Goal: Task Accomplishment & Management: Complete application form

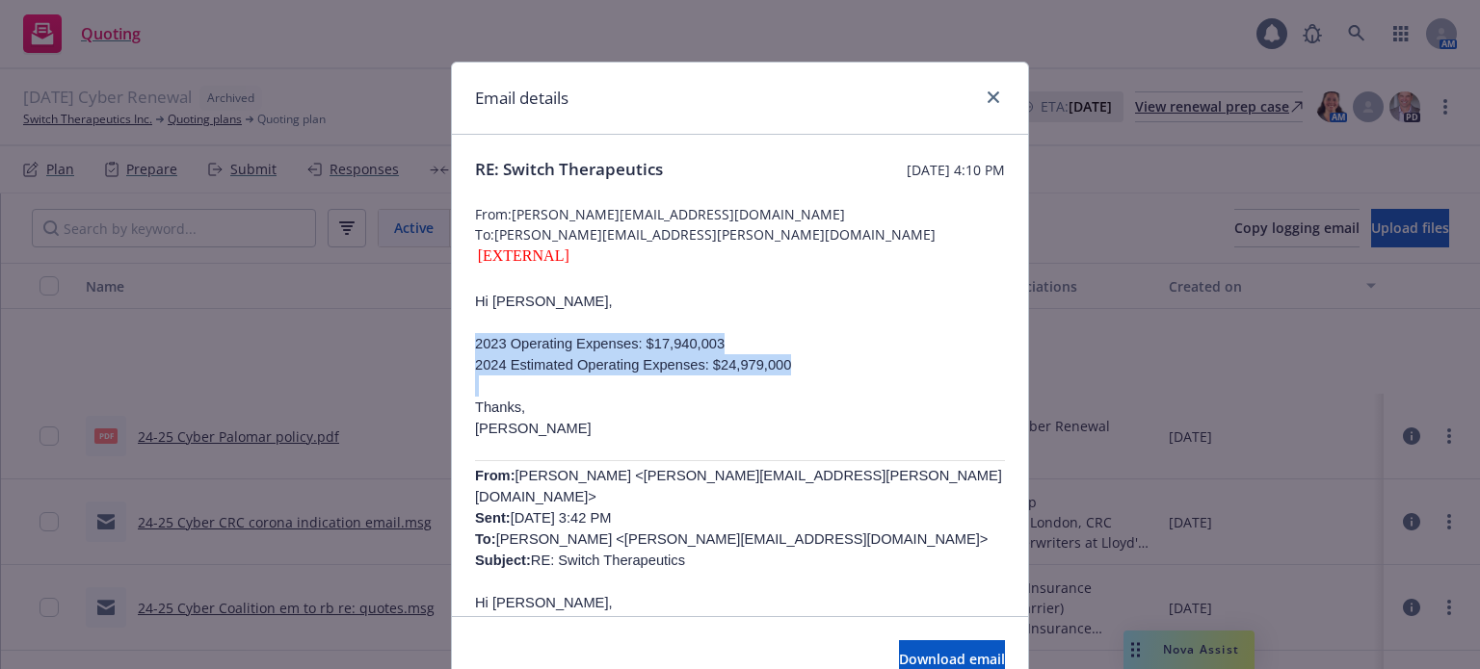
scroll to position [193, 0]
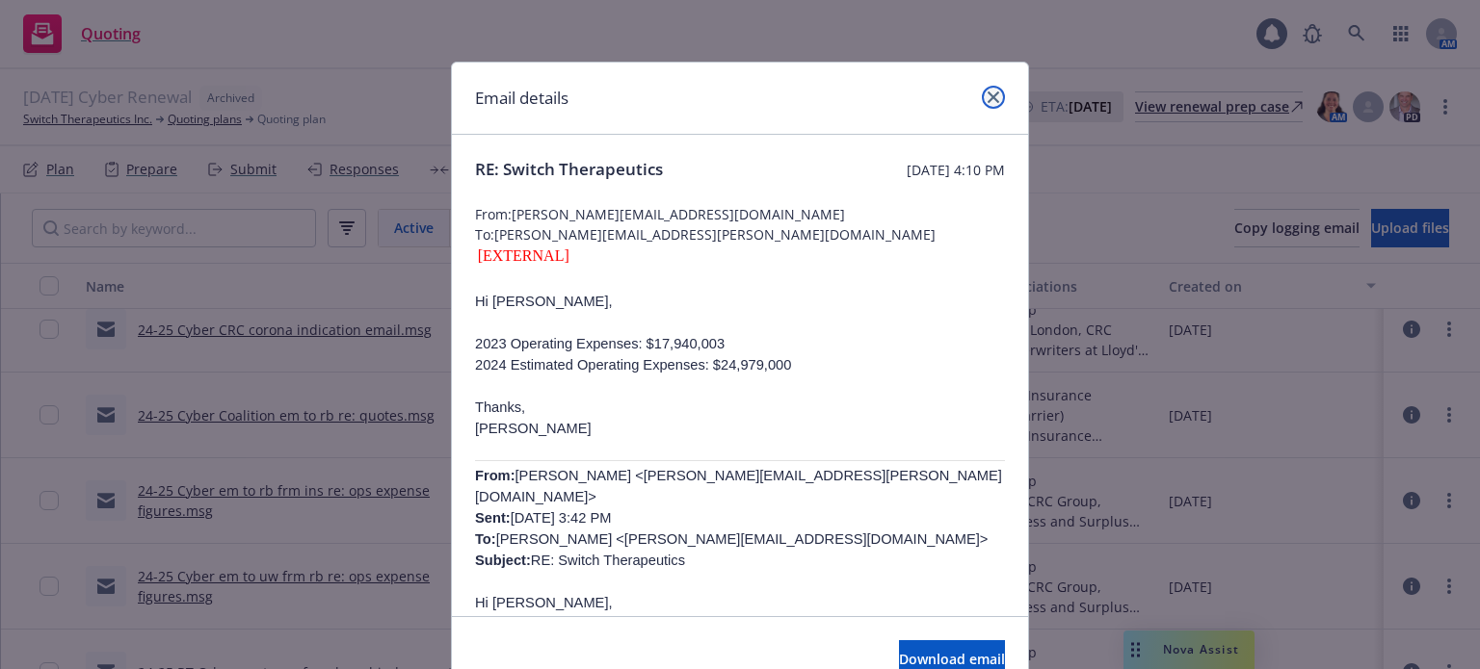
click at [988, 96] on icon "close" at bounding box center [993, 98] width 12 height 12
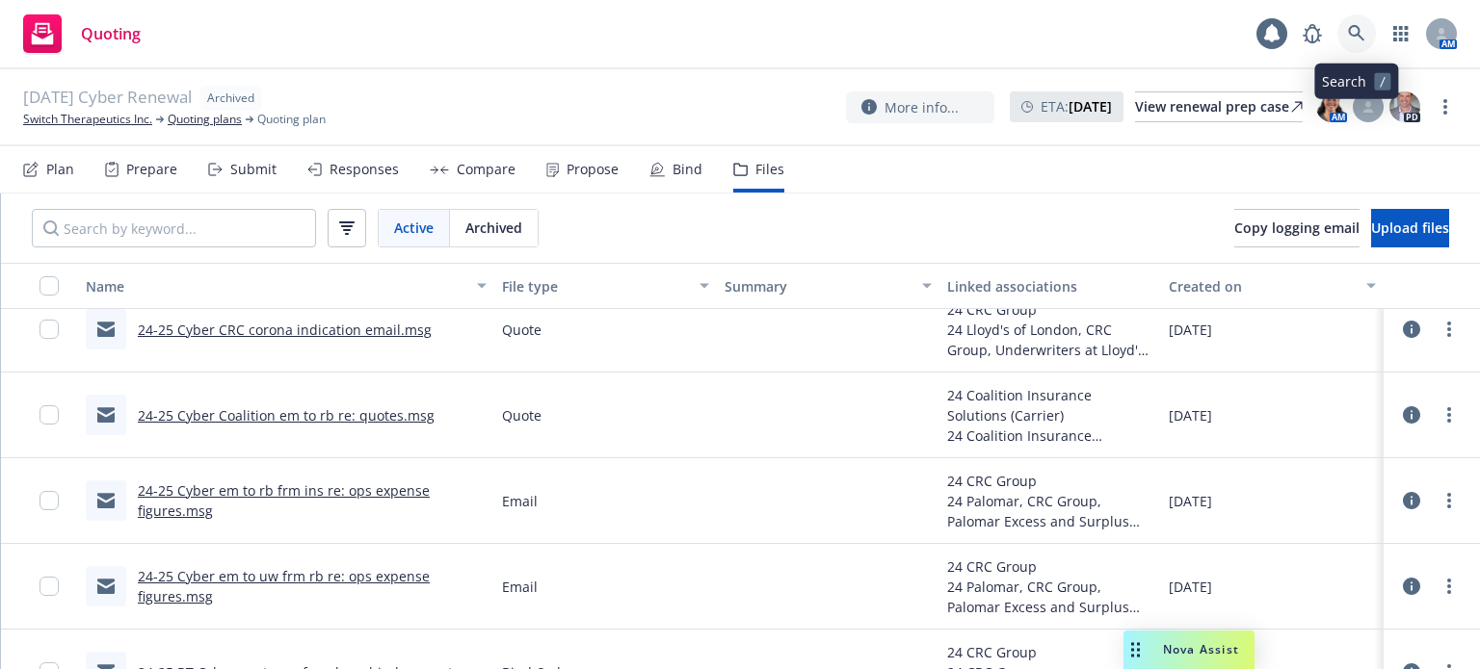
click at [1364, 37] on icon at bounding box center [1356, 33] width 17 height 17
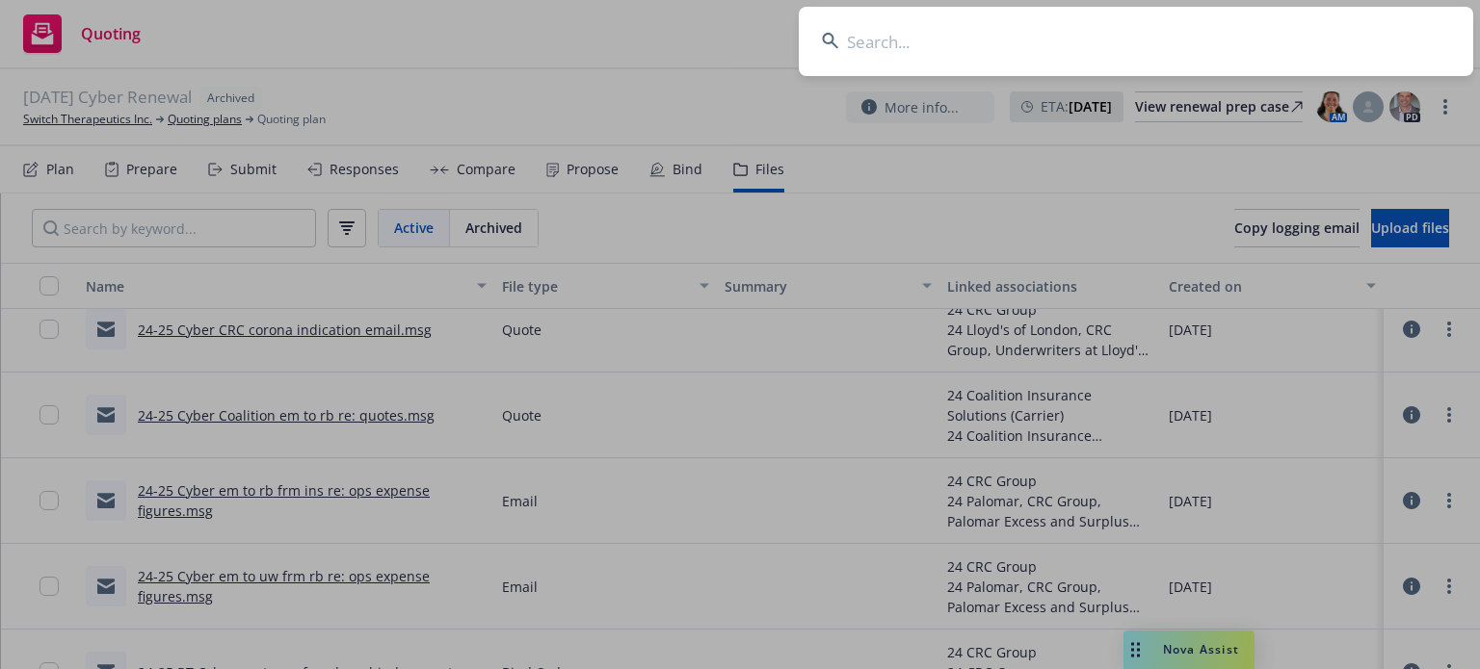
click at [1077, 26] on input at bounding box center [1136, 41] width 674 height 69
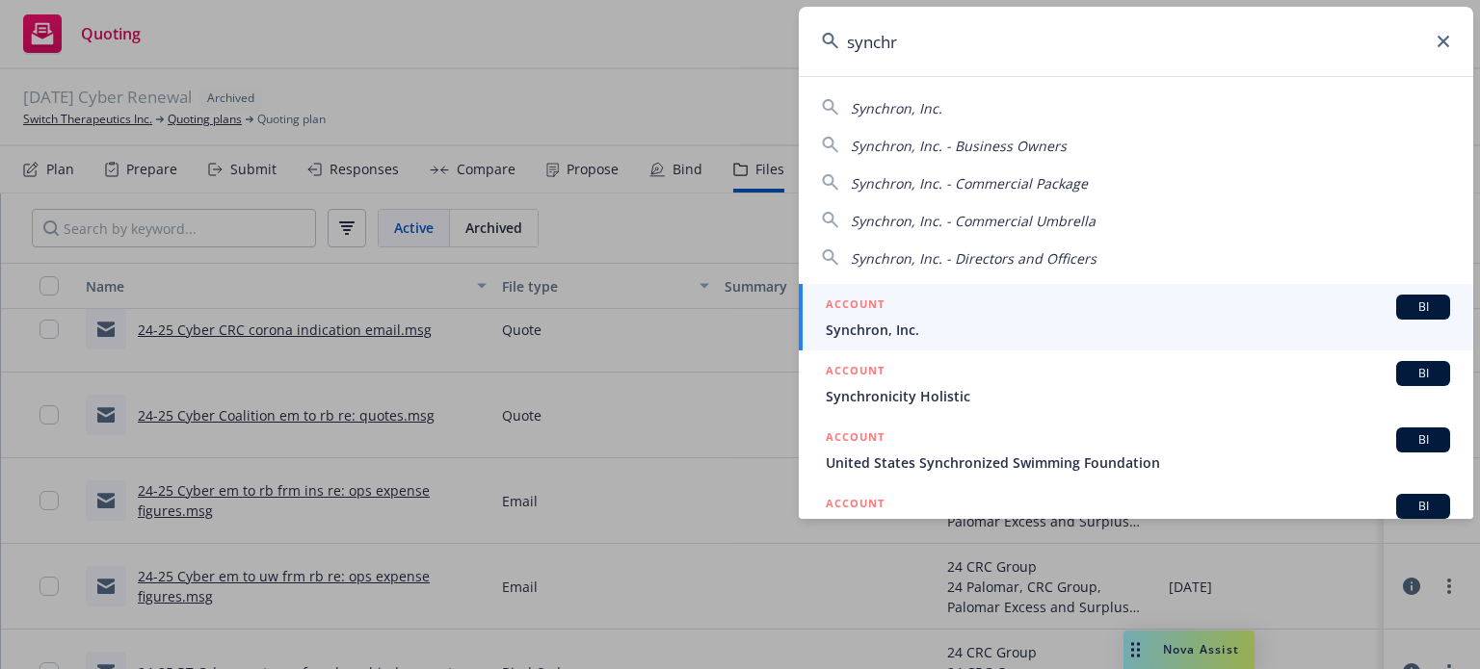
type input "synchr"
click at [923, 334] on span "Synchron, Inc." at bounding box center [1138, 330] width 624 height 20
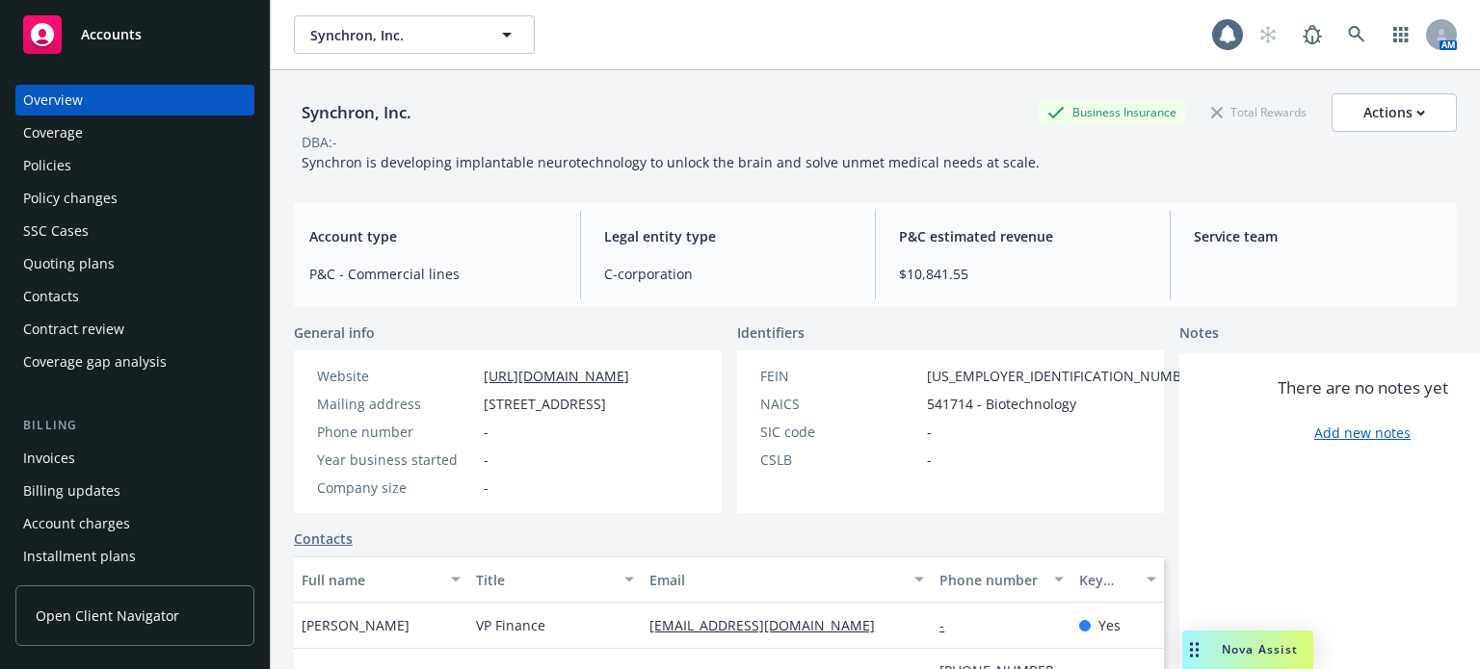
click at [129, 178] on div "Policies" at bounding box center [134, 165] width 223 height 31
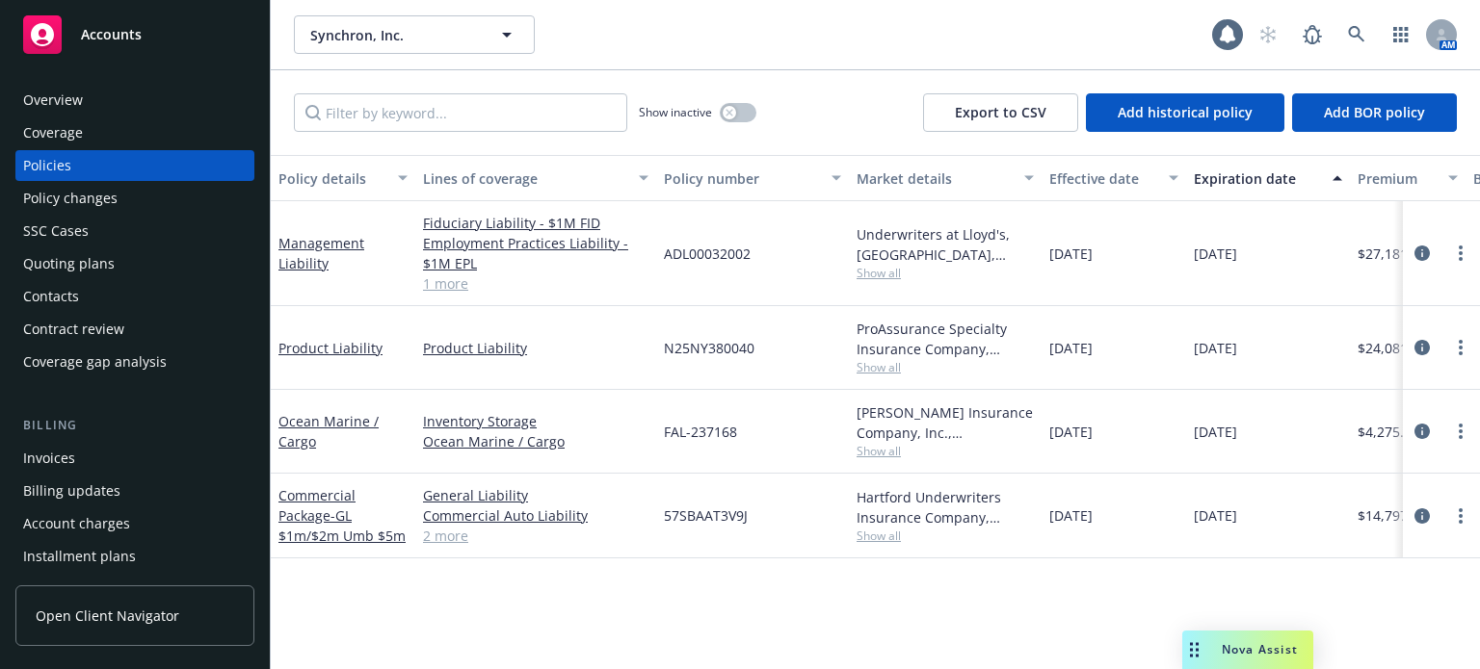
click at [701, 514] on span "57SBAAT3V9J" at bounding box center [706, 516] width 84 height 20
copy span "57SBAAT3V9J"
click at [327, 511] on link "Commercial Package - GL $1m/$2m Umb $5m" at bounding box center [341, 515] width 127 height 59
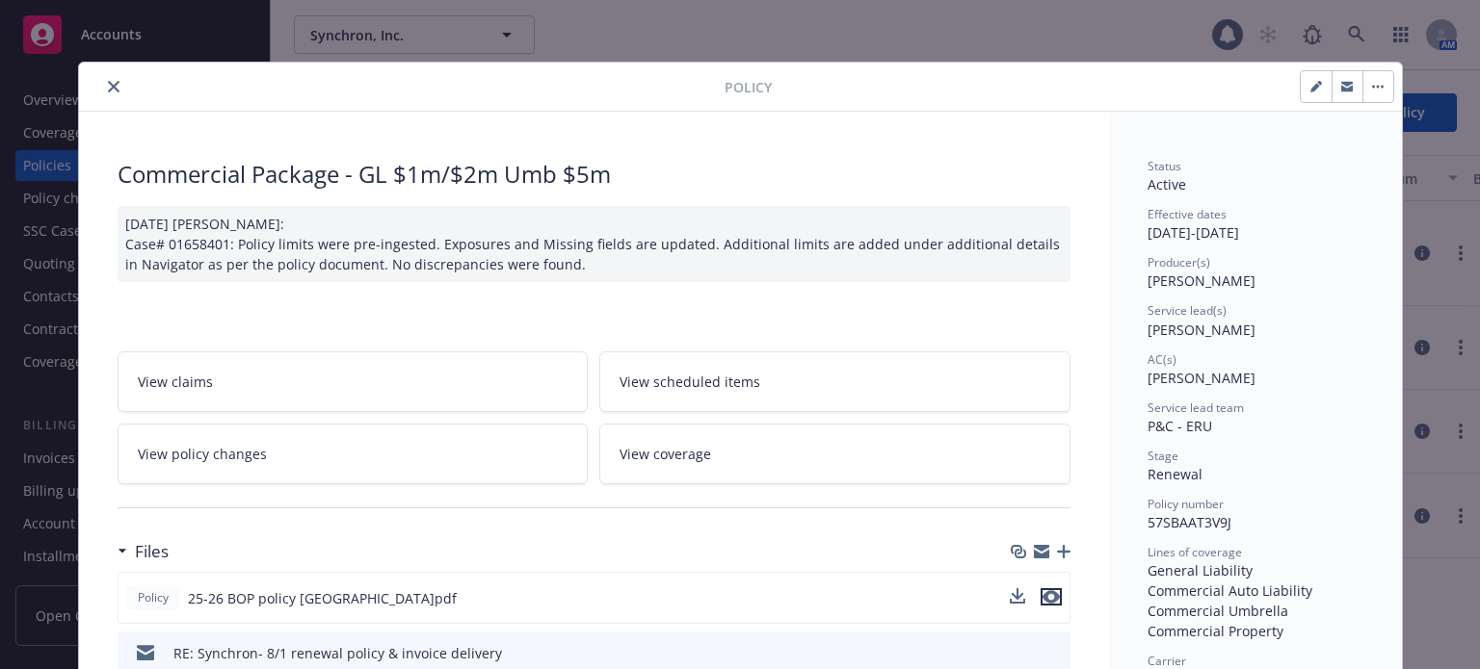
click at [1042, 591] on icon "preview file" at bounding box center [1050, 596] width 17 height 13
click at [111, 95] on button "close" at bounding box center [113, 86] width 23 height 23
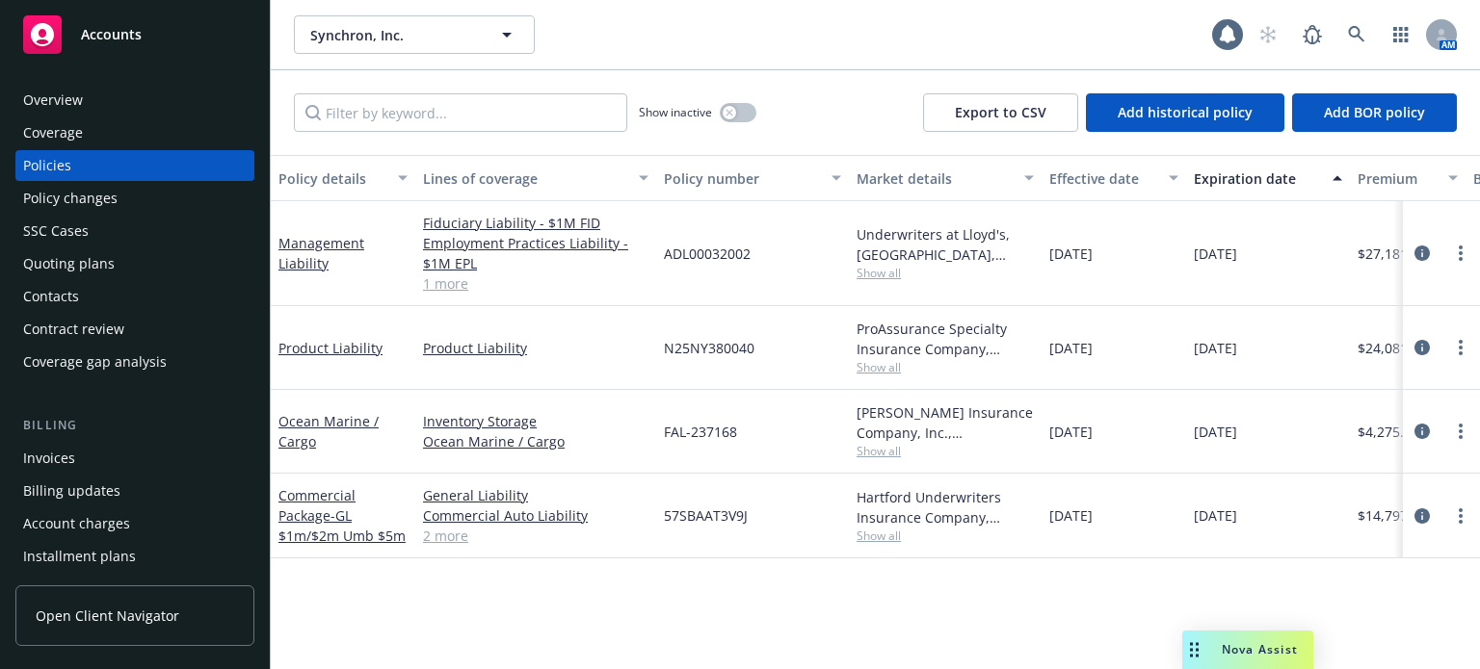
click at [146, 199] on div "Policy changes" at bounding box center [134, 198] width 223 height 31
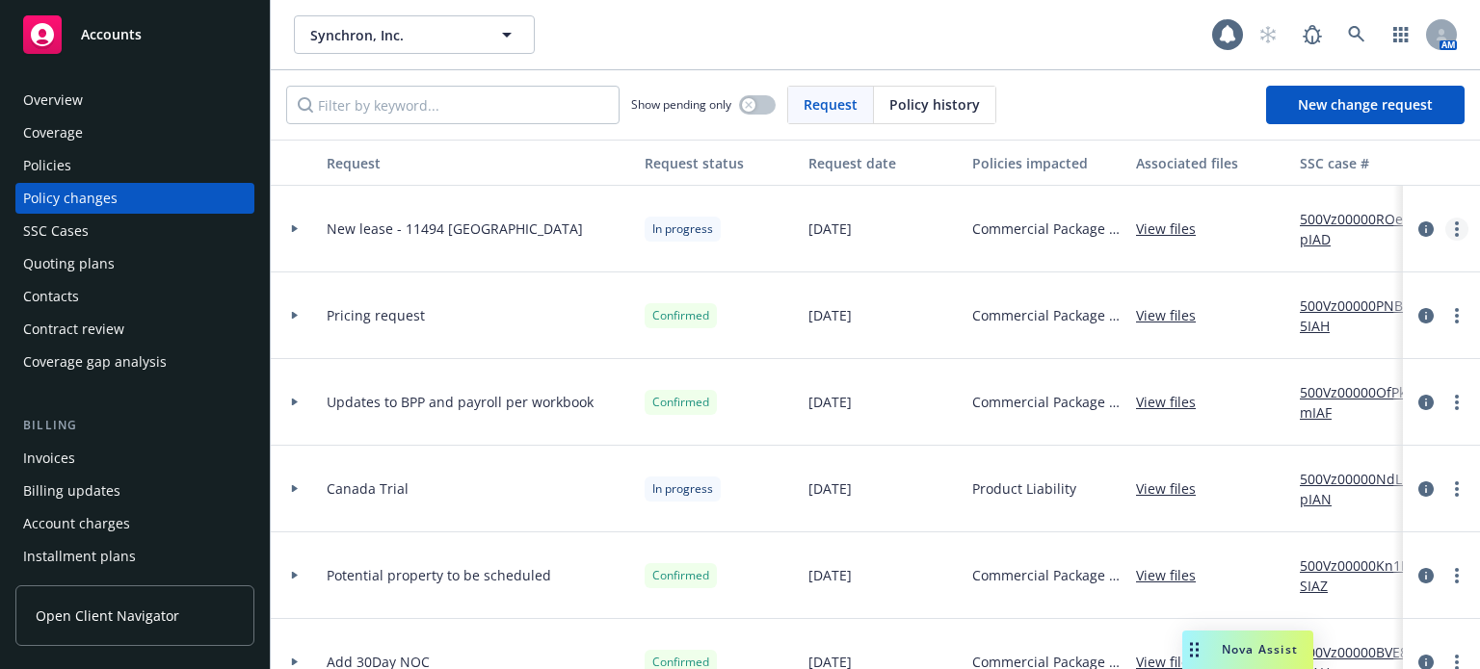
click at [1455, 233] on icon "more" at bounding box center [1457, 229] width 4 height 15
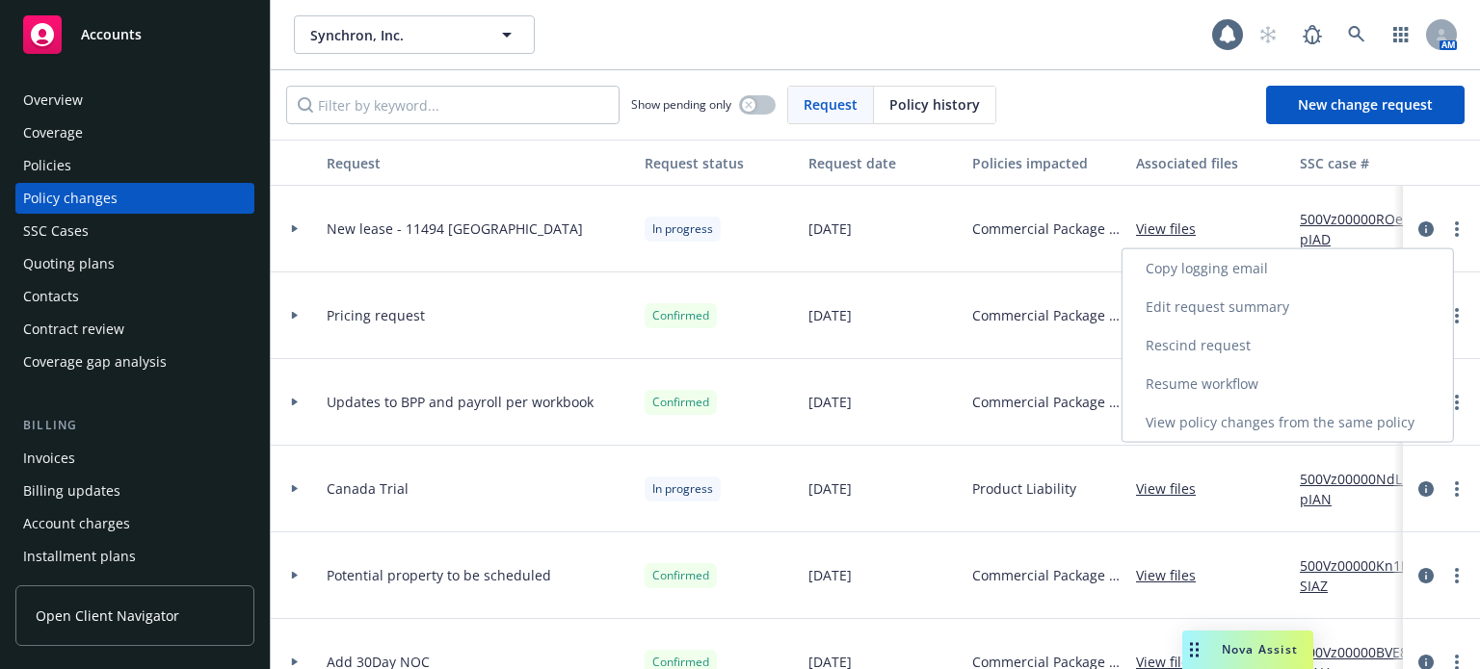
click at [1264, 381] on link "Resume workflow" at bounding box center [1287, 384] width 330 height 39
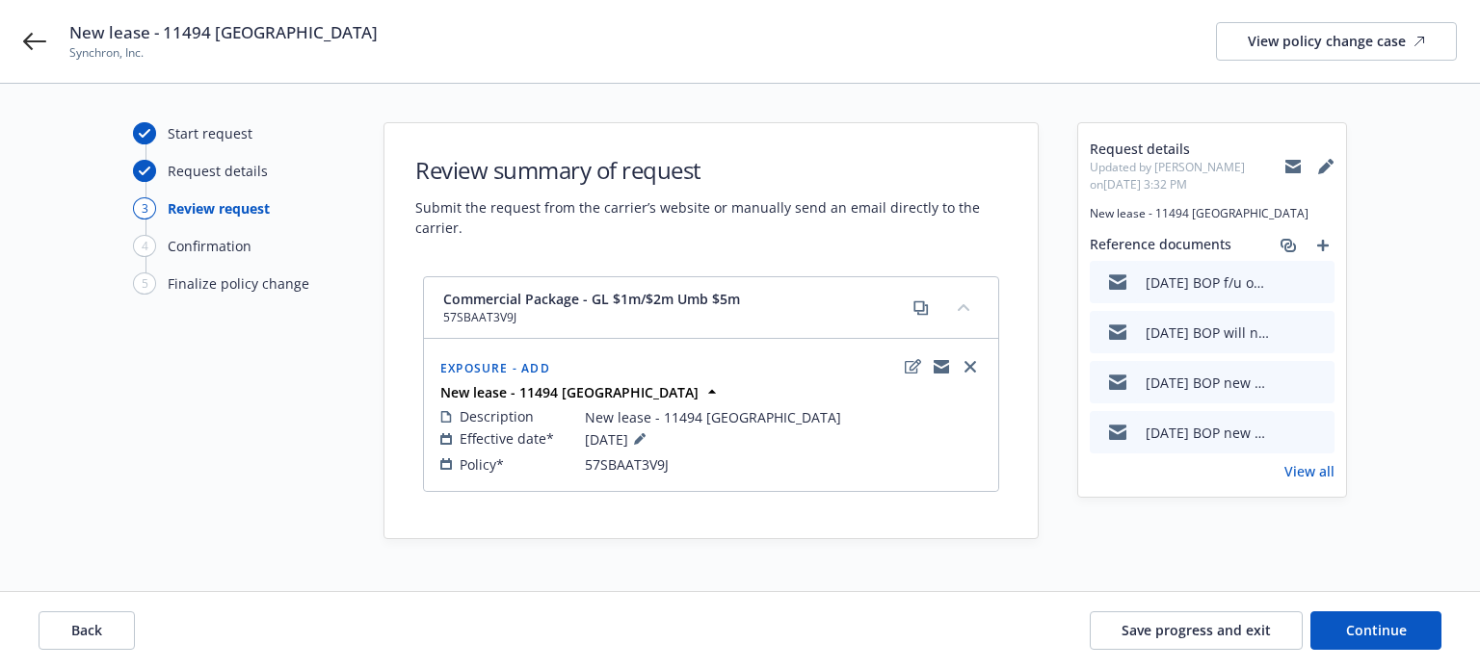
click at [1317, 280] on icon "preview file" at bounding box center [1315, 281] width 17 height 13
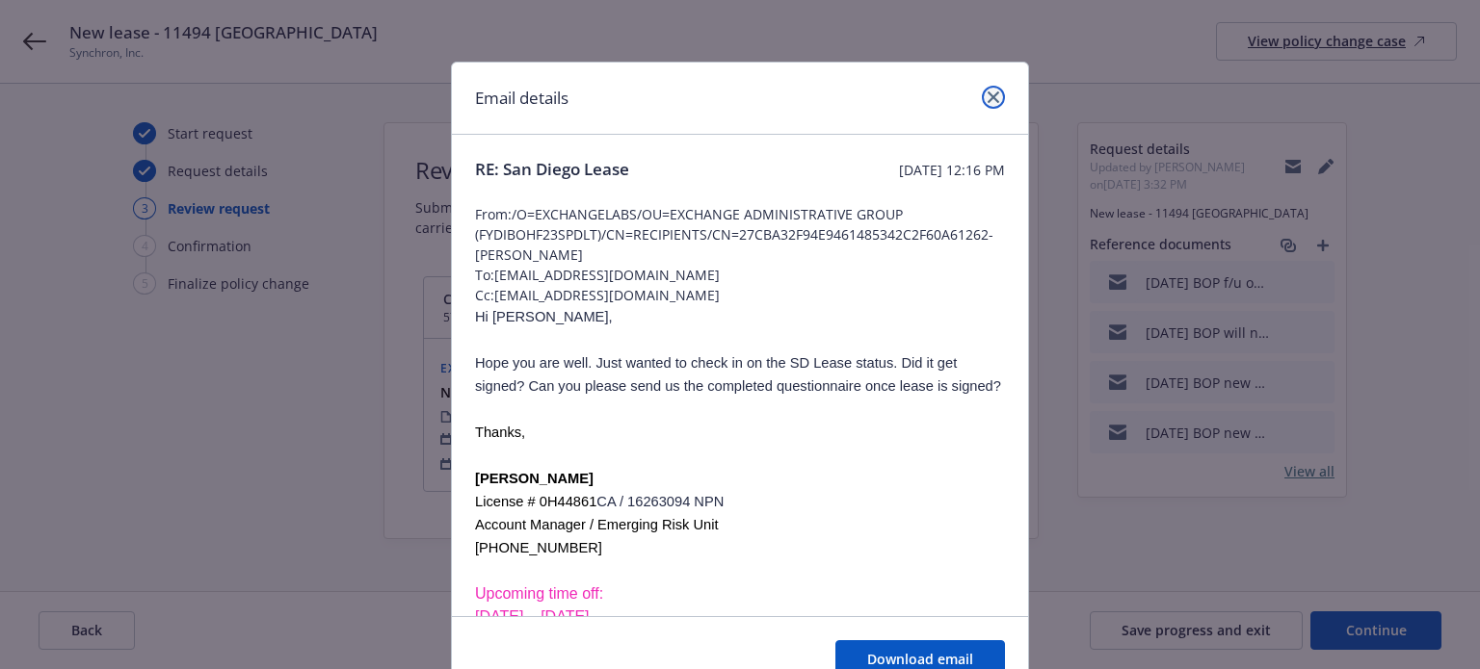
click at [987, 92] on icon "close" at bounding box center [993, 98] width 12 height 12
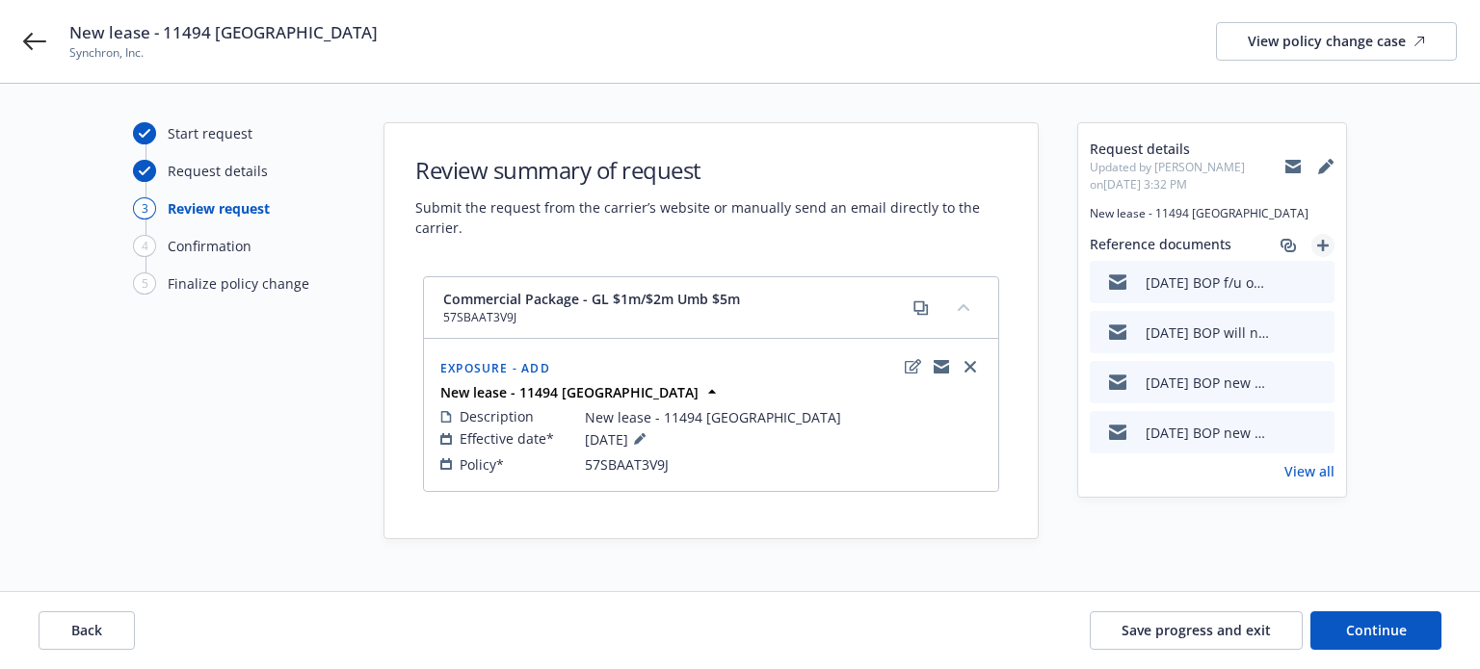
click at [1325, 240] on icon "add" at bounding box center [1323, 246] width 12 height 12
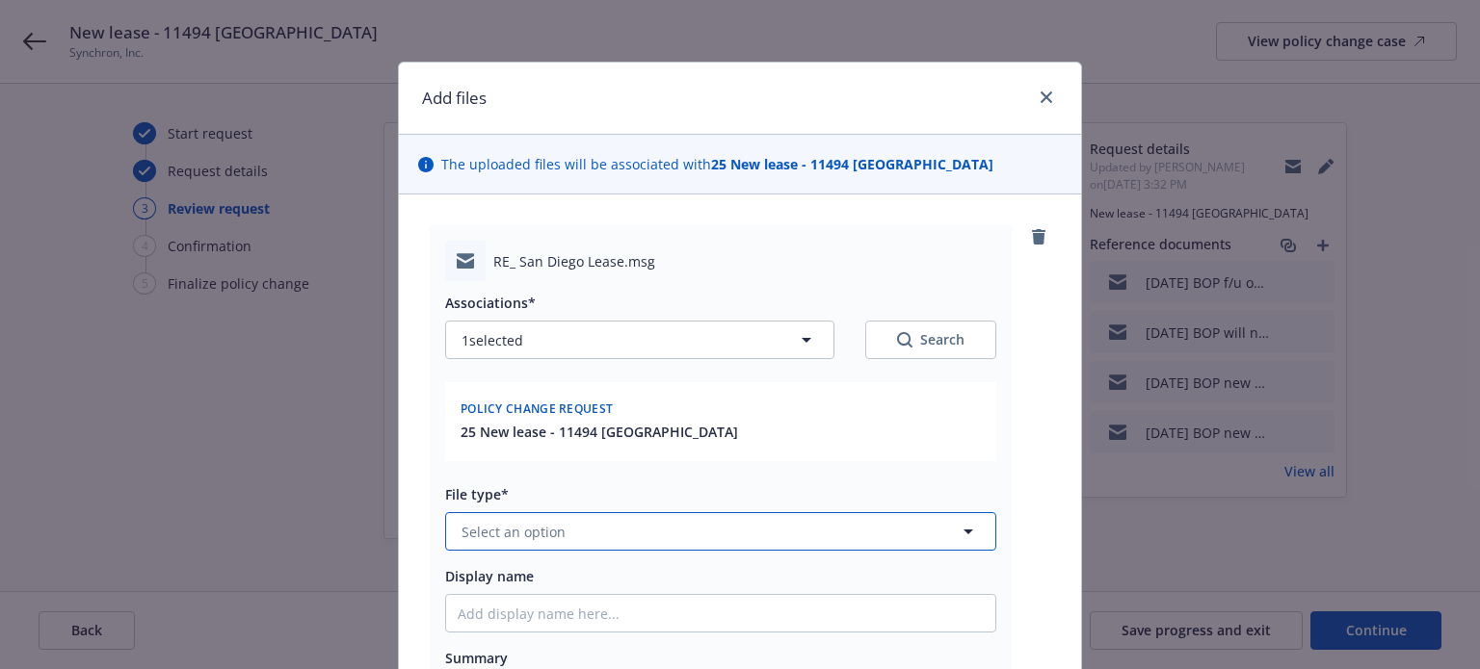
click at [671, 523] on button "Select an option" at bounding box center [720, 531] width 551 height 39
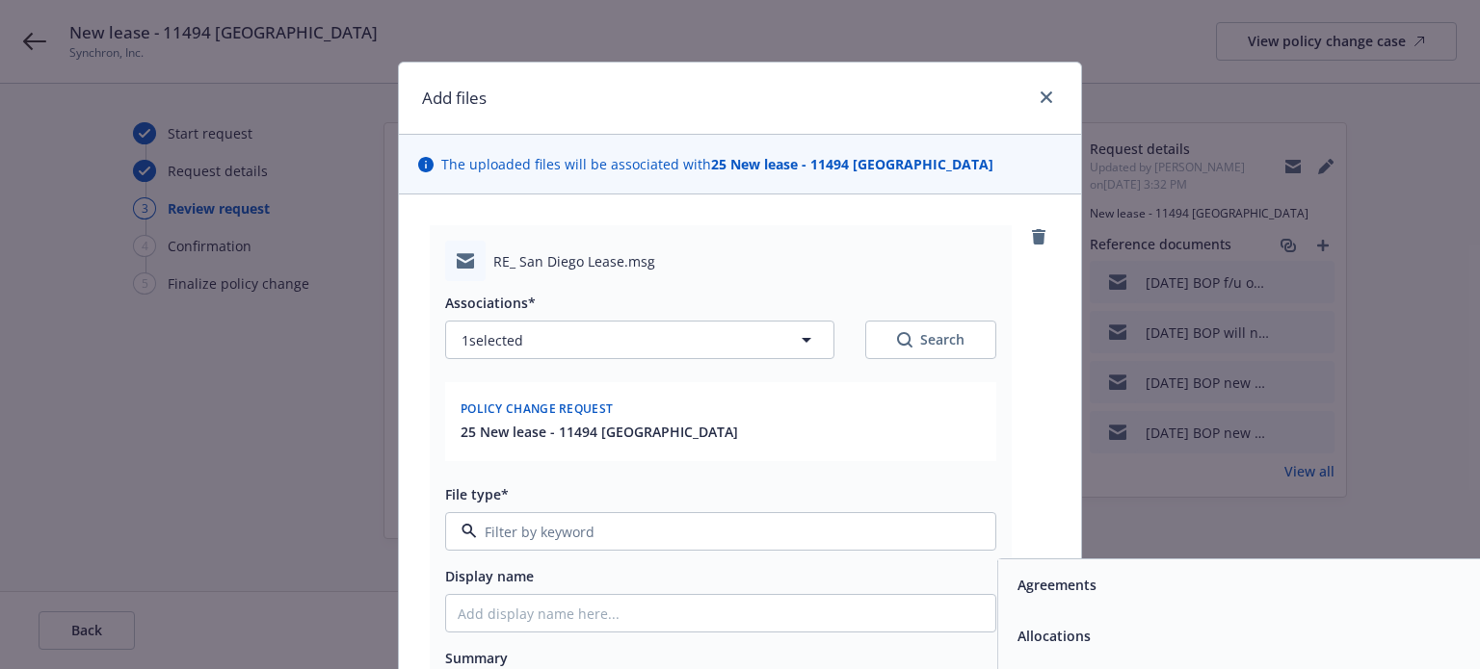
click at [782, 538] on input at bounding box center [717, 532] width 480 height 20
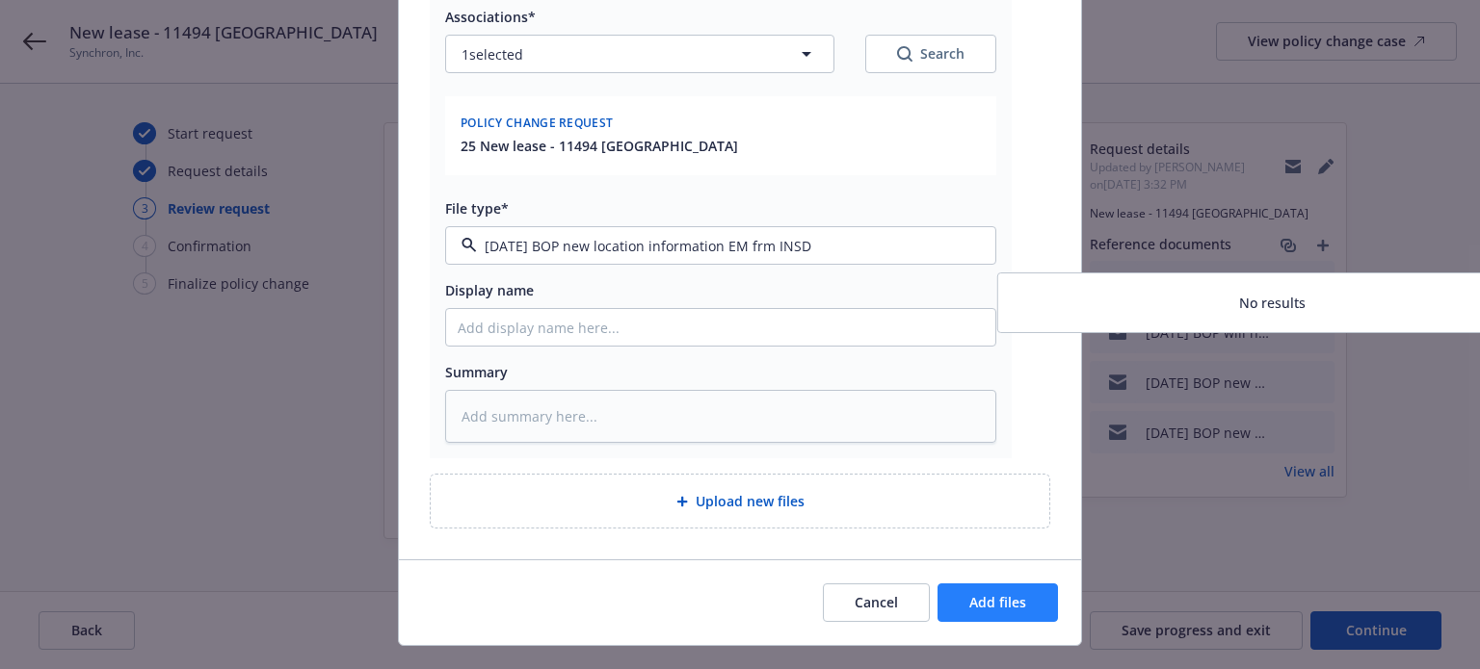
scroll to position [337, 0]
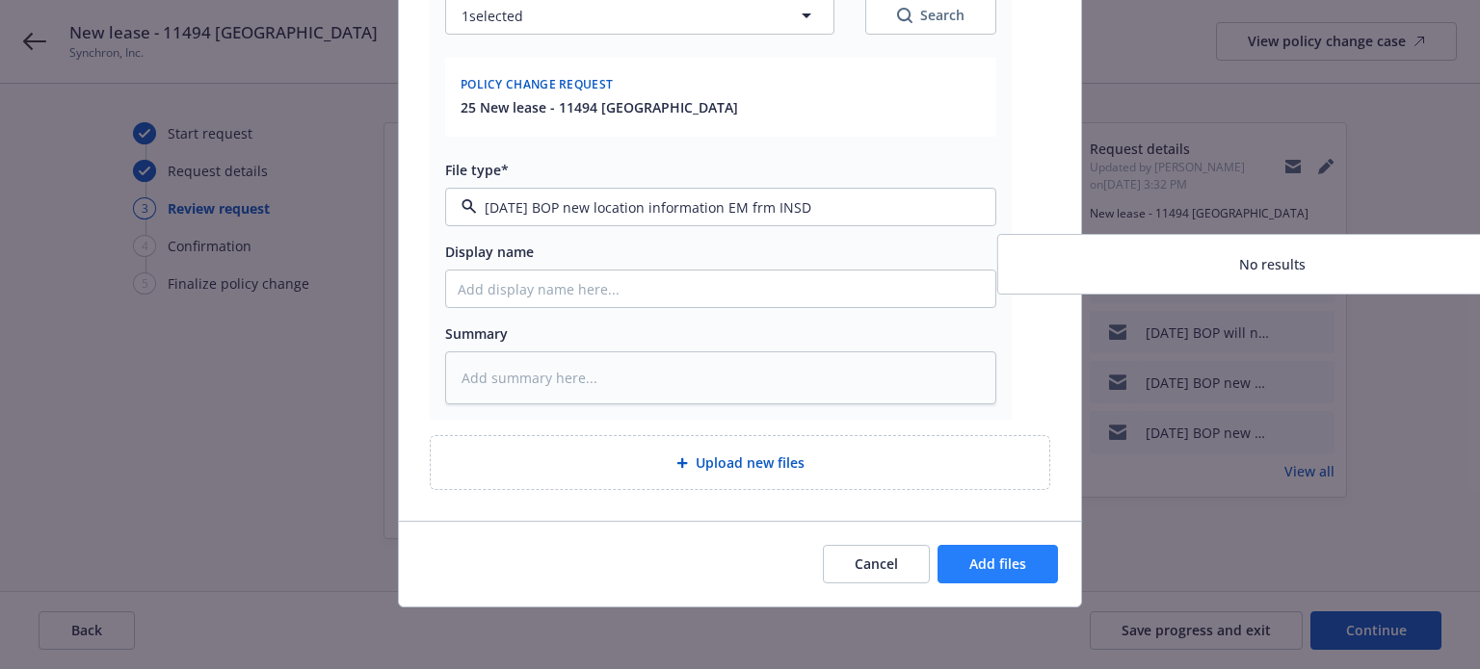
type input "9/18/2025 BOP new location information EM frm INSD"
click at [1009, 555] on span "Add files" at bounding box center [997, 564] width 57 height 18
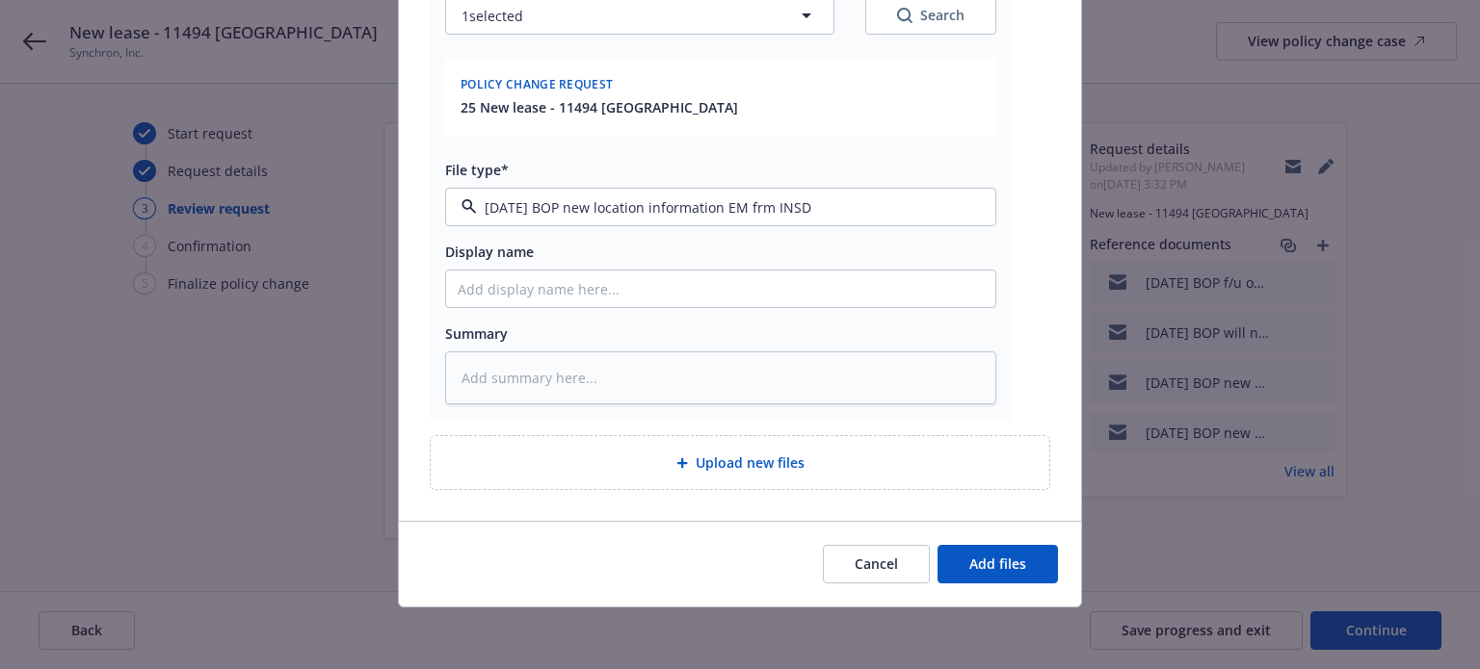
type textarea "x"
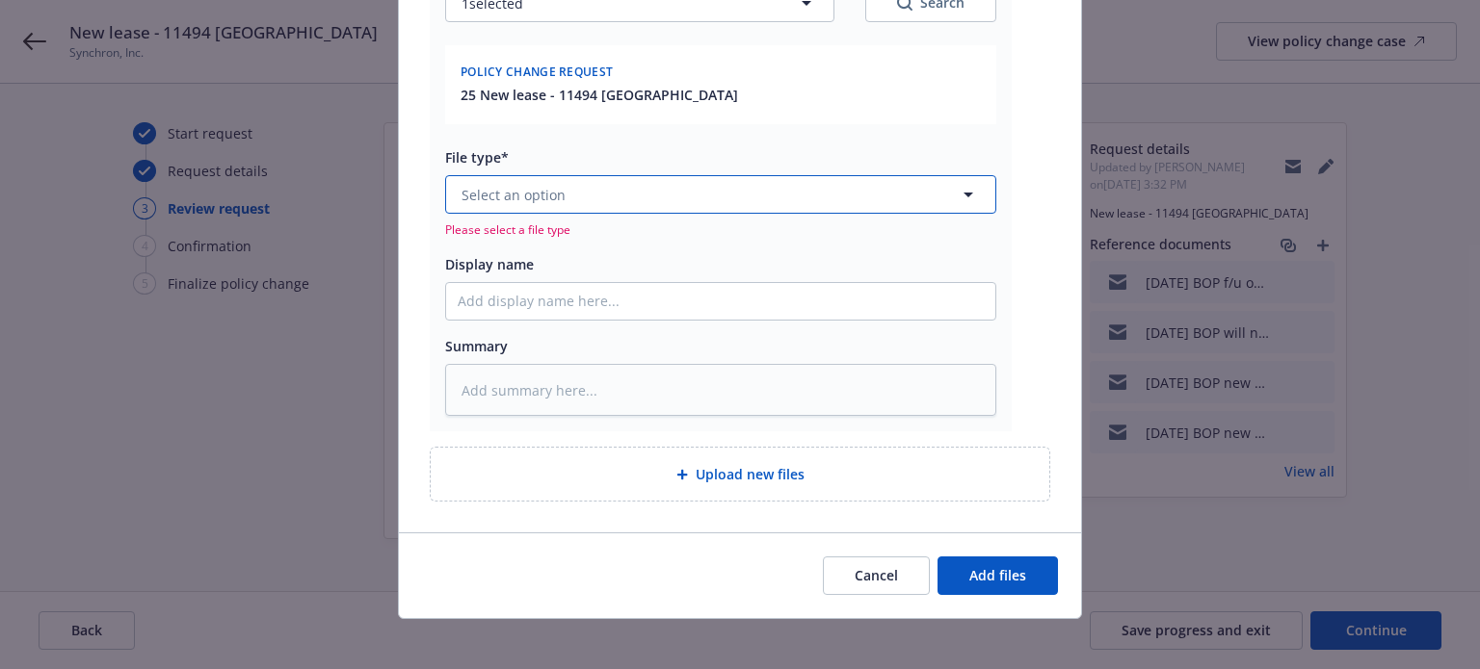
click at [773, 196] on button "Select an option" at bounding box center [720, 194] width 551 height 39
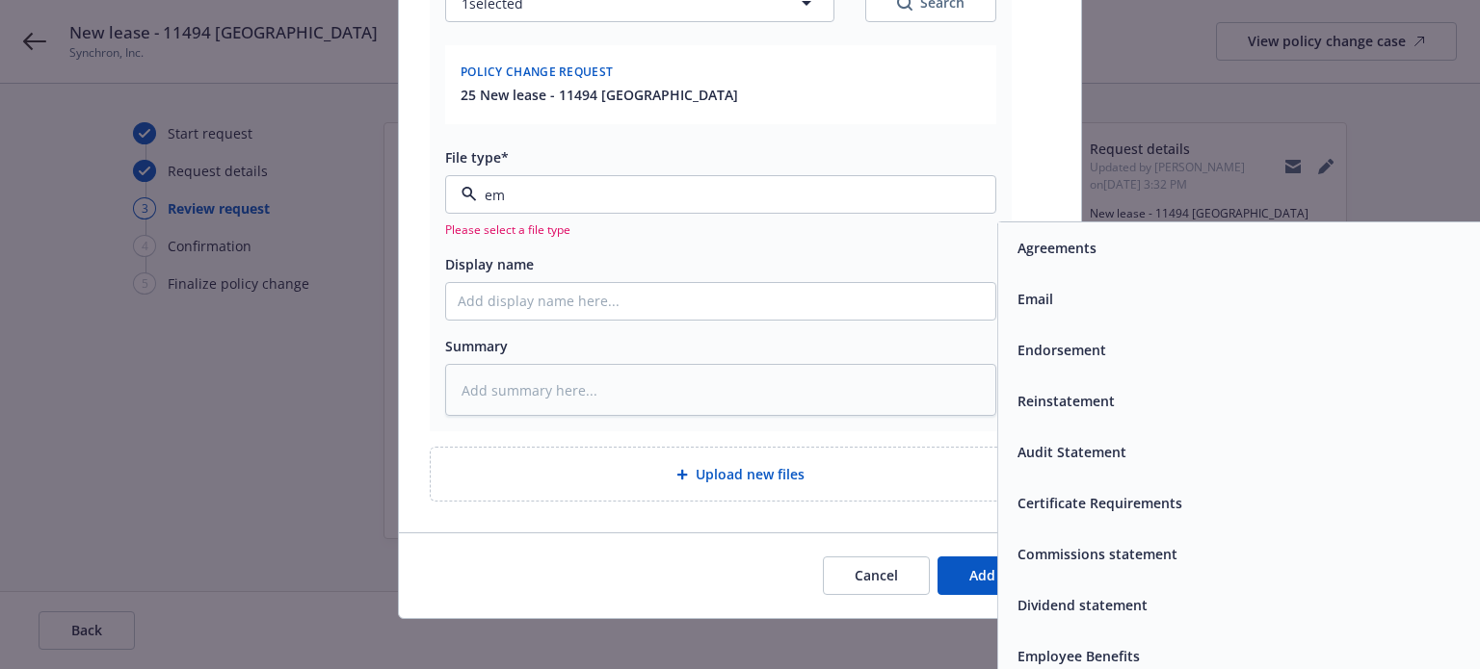
type input "ema"
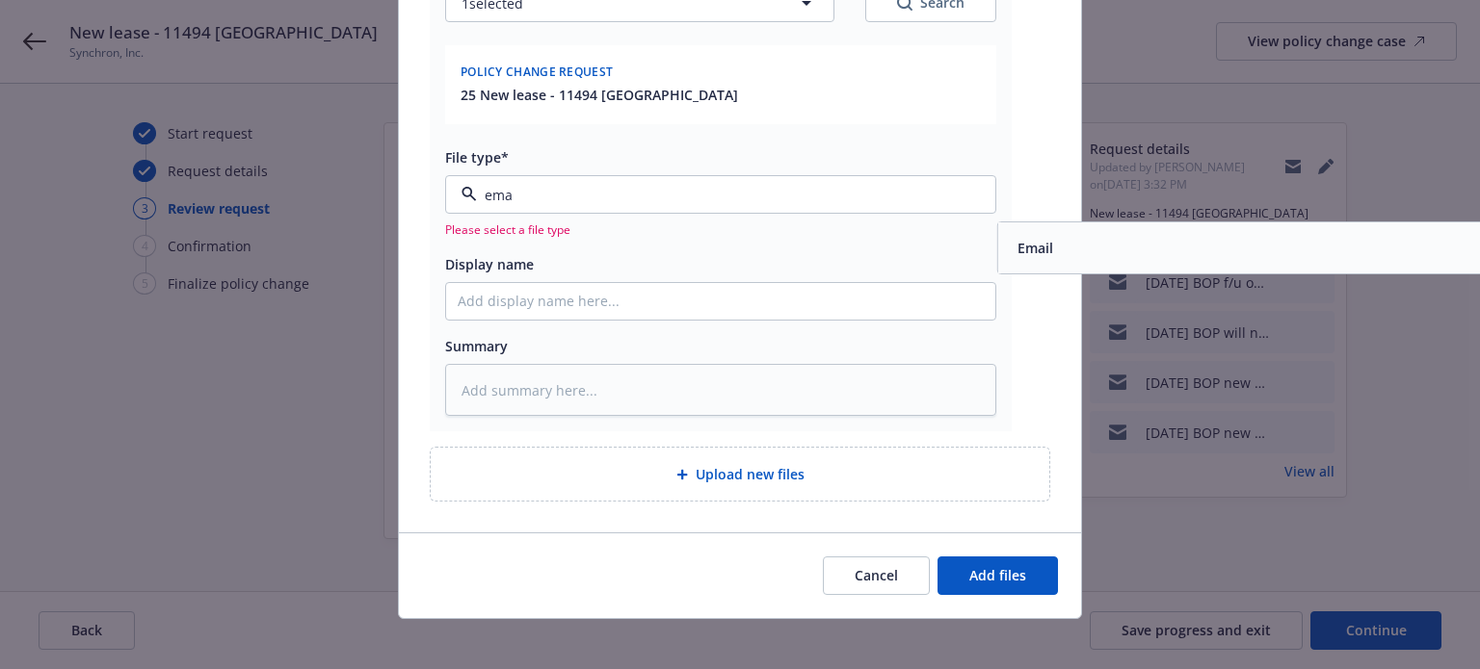
click at [1037, 243] on span "Email" at bounding box center [1035, 248] width 36 height 20
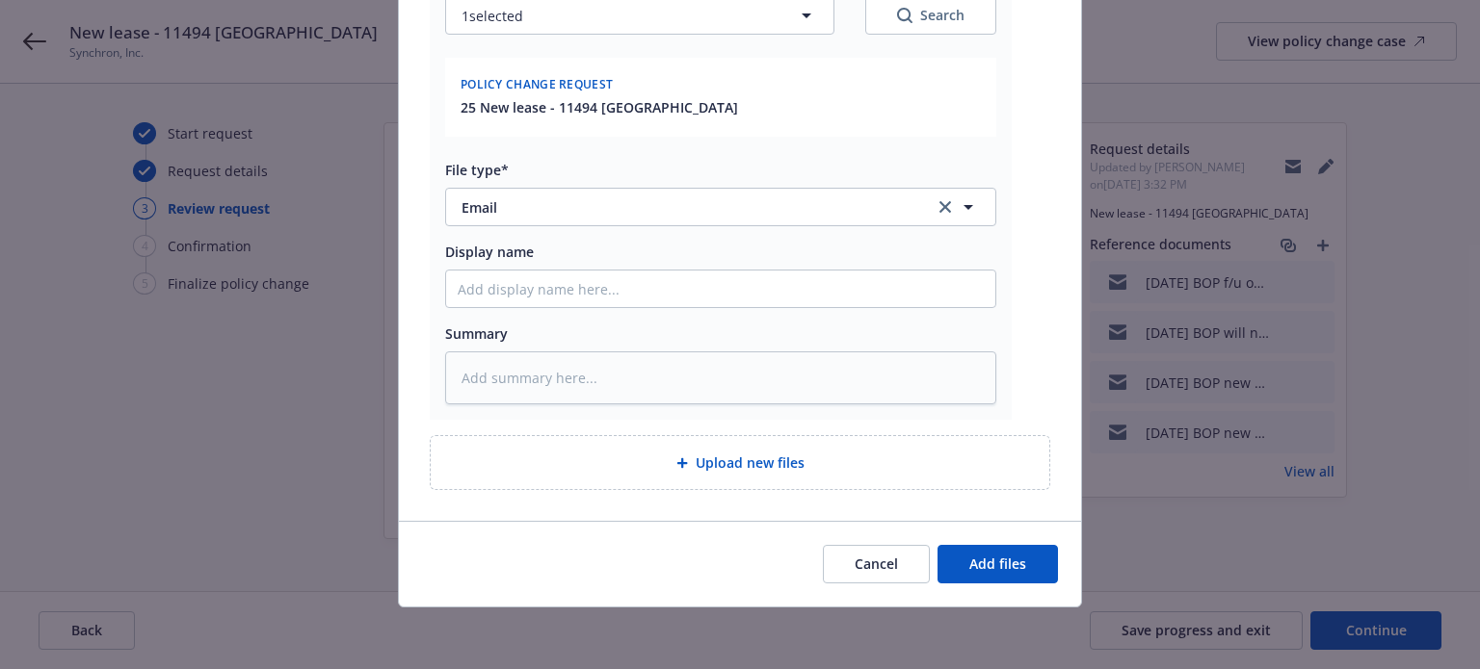
scroll to position [323, 0]
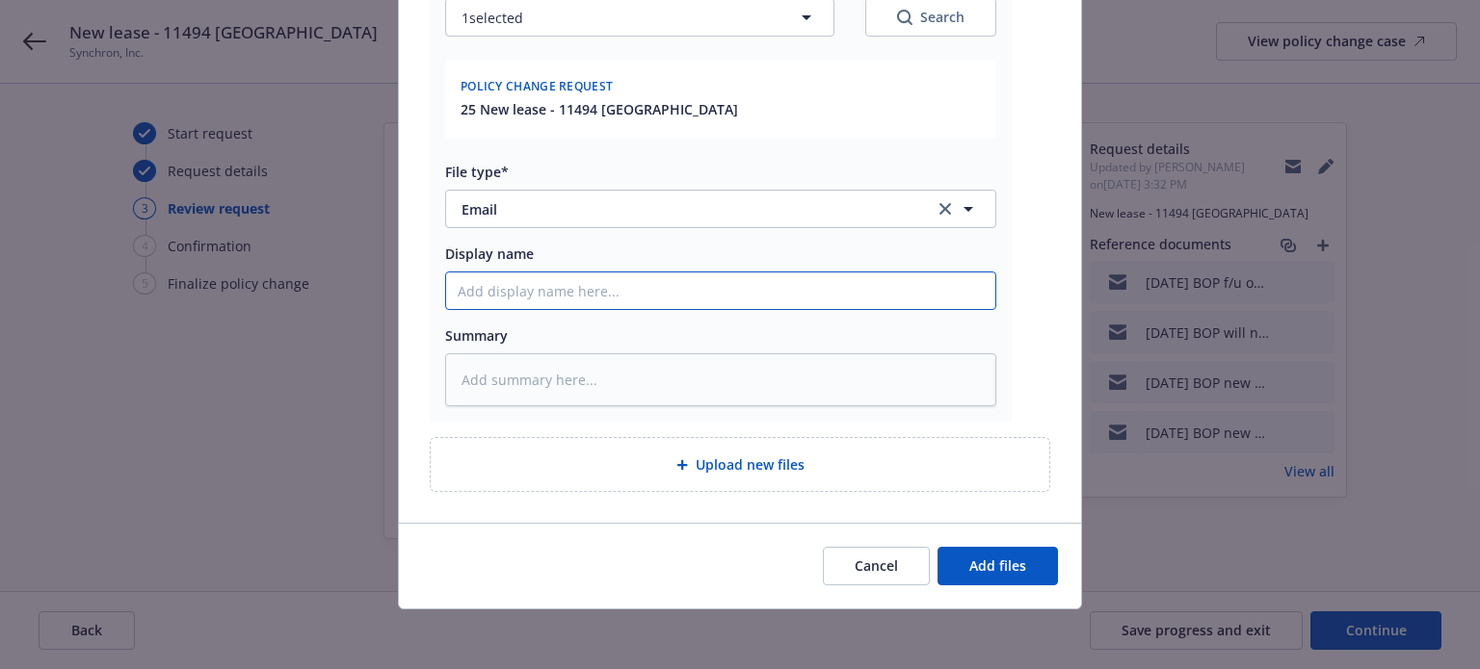
click at [878, 288] on input "Display name" at bounding box center [720, 291] width 549 height 37
paste input "9/18/2025 BOP new location information EM frm INSD"
type textarea "x"
type input "9/18/2025 BOP new location information EM frm INSD"
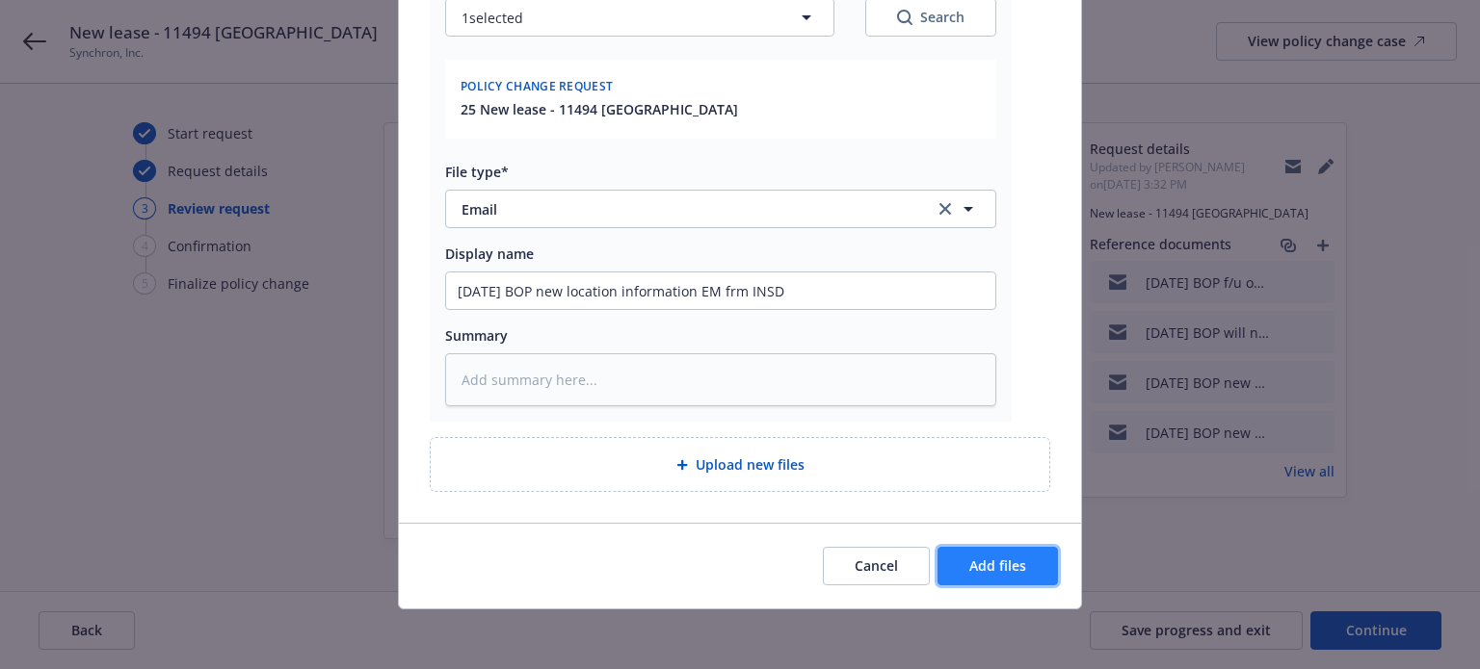
click at [993, 564] on span "Add files" at bounding box center [997, 566] width 57 height 18
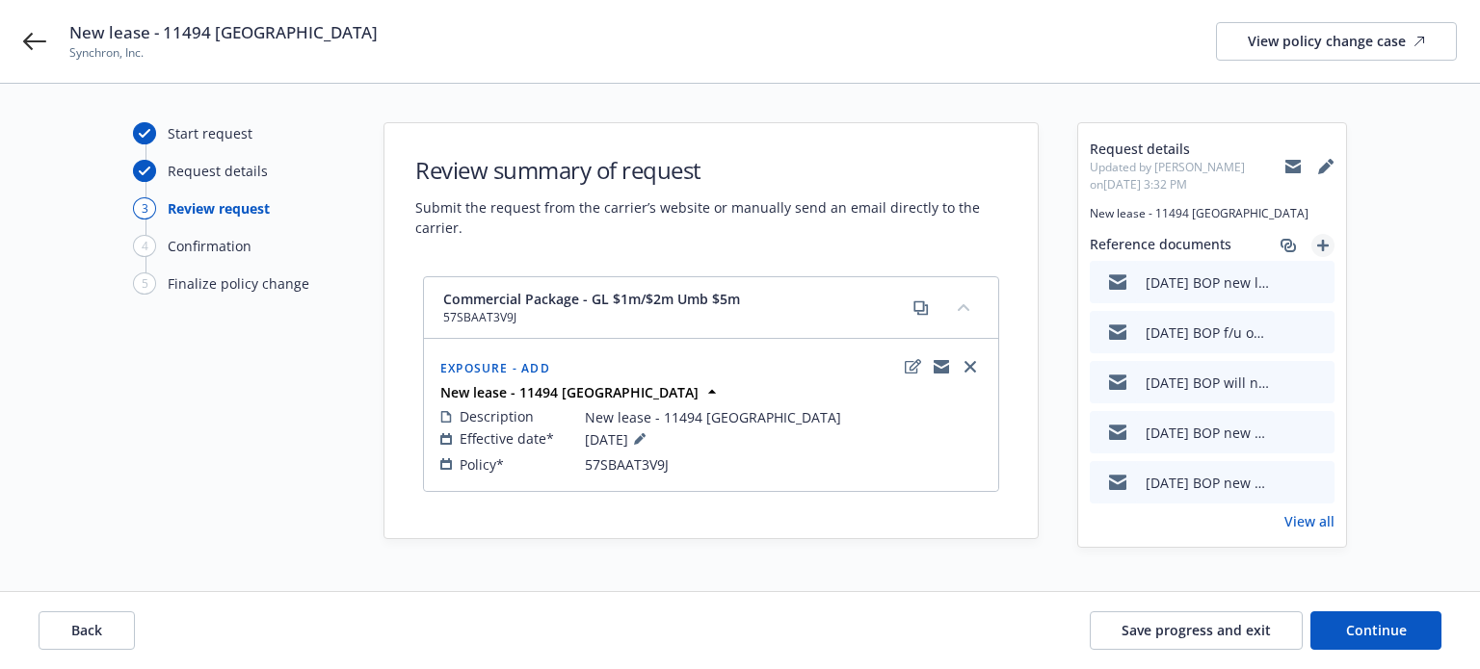
click at [1330, 238] on link "add" at bounding box center [1322, 245] width 23 height 23
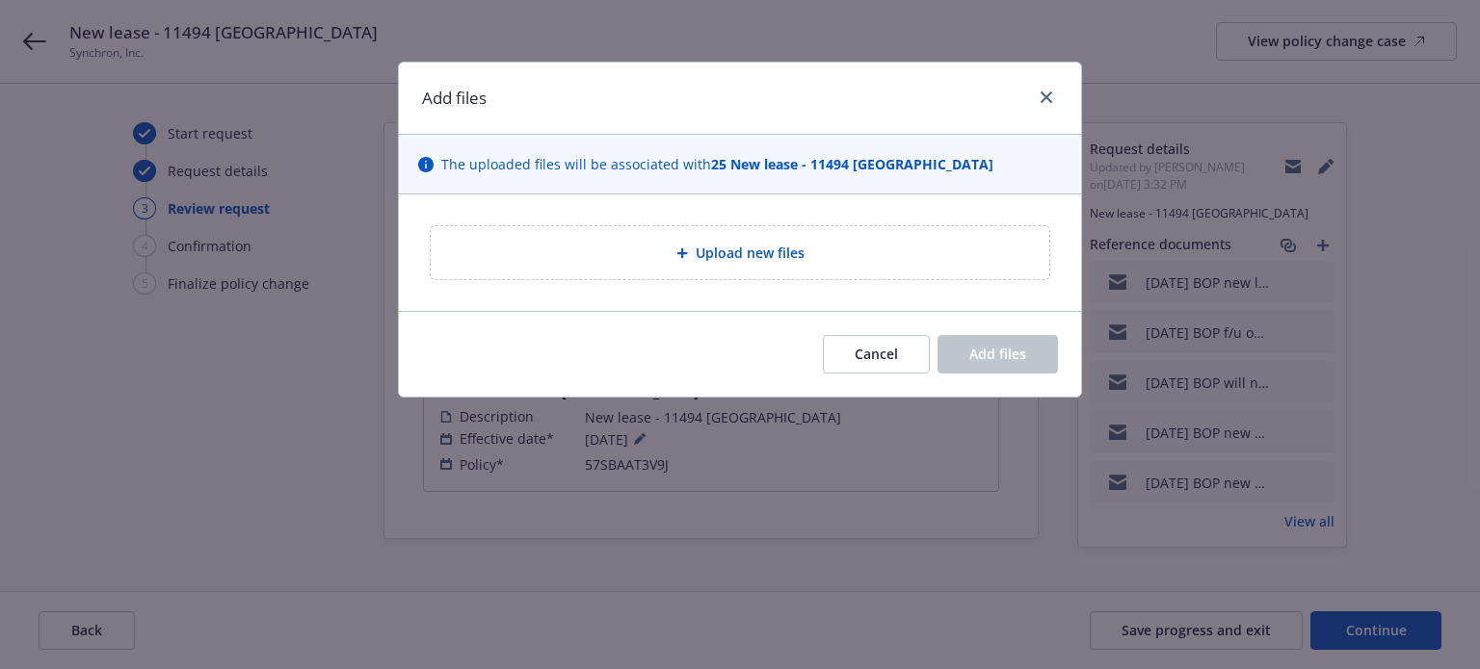
type textarea "x"
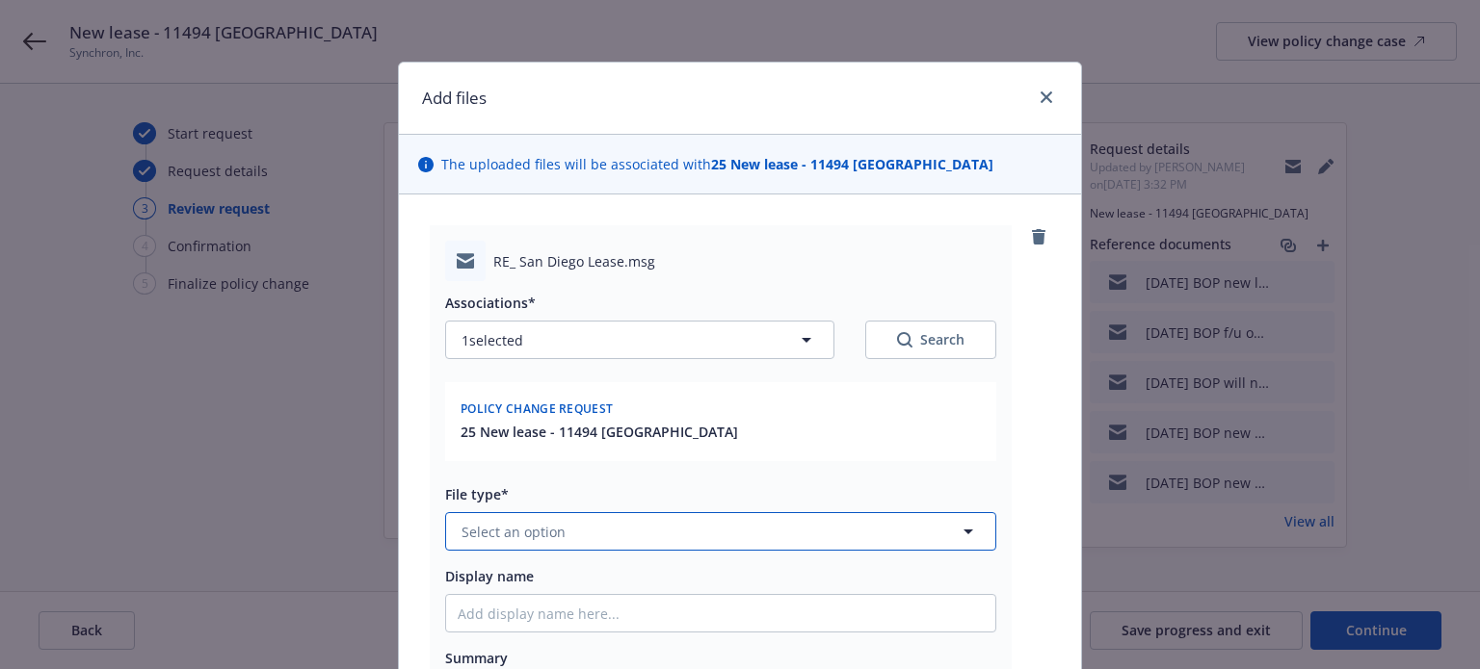
click at [669, 531] on button "Select an option" at bounding box center [720, 531] width 551 height 39
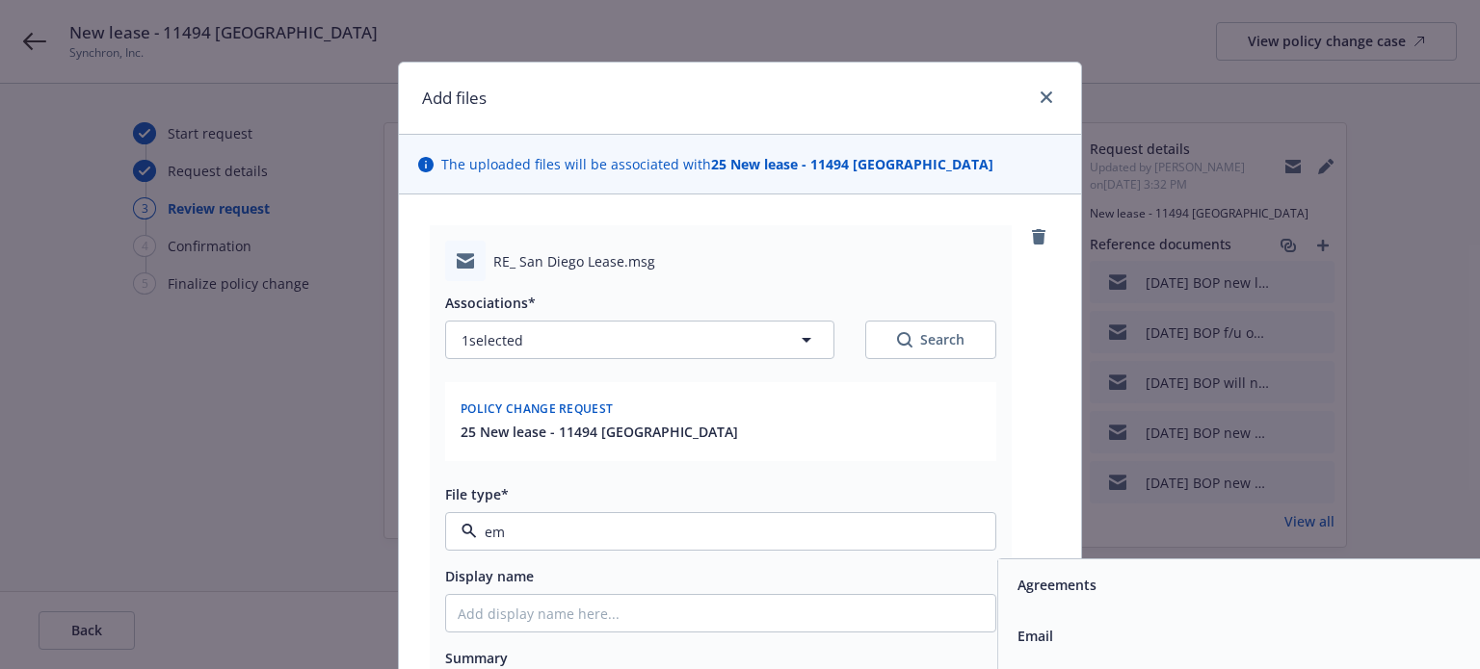
type input "ema"
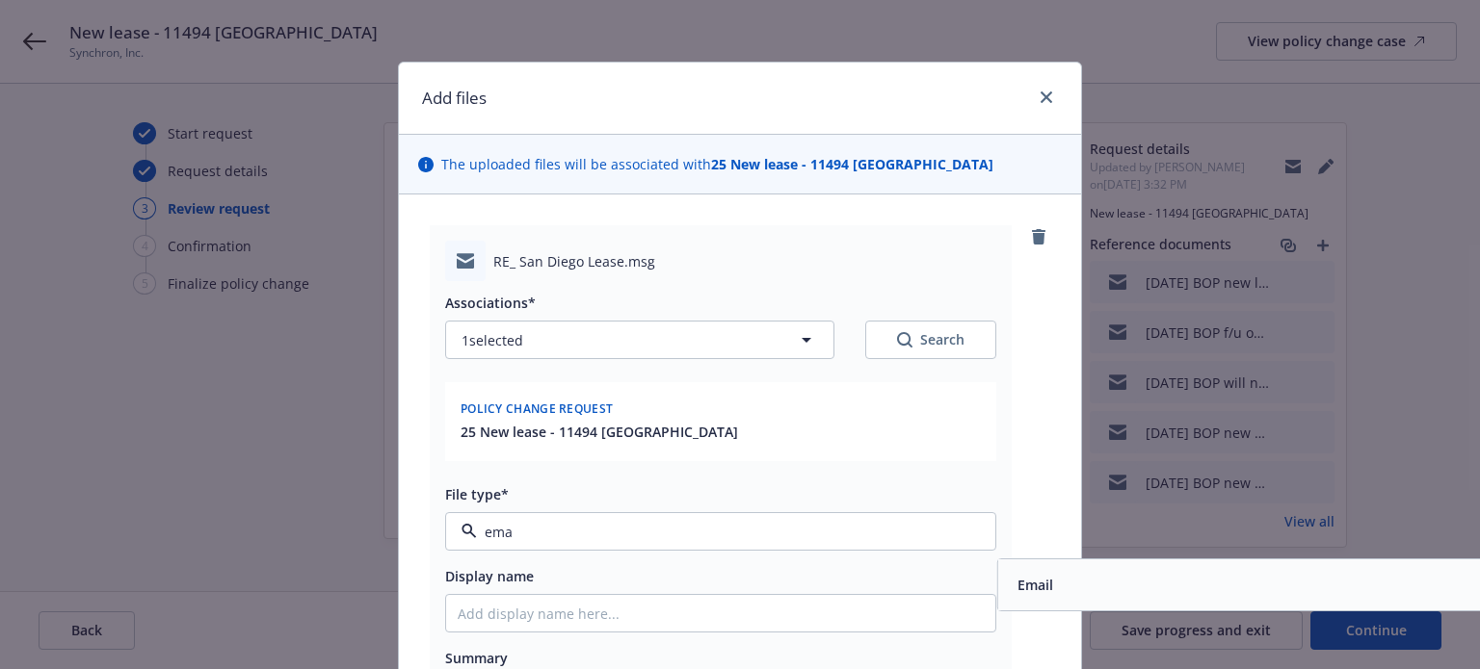
click at [1053, 568] on div "Email" at bounding box center [1272, 585] width 549 height 51
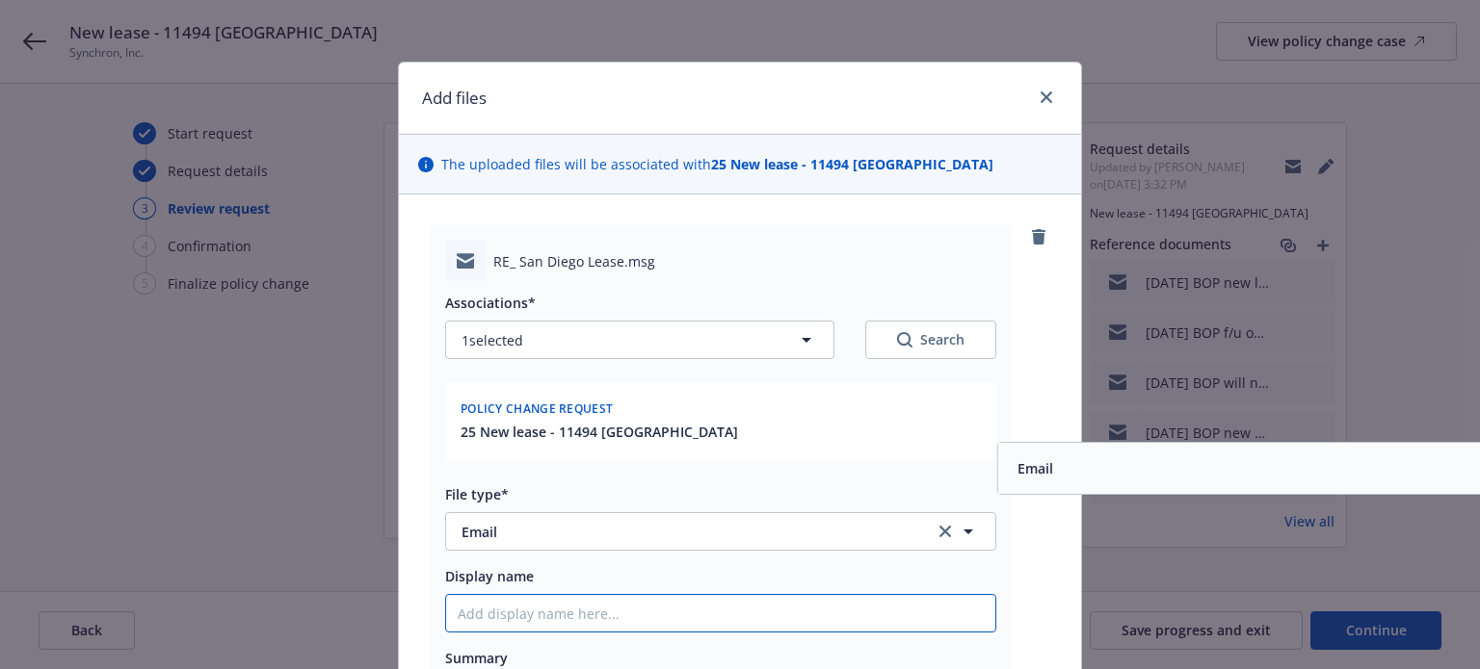
click at [935, 604] on input "Display name" at bounding box center [720, 613] width 549 height 37
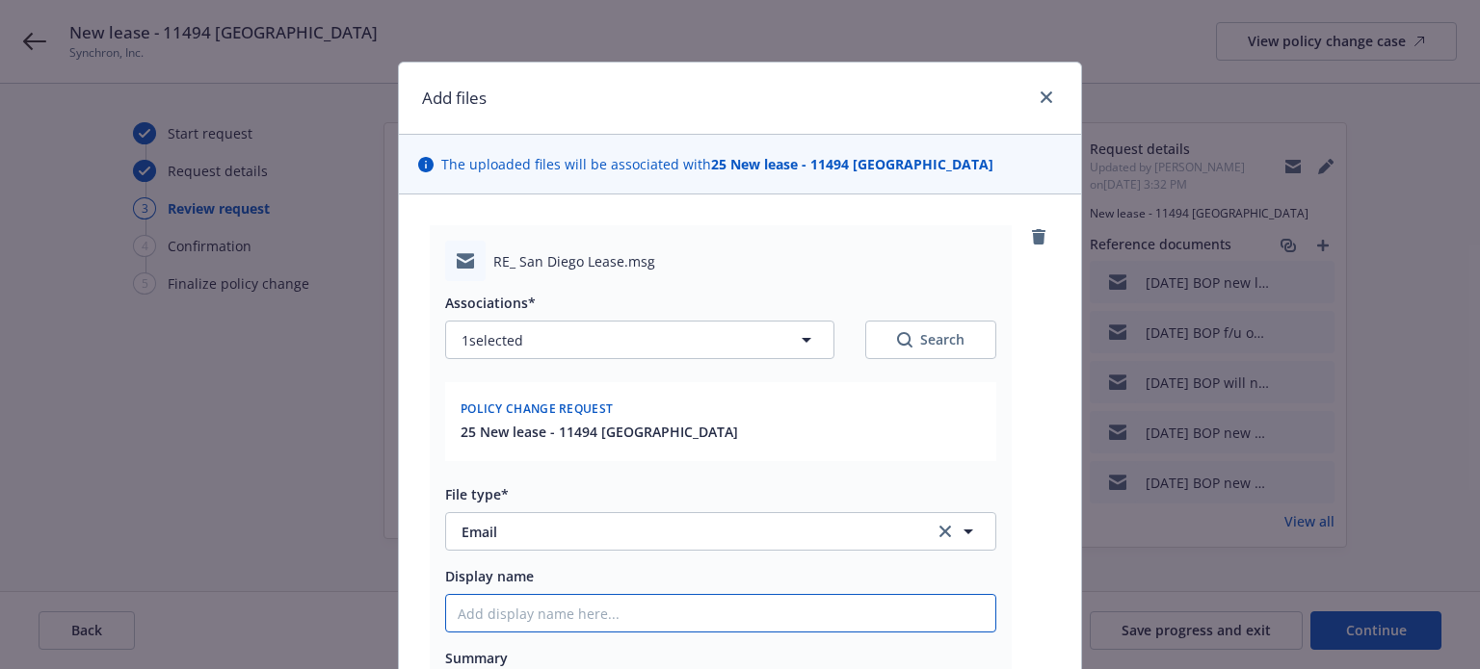
paste input "9/18/2025 BOP new location information EM frm INSD"
type textarea "x"
type input "9/18/2025 BOP new location information EM frm INSD"
drag, startPoint x: 707, startPoint y: 612, endPoint x: 811, endPoint y: 610, distance: 104.0
click at [811, 610] on input "9/18/2025 BOP new location information EM frm INSD" at bounding box center [720, 613] width 549 height 37
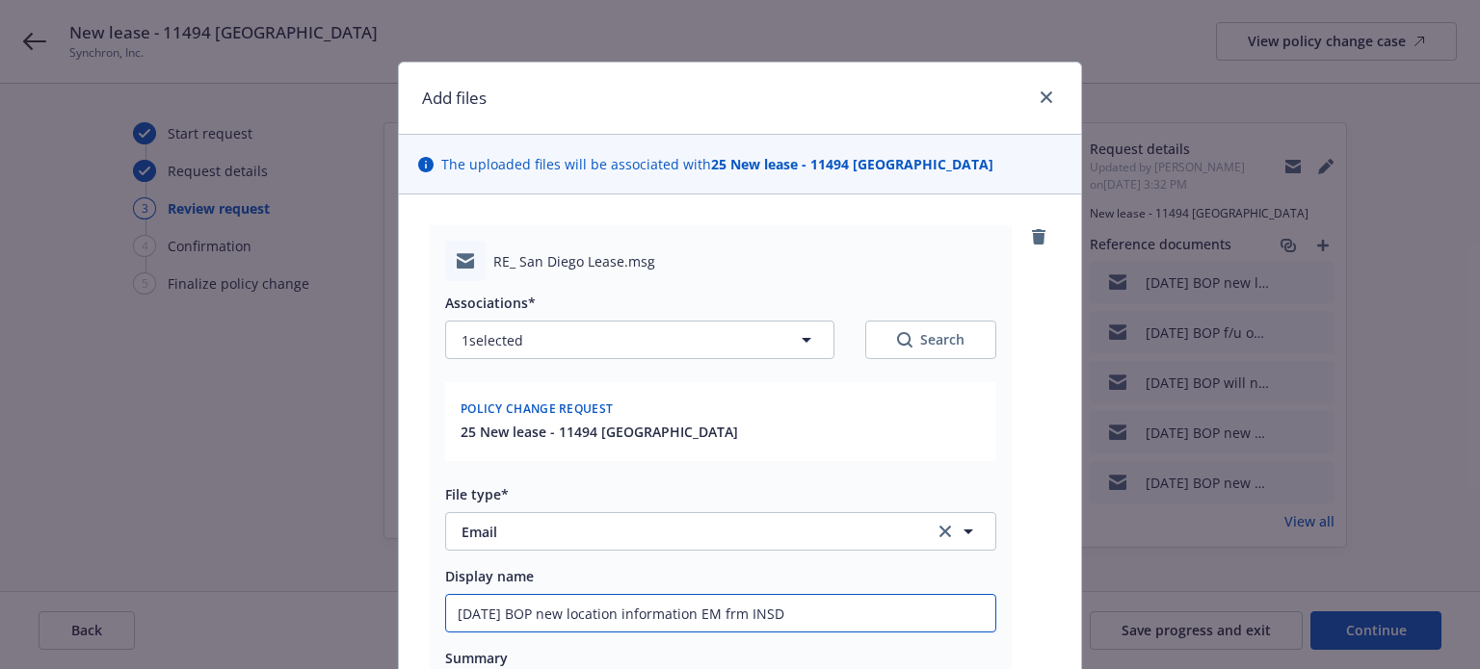
type textarea "x"
type input "9/18/2025 BOP new location information"
type textarea "x"
type input "9/18/2025 BOP new location information E"
type textarea "x"
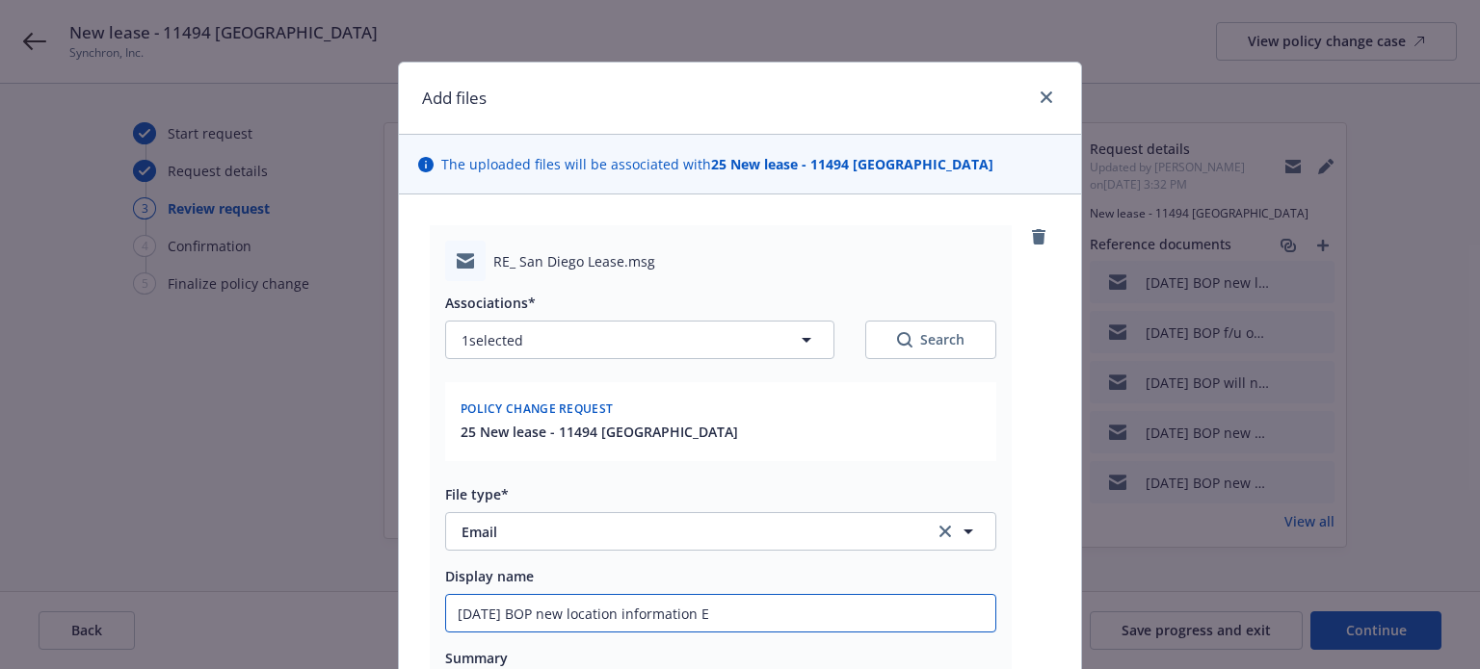
type input "9/18/2025 BOP new location information EM"
type textarea "x"
type input "9/18/2025 BOP new location information E"
type textarea "x"
type input "9/18/2025 BOP new location information"
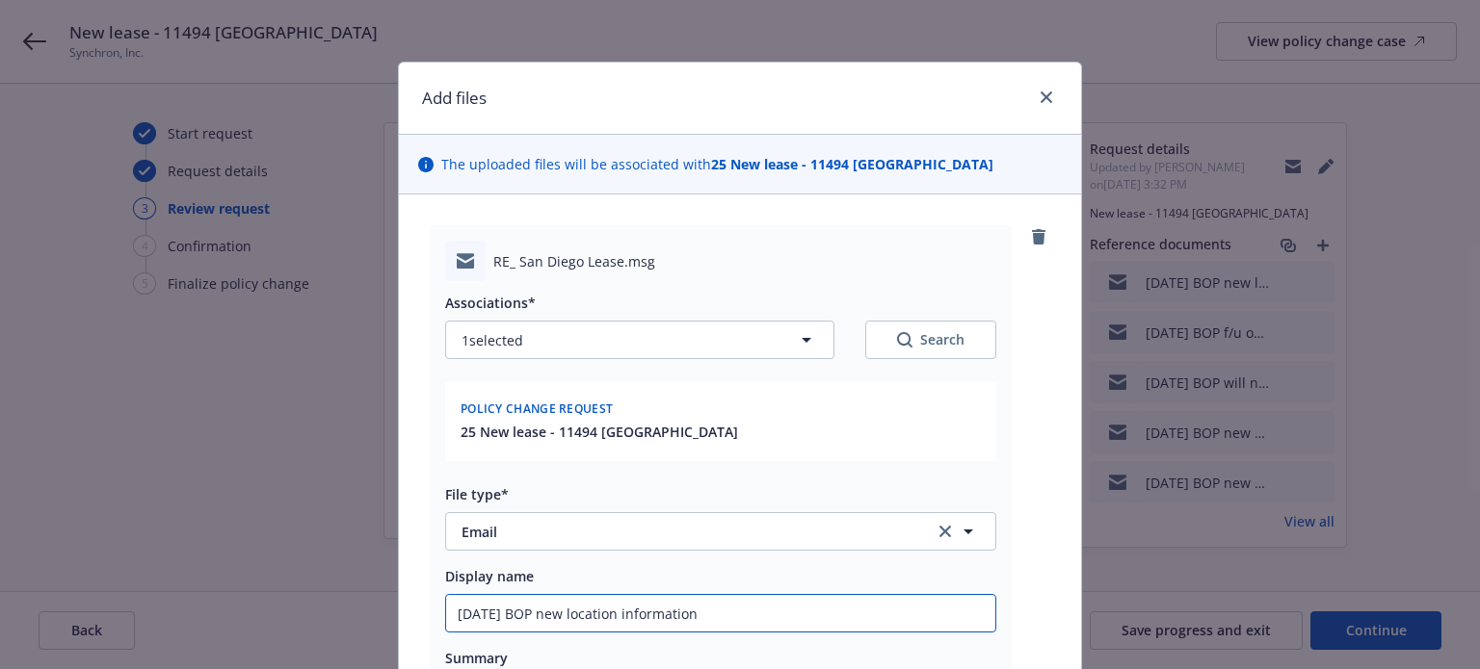
type textarea "x"
type input "9/18/2025 BOP new location information"
type textarea "x"
type input "9/18/2025 BOP new location informationc"
type textarea "x"
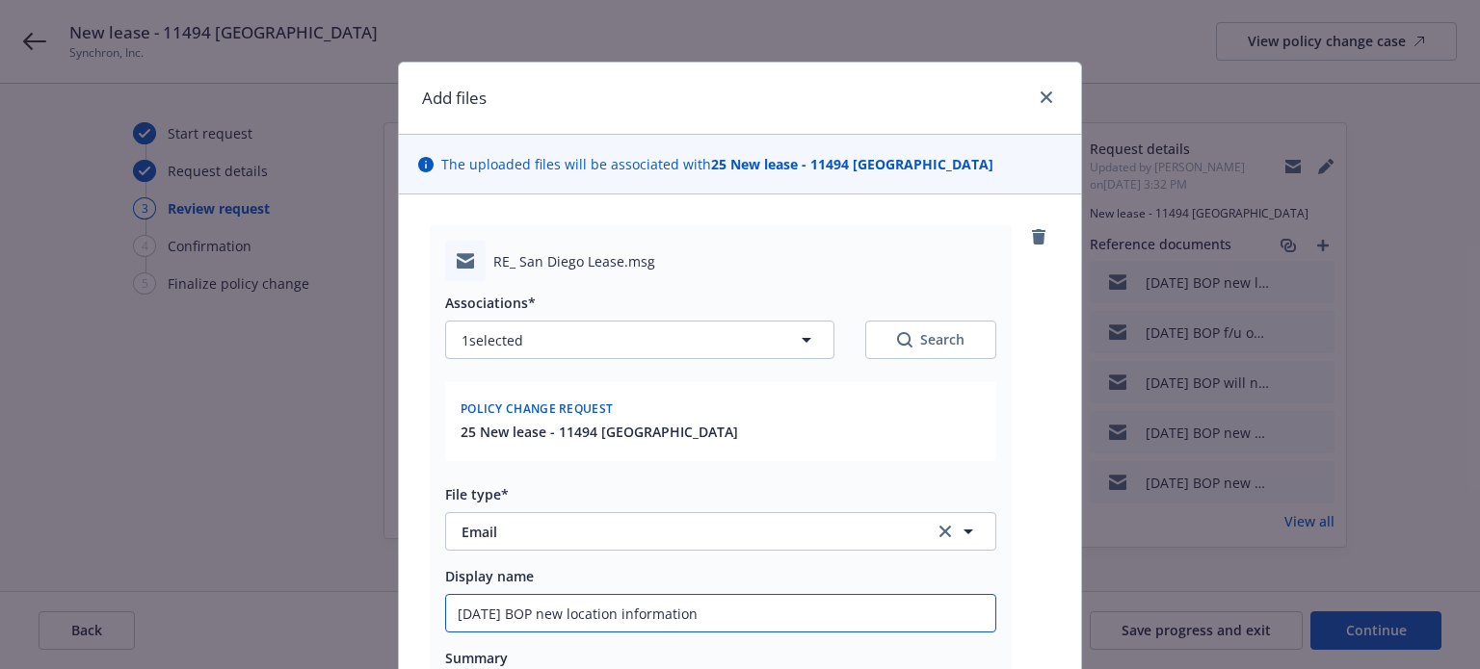
type input "9/18/2025 BOP new location information"
type textarea "x"
type input "9/18/2025 BOP new location information c"
type textarea "x"
type input "9/18/2025 BOP new location information cn"
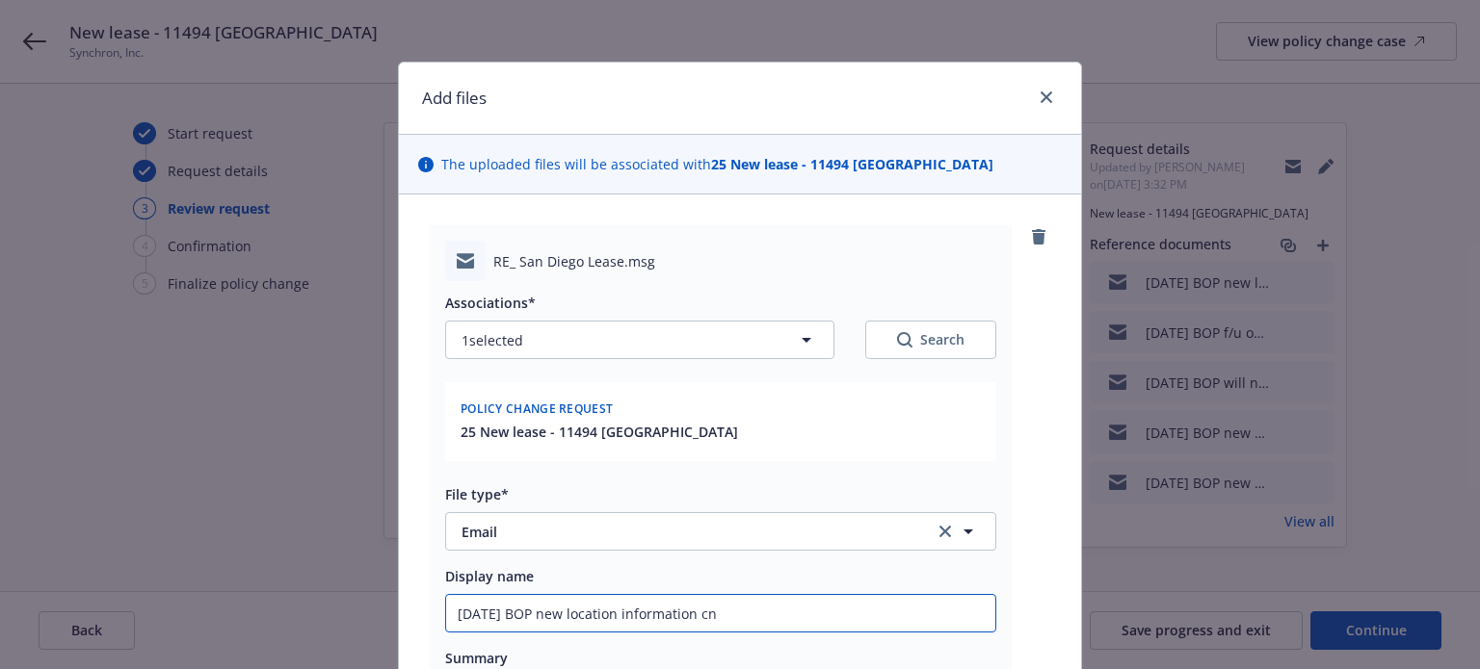
type textarea "x"
type input "9/18/2025 BOP new location information c"
type textarea "x"
type input "9/18/2025 BOP new location information co"
type textarea "x"
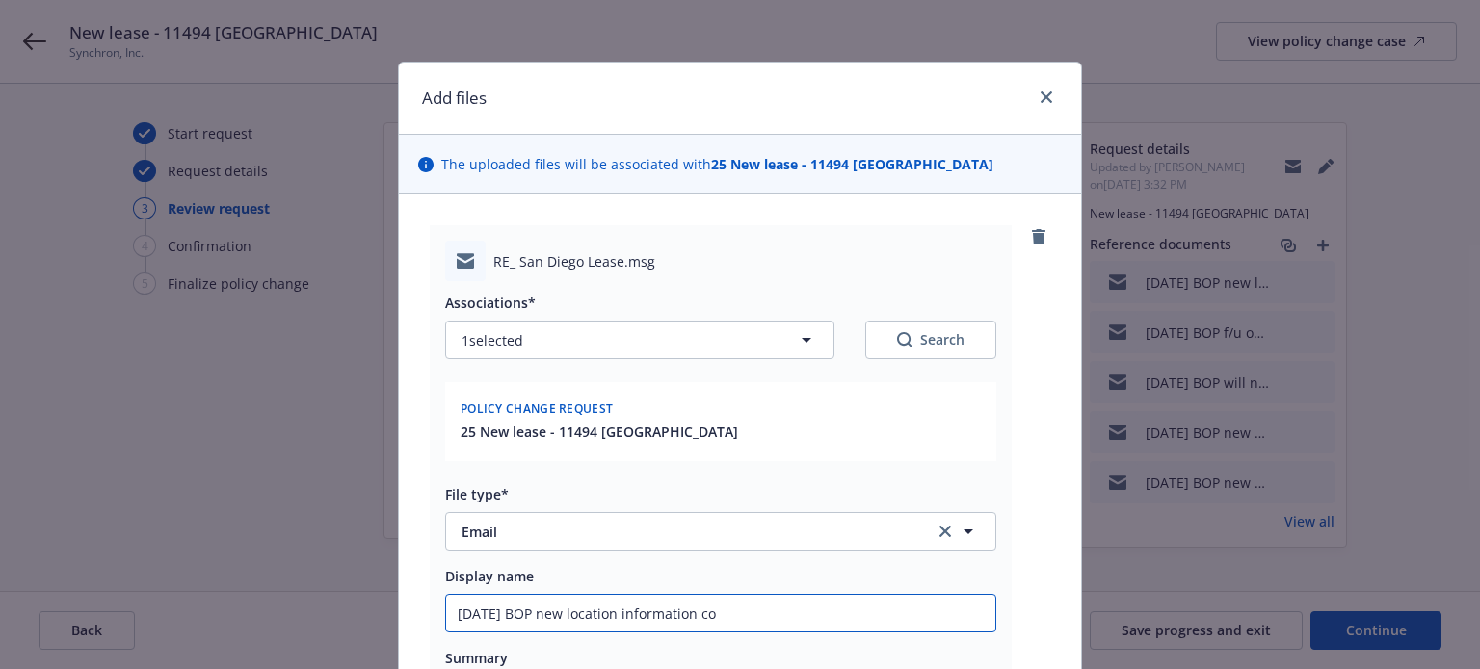
type input "9/18/2025 BOP new location information con"
type textarea "x"
type input "9/18/2025 BOP new location information conf"
type textarea "x"
type input "9/18/2025 BOP new location information confi"
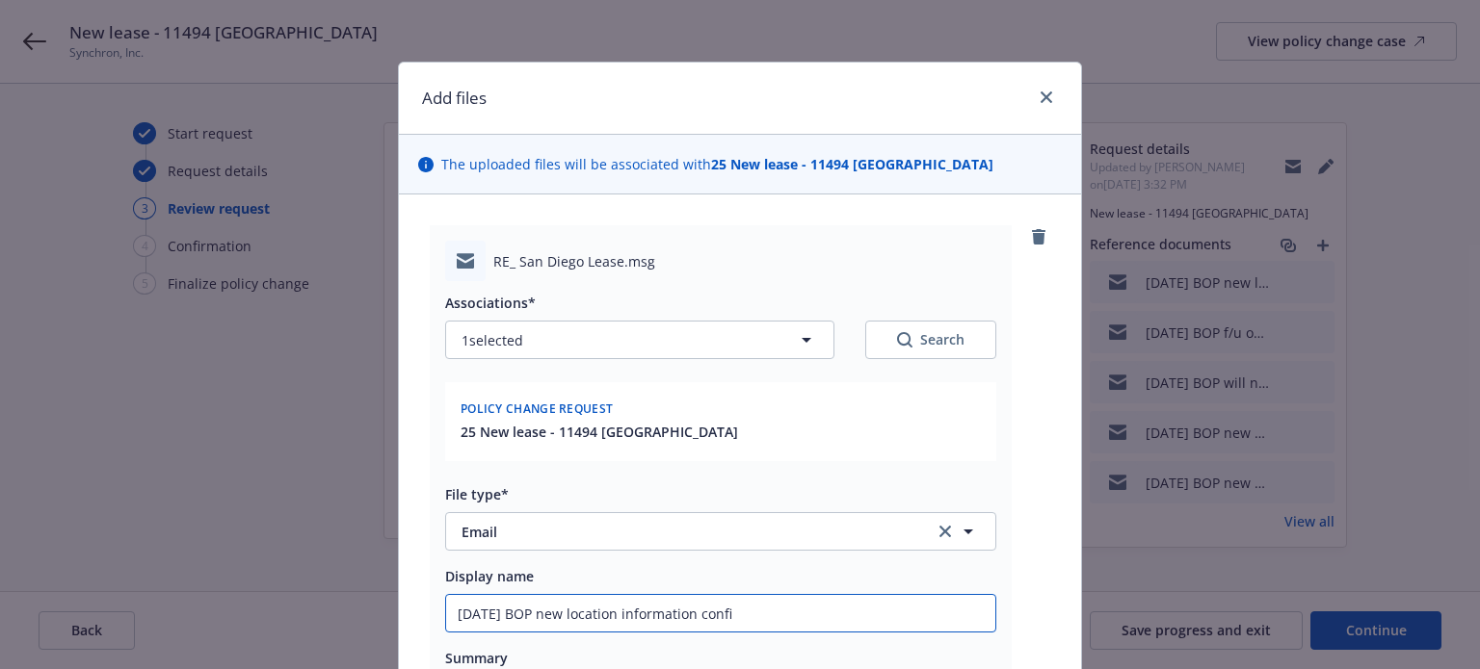
type textarea "x"
type input "9/18/2025 BOP new location information confir"
type textarea "x"
type input "9/18/2025 BOP new location information confirm"
type textarea "x"
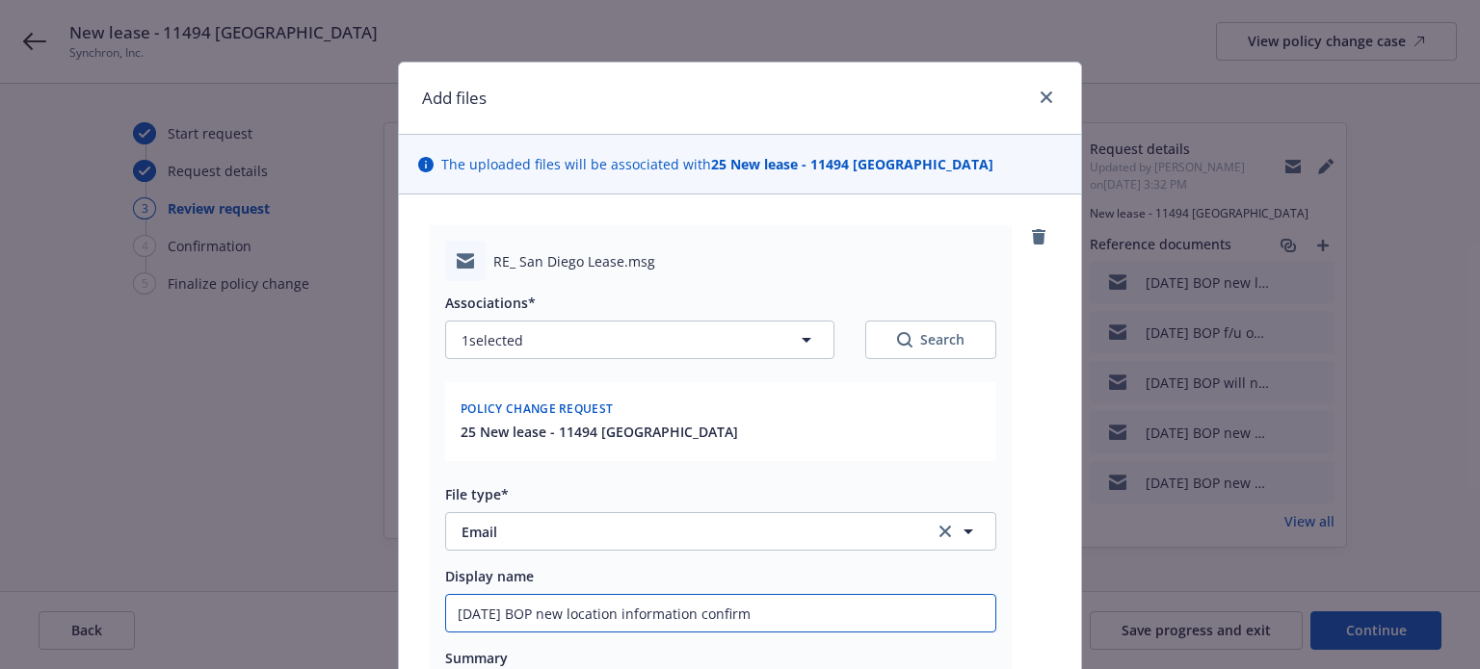
type input "9/18/2025 BOP new location information confirma"
type textarea "x"
type input "9/18/2025 BOP new location information confirmati"
type textarea "x"
type input "9/18/2025 BOP new location information confirmatio"
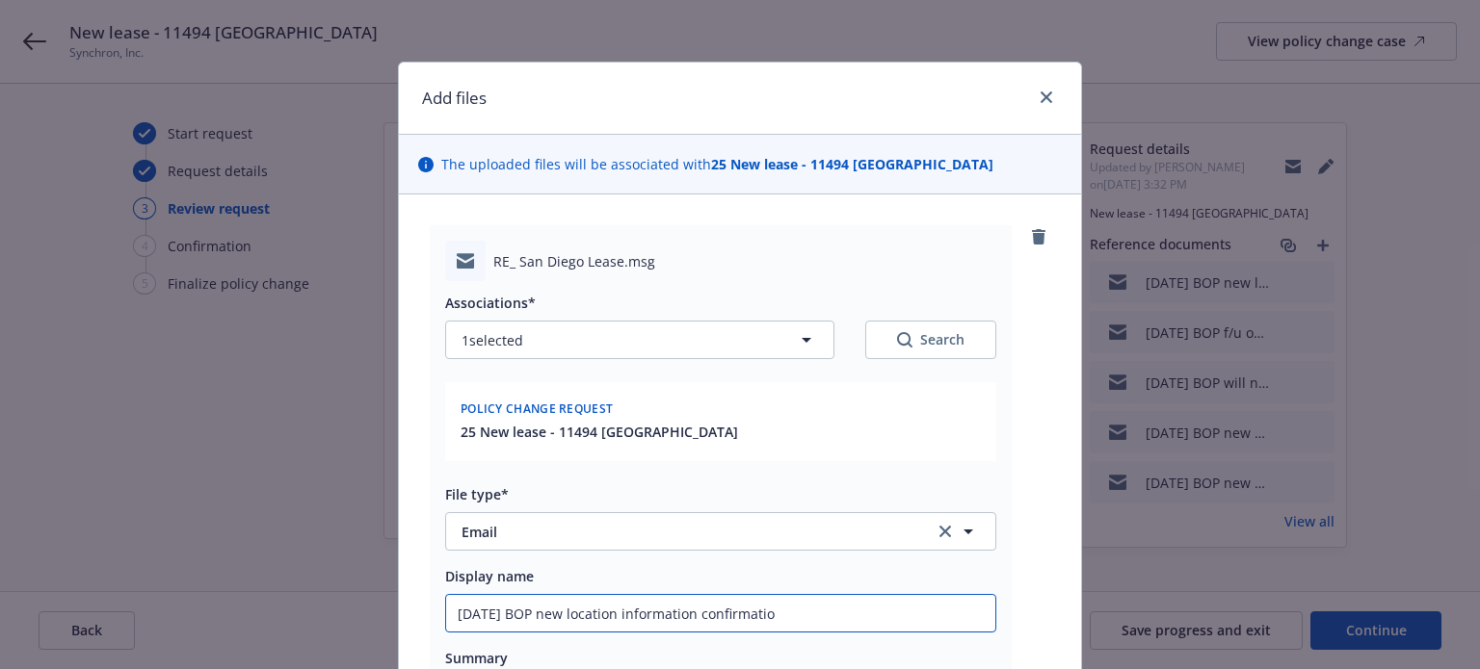
type textarea "x"
type input "9/18/2025 BOP new location information confirmation"
type textarea "x"
type input "9/18/2025 BOP new location information confirmation"
type textarea "x"
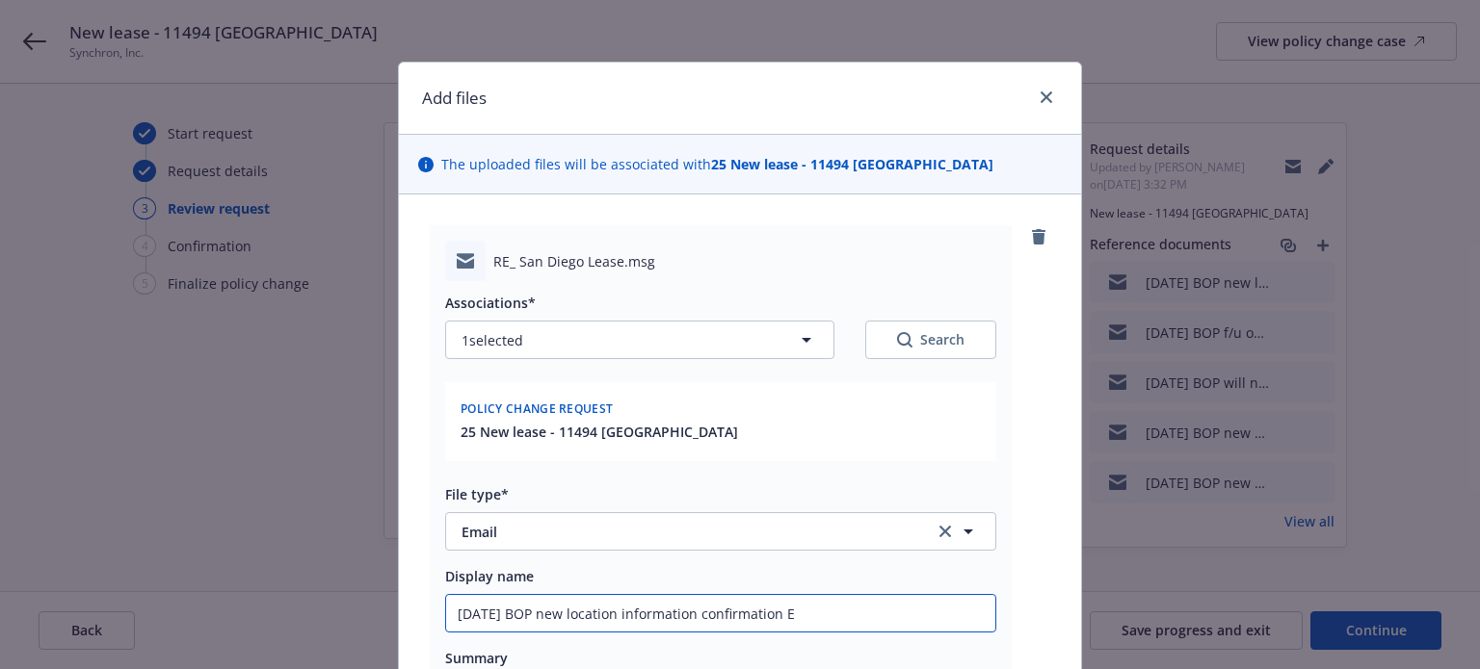
type input "9/18/2025 BOP new location information confirmation EM"
type textarea "x"
type input "9/18/2025 BOP new location information confirmation EM"
type textarea "x"
type input "9/18/2025 BOP new location information confirmation EM f"
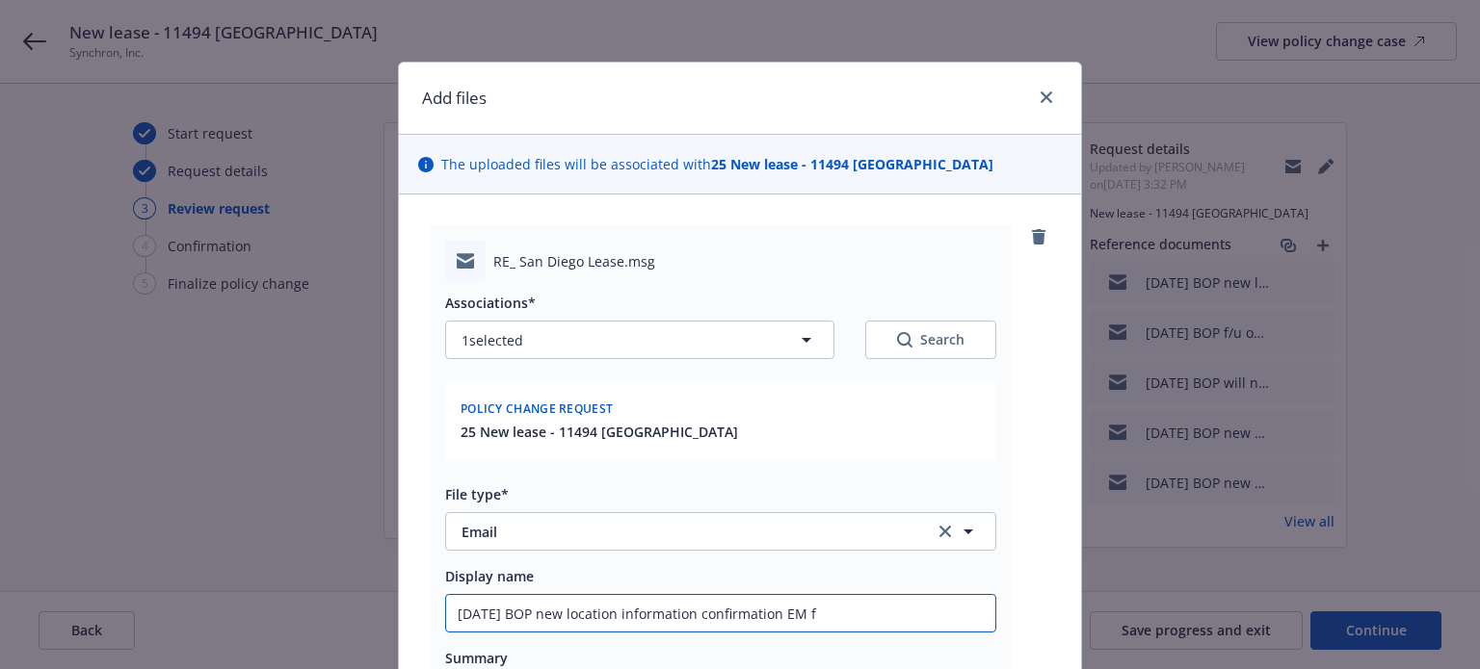
type textarea "x"
type input "9/18/2025 BOP new location information confirmation EM"
type textarea "x"
type input "9/18/2025 BOP new location information confirmation EM t"
type textarea "x"
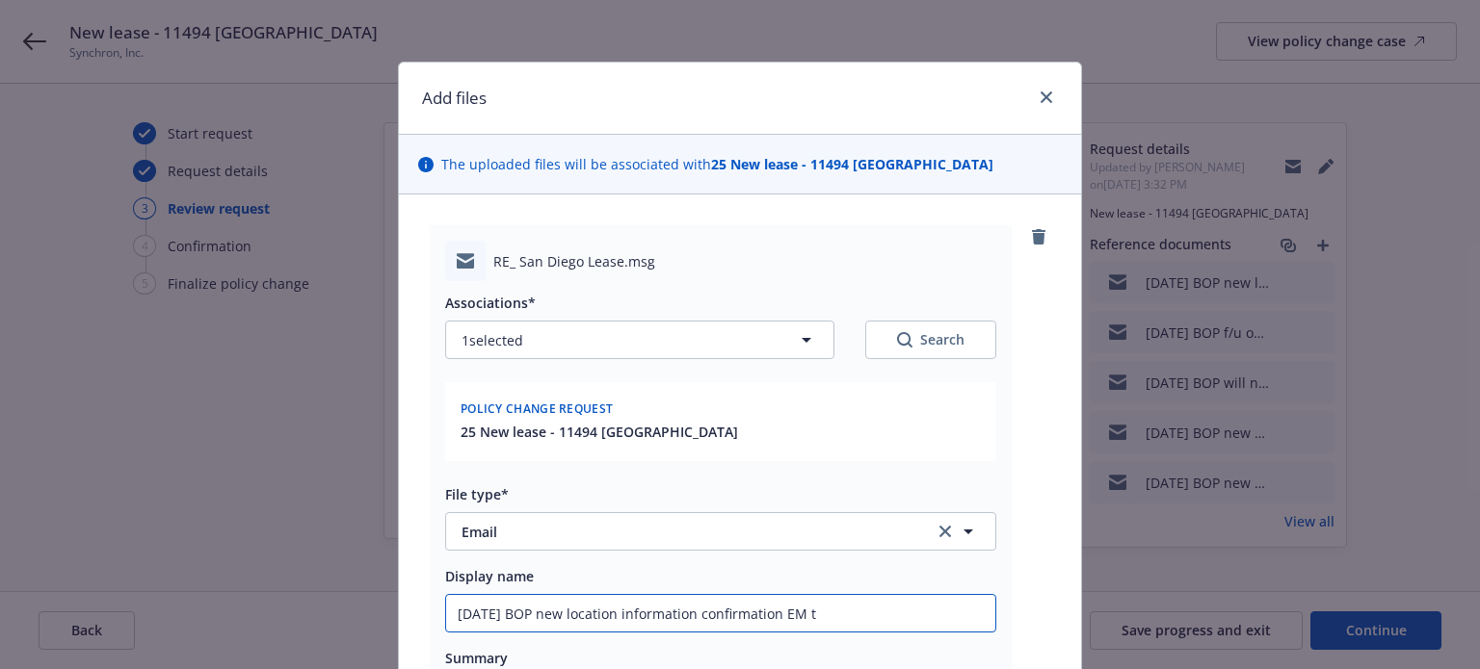
type input "9/18/2025 BOP new location information confirmation EM to"
type textarea "x"
type input "9/18/2025 BOP new location information confirmation EM to"
type textarea "x"
type input "9/18/2025 BOP new location information confirmation EM to I"
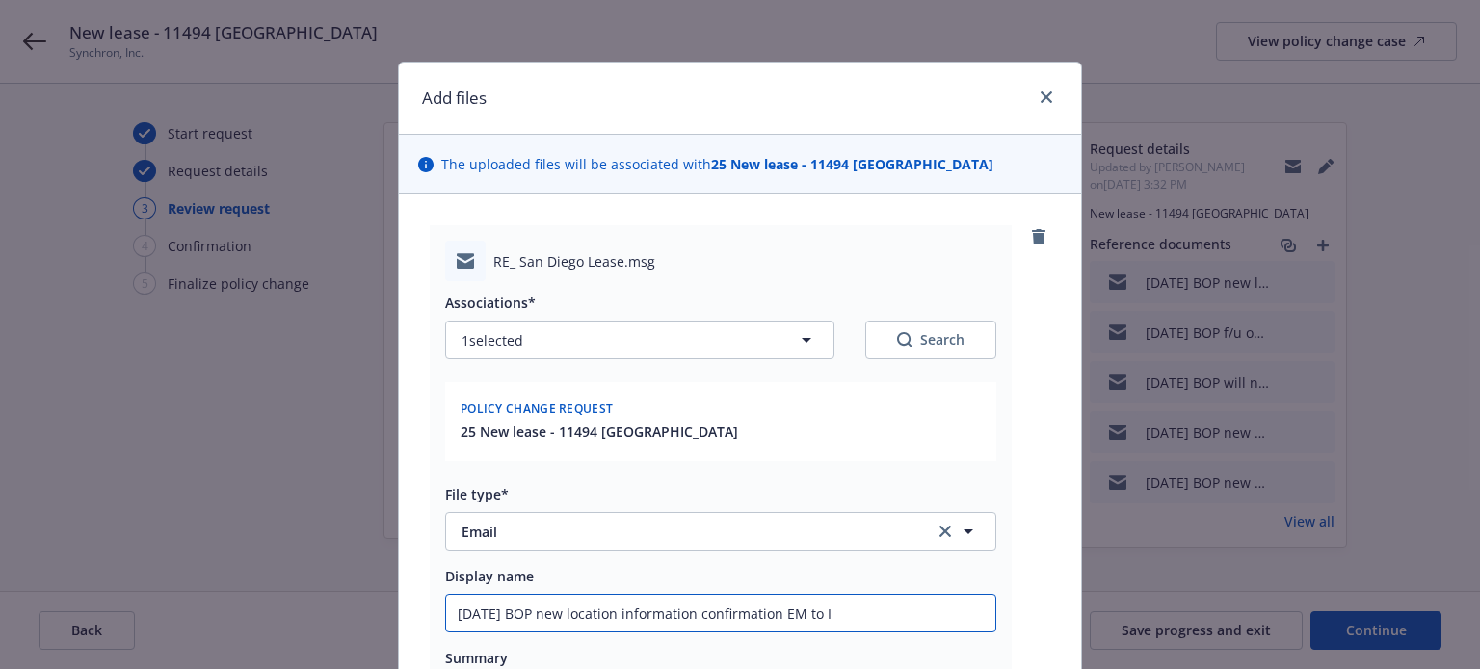
type textarea "x"
type input "9/18/2025 BOP new location information confirmation EM to IN"
type textarea "x"
type input "9/18/2025 BOP new location information confirmation EM to INS"
type textarea "x"
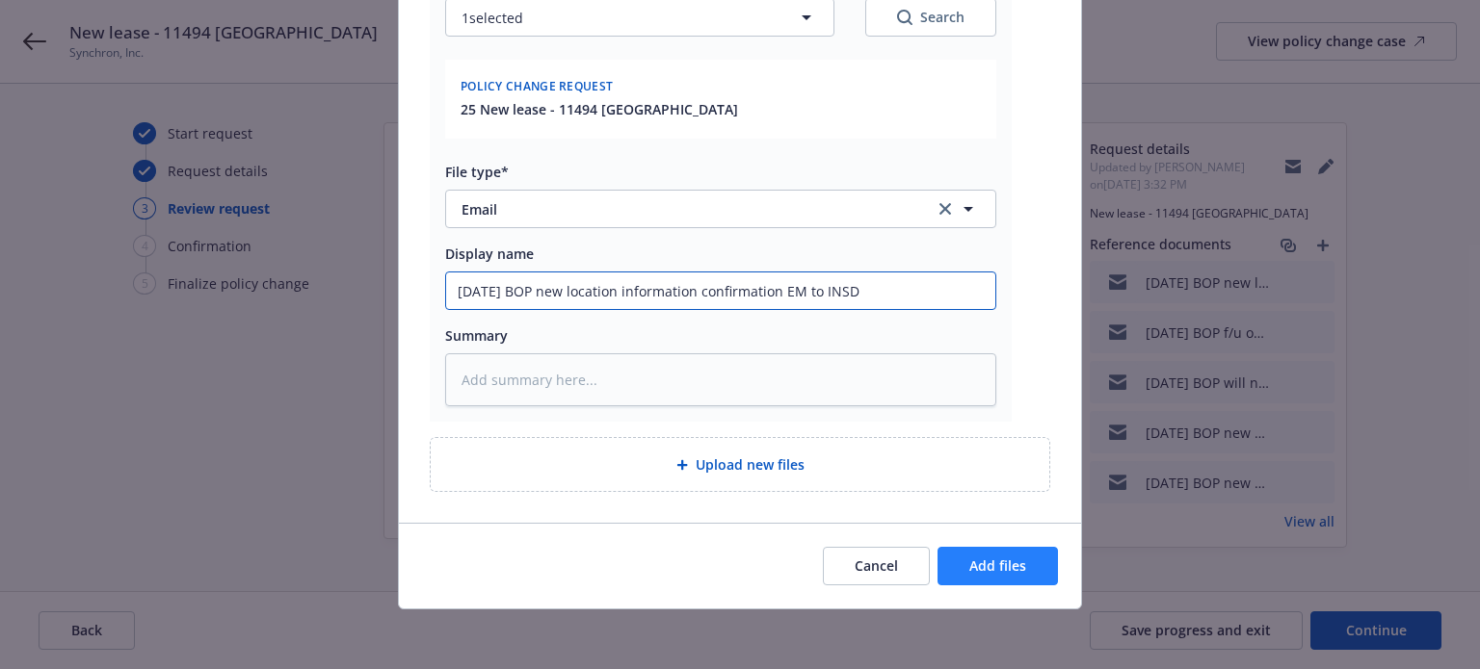
type input "9/18/2025 BOP new location information confirmation EM to INSD"
click at [982, 571] on span "Add files" at bounding box center [997, 566] width 57 height 18
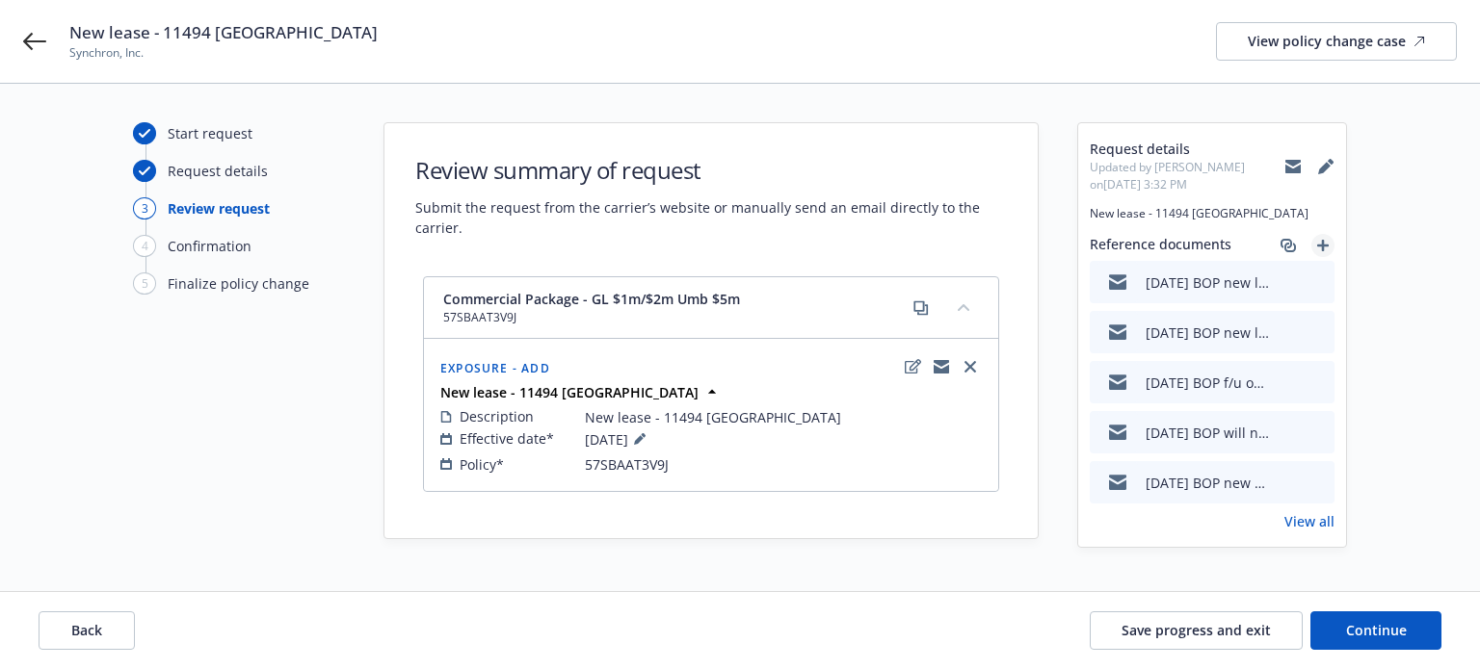
click at [1325, 246] on icon "add" at bounding box center [1323, 246] width 12 height 12
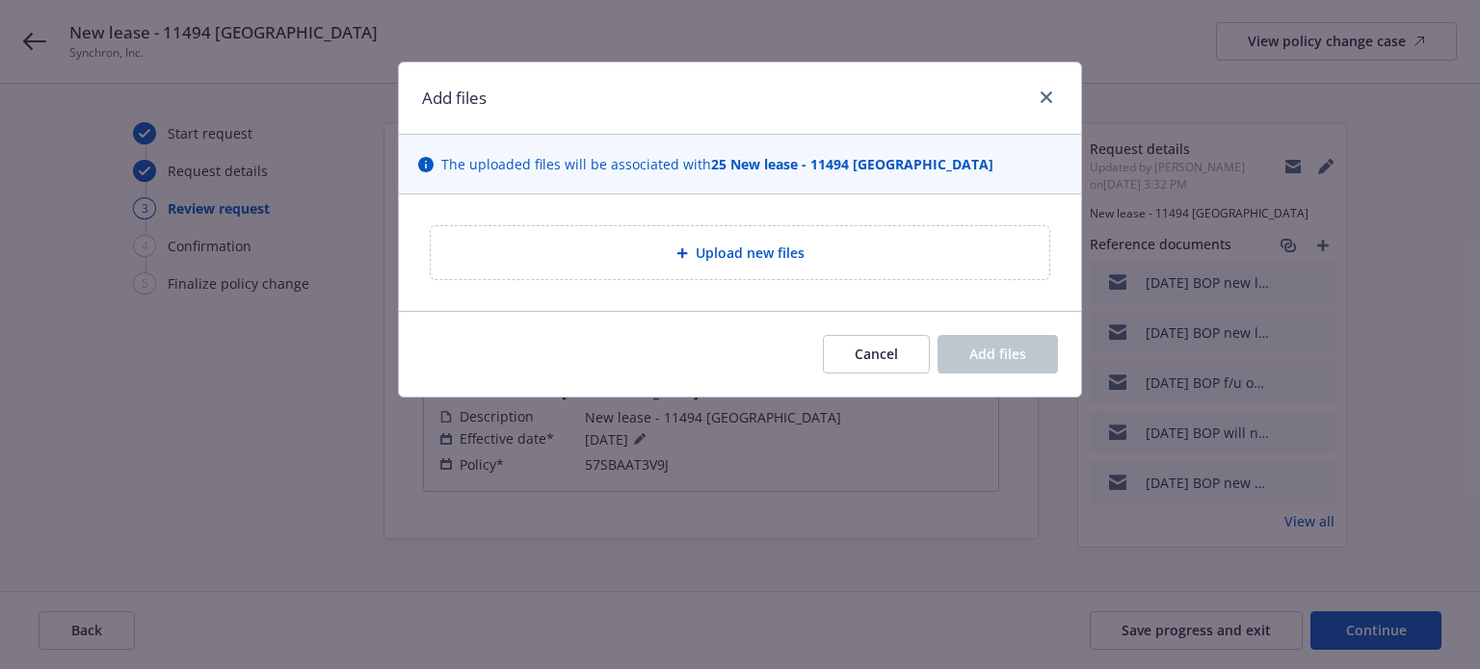
type textarea "x"
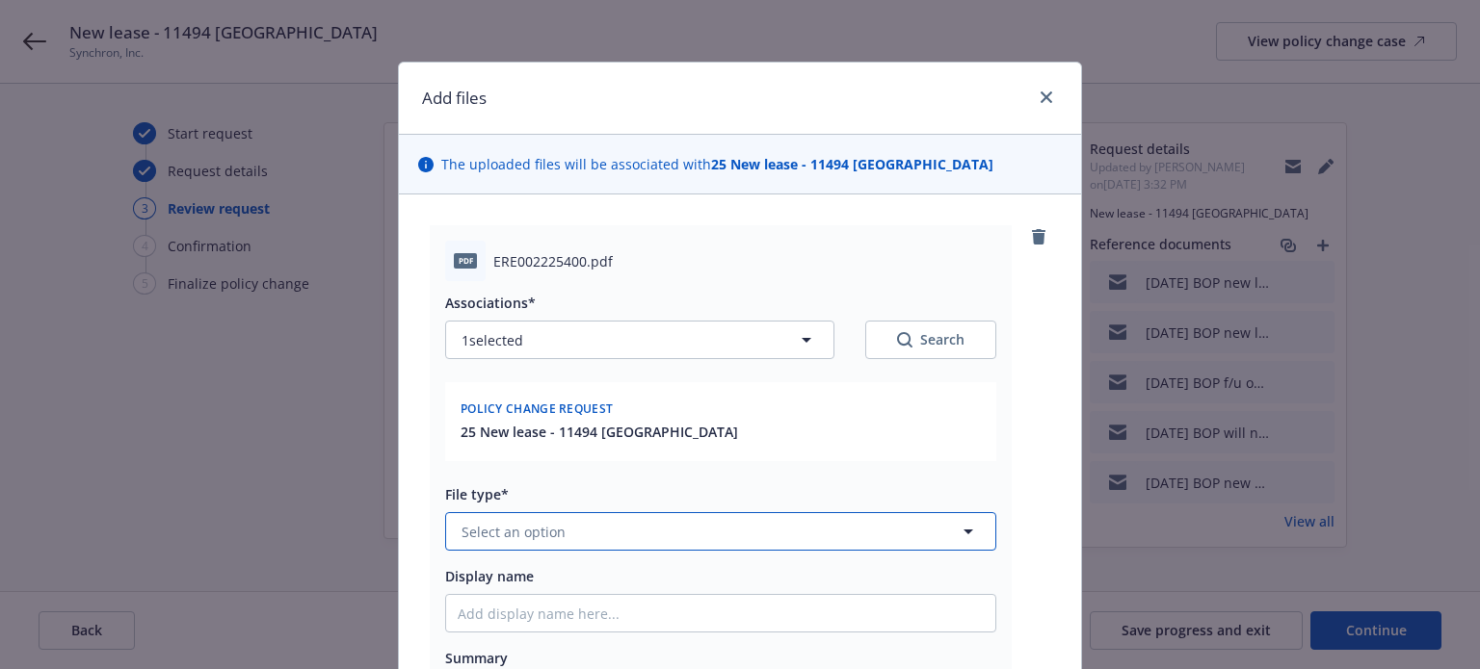
click at [728, 537] on button "Select an option" at bounding box center [720, 531] width 551 height 39
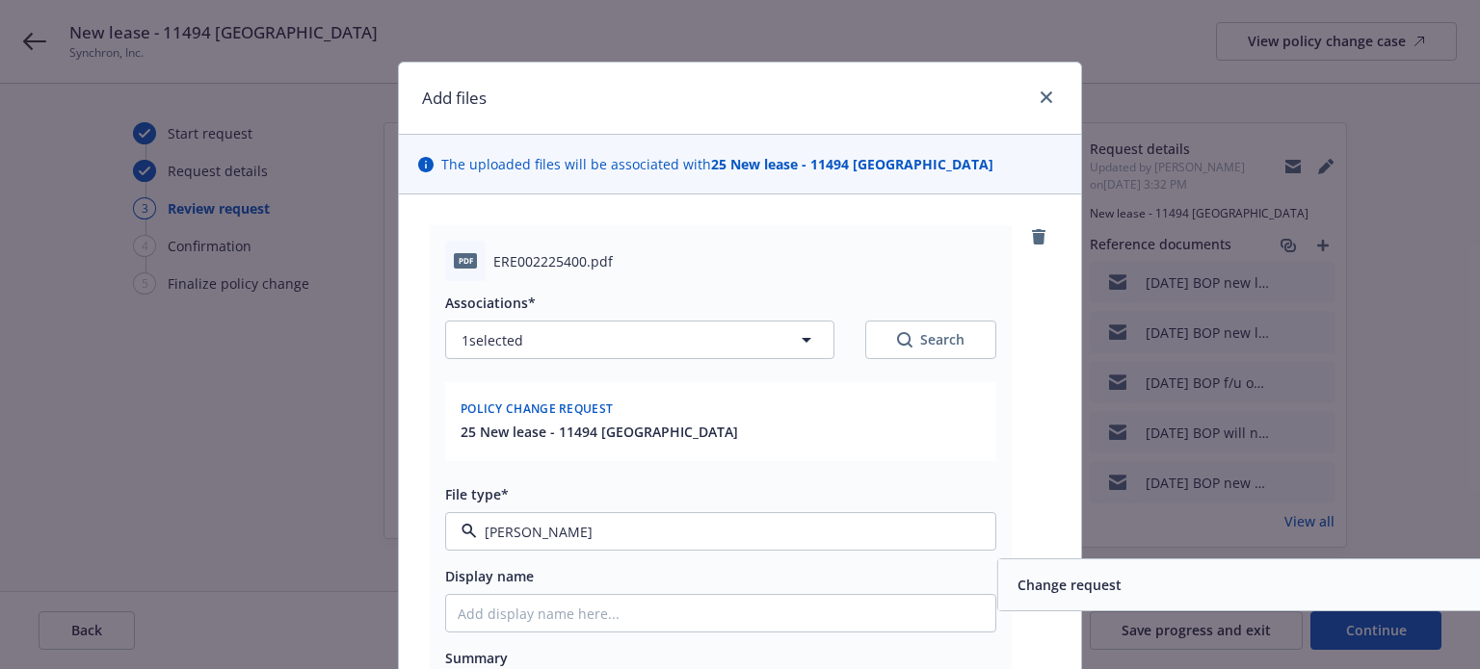
type input "change"
click at [1035, 589] on span "Change request" at bounding box center [1069, 585] width 104 height 20
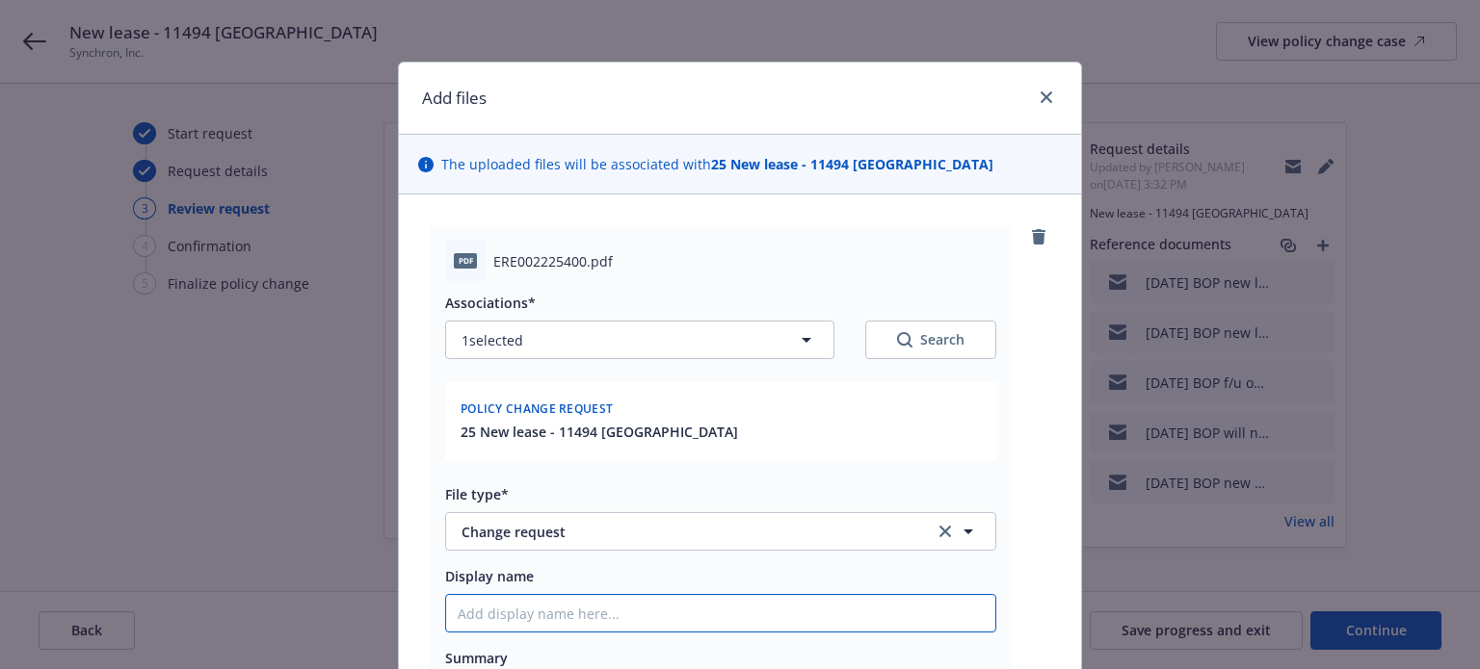
click at [862, 625] on input "Display name" at bounding box center [720, 613] width 549 height 37
type textarea "x"
type input "9"
type textarea "x"
type input "9/"
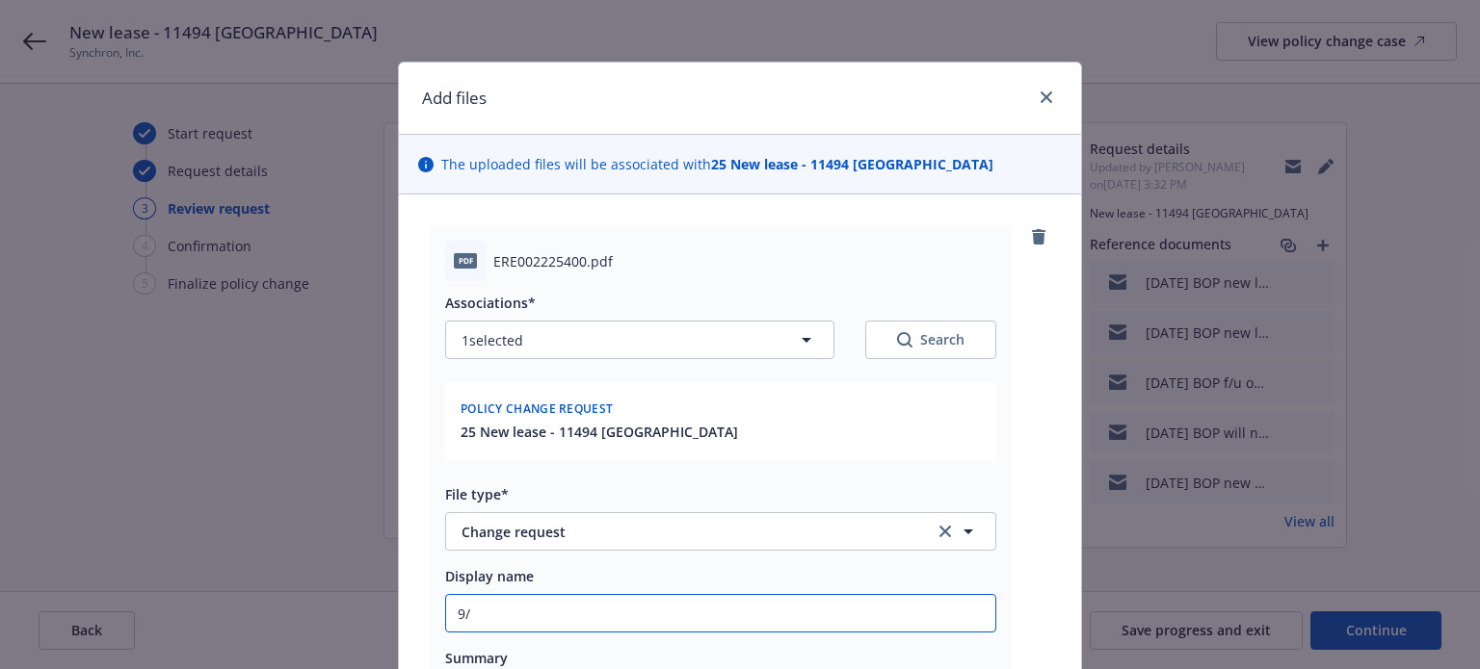
type textarea "x"
type input "9/1"
type textarea "x"
type input "9/19"
type textarea "x"
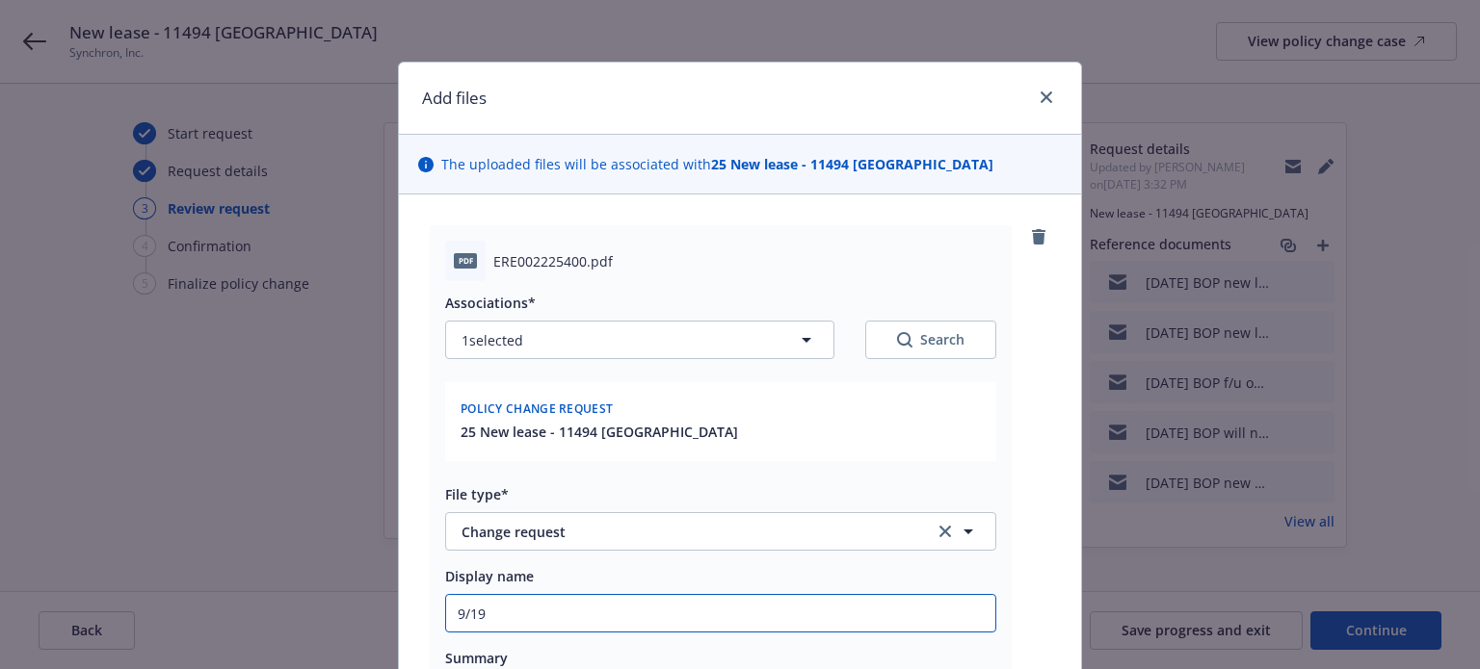
type input "9/19/"
type textarea "x"
type input "9/19/2"
type textarea "x"
type input "9/19/20"
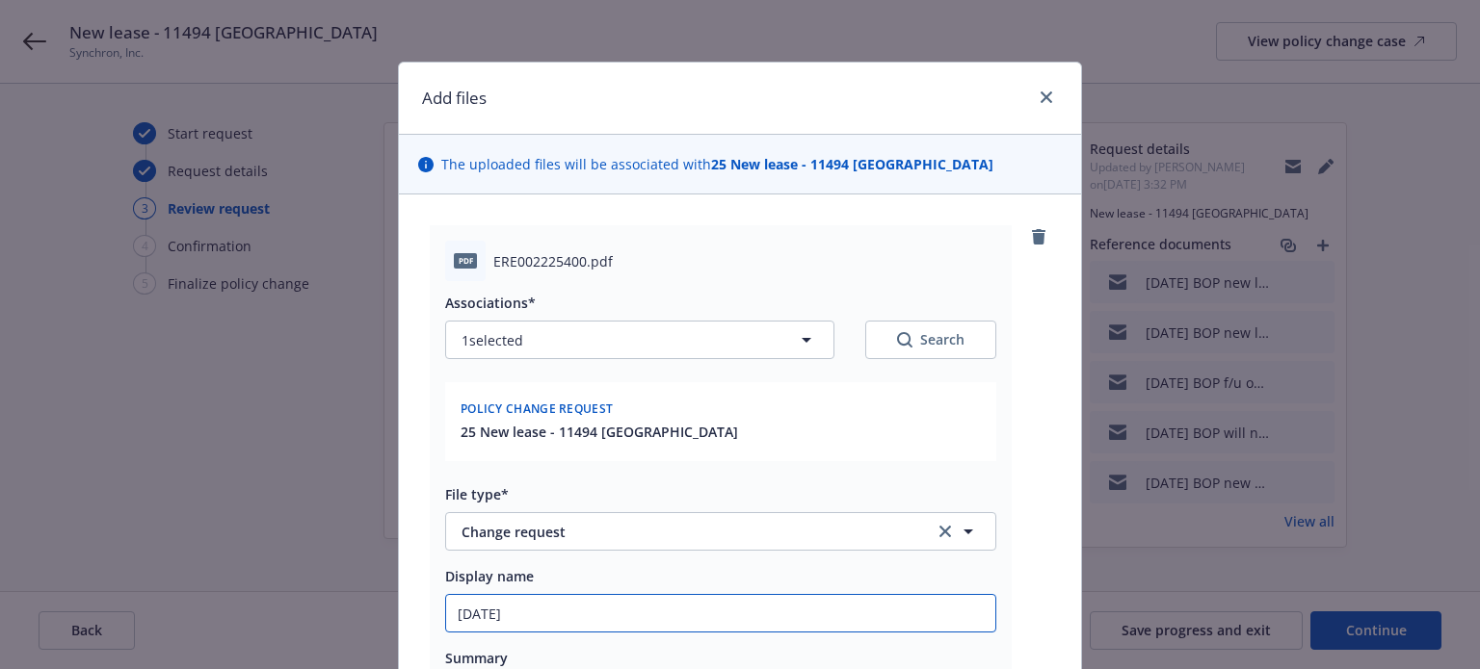
type textarea "x"
type input "9/19/202"
type textarea "x"
type input "9/19/2025"
type textarea "x"
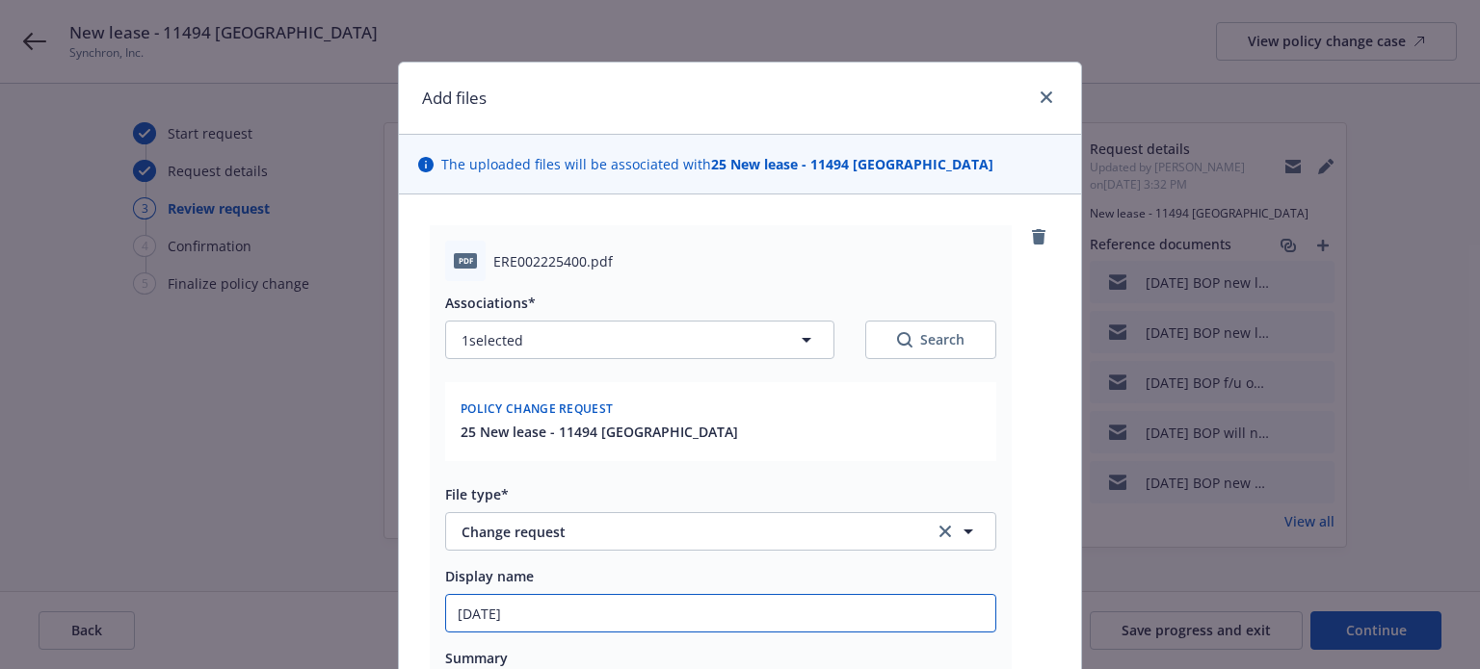
type input "9/19/2025"
type textarea "x"
type input "9/19/2025 B"
type textarea "x"
type input "9/19/2025 BO"
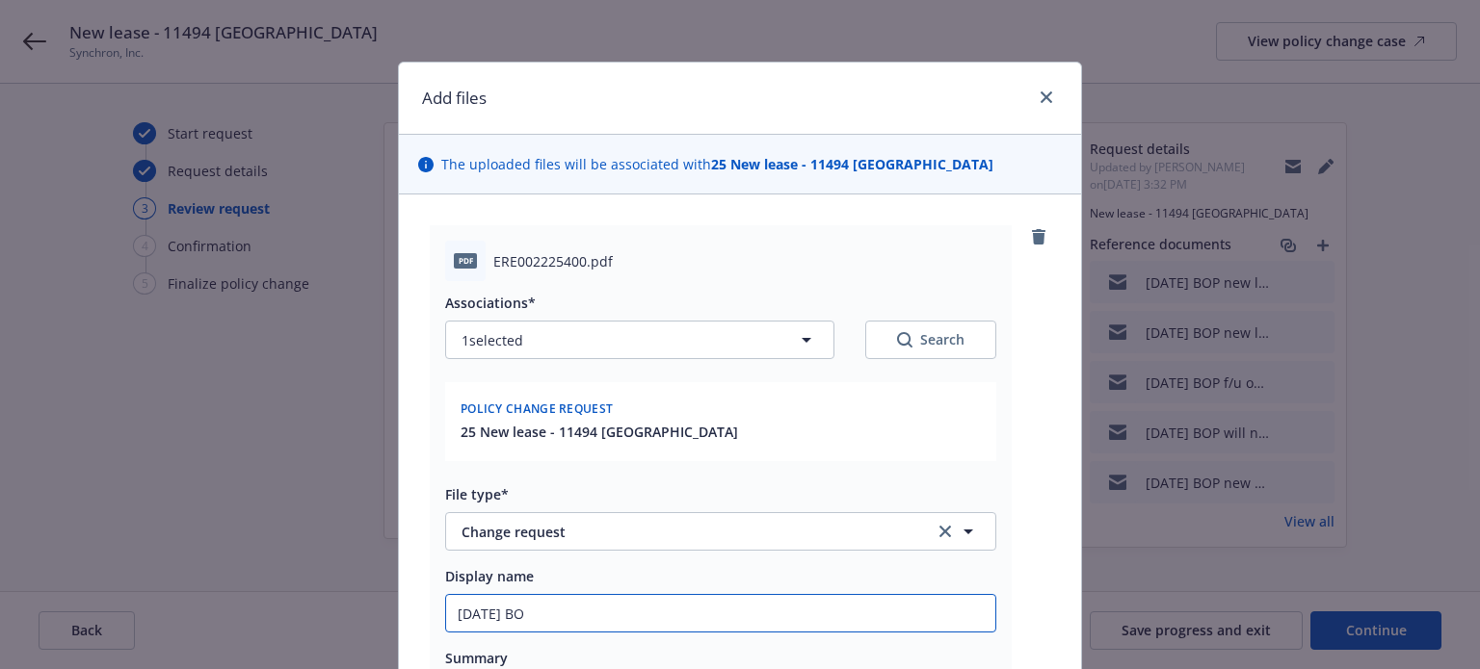
type textarea "x"
type input "9/19/2025 BOP"
type textarea "x"
type input "9/19/2025 BOP"
type textarea "x"
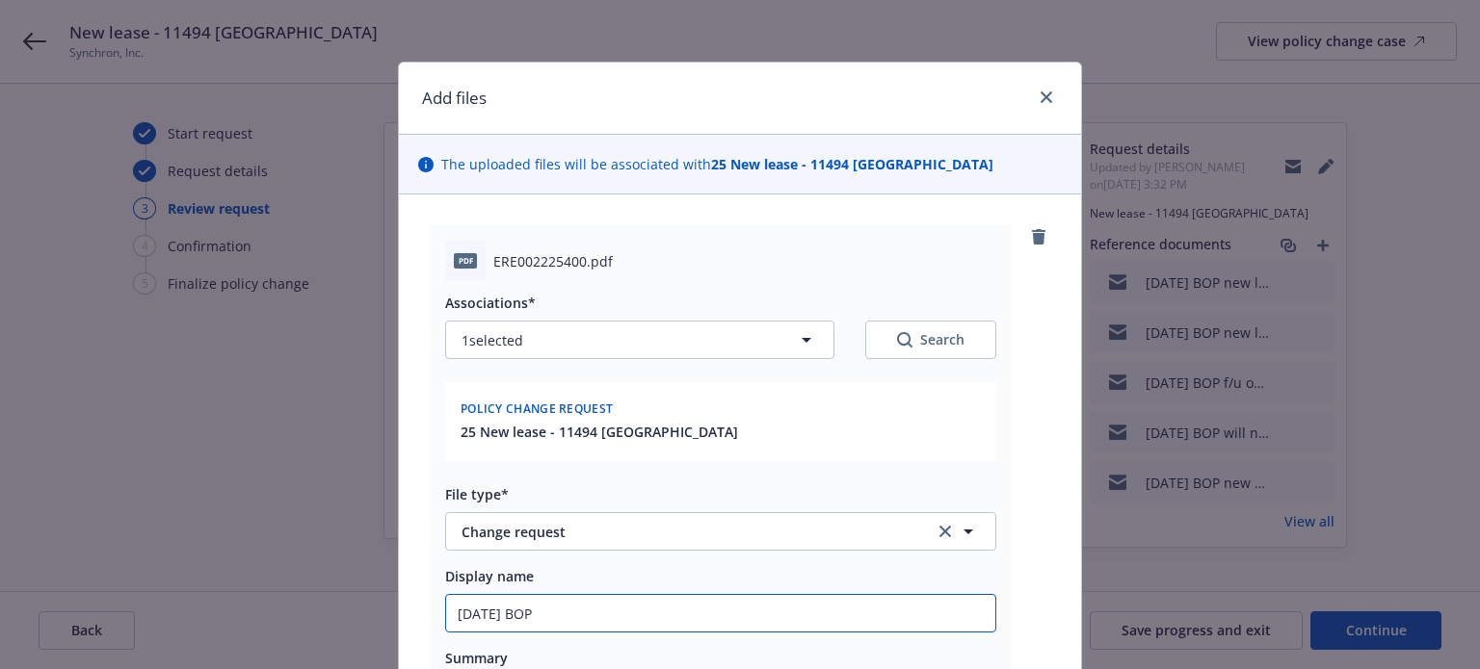
type input "9/19/2025 BOP n"
type textarea "x"
type input "9/19/2025 BOP ne"
type textarea "x"
type input "9/19/2025 BOP new"
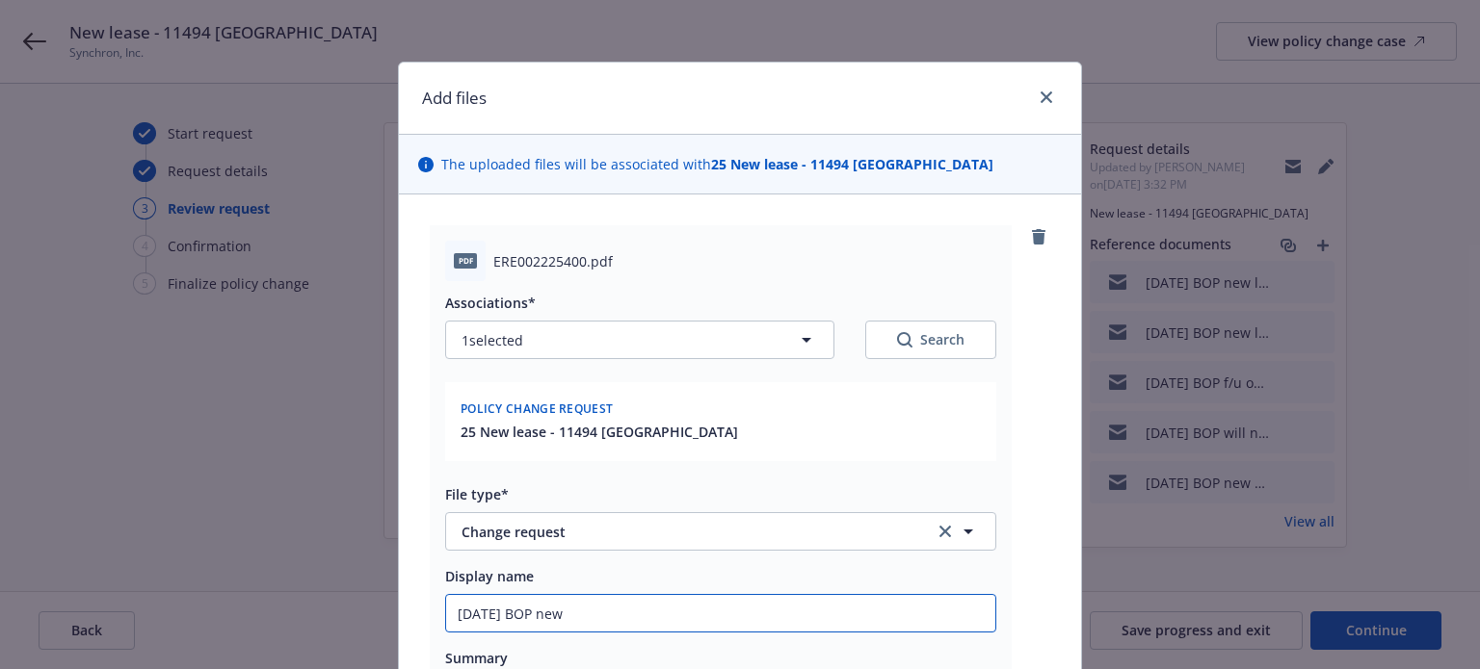
type textarea "x"
type input "9/19/2025 BOP new"
type textarea "x"
type input "9/19/2025 BOP new lo"
type textarea "x"
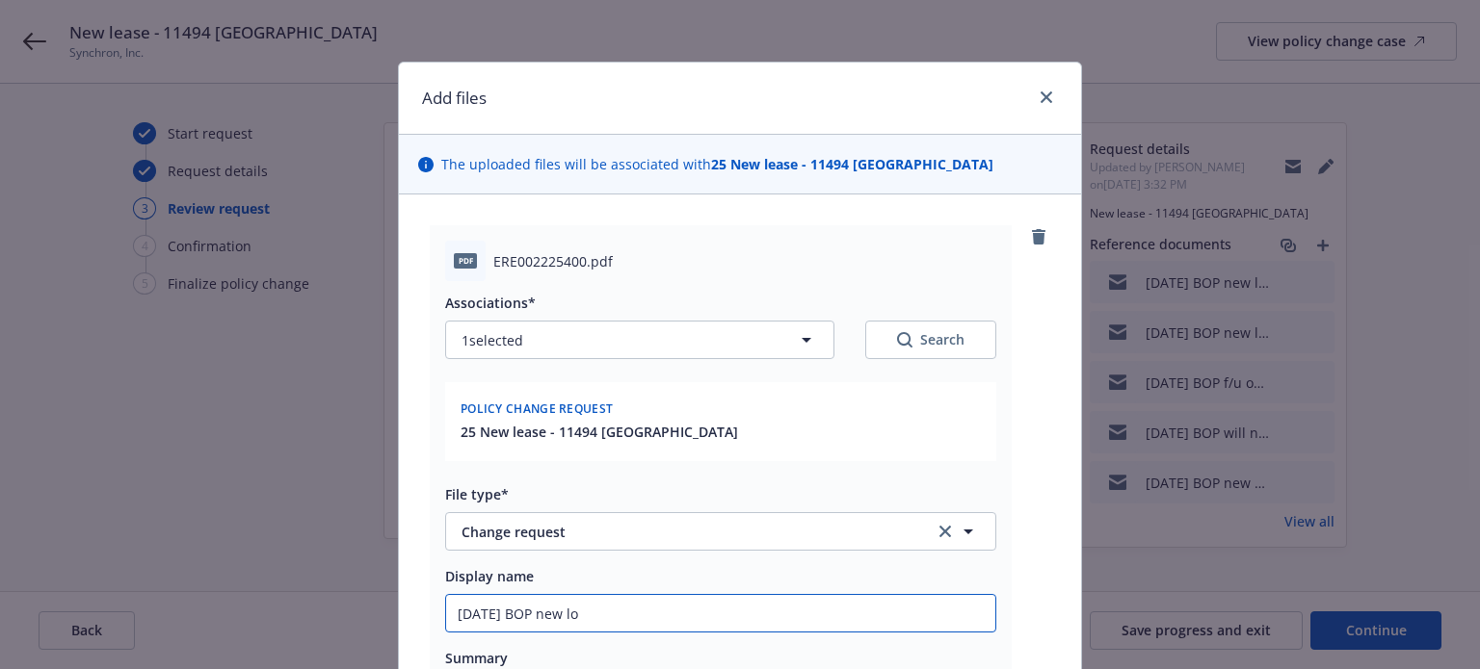
type input "9/19/2025 BOP new loc"
type textarea "x"
type input "9/19/2025 BOP new loca"
type textarea "x"
type input "9/19/2025 BOP new locat"
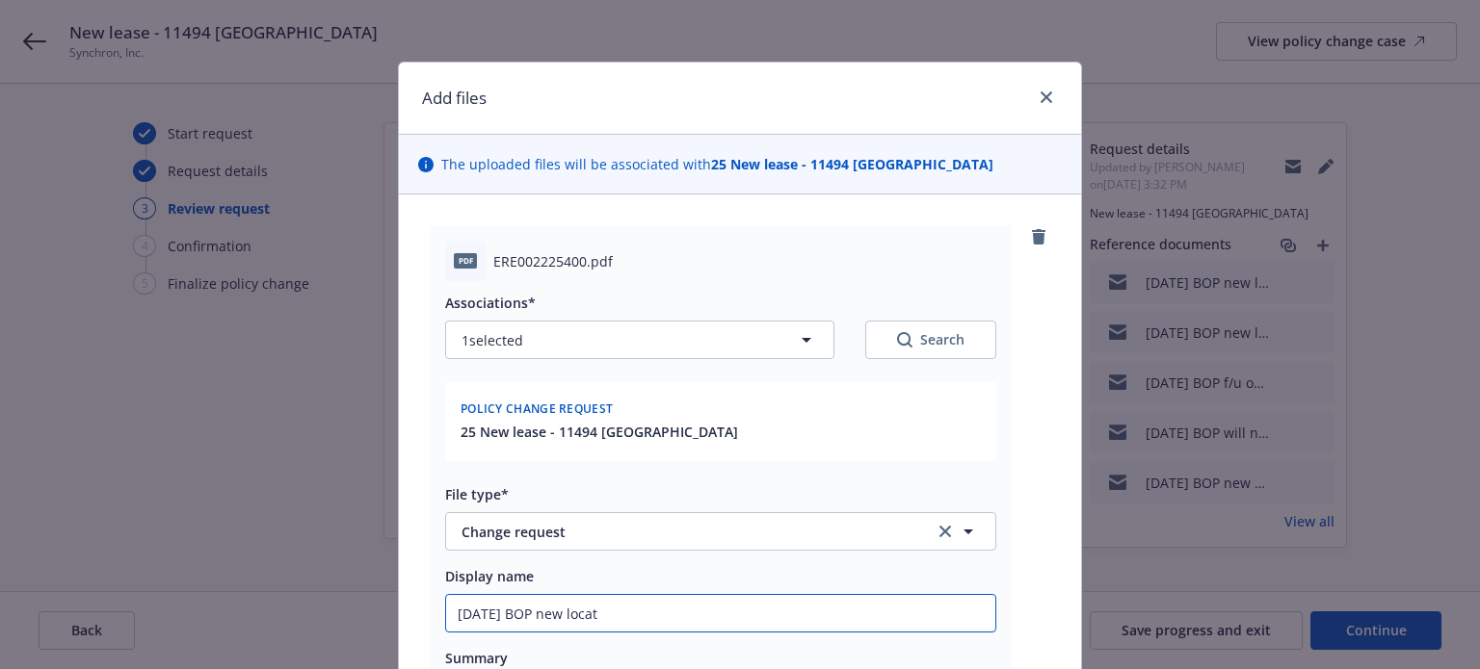
type textarea "x"
type input "9/19/2025 BOP new locati"
type textarea "x"
type input "9/19/2025 BOP new locatio"
type textarea "x"
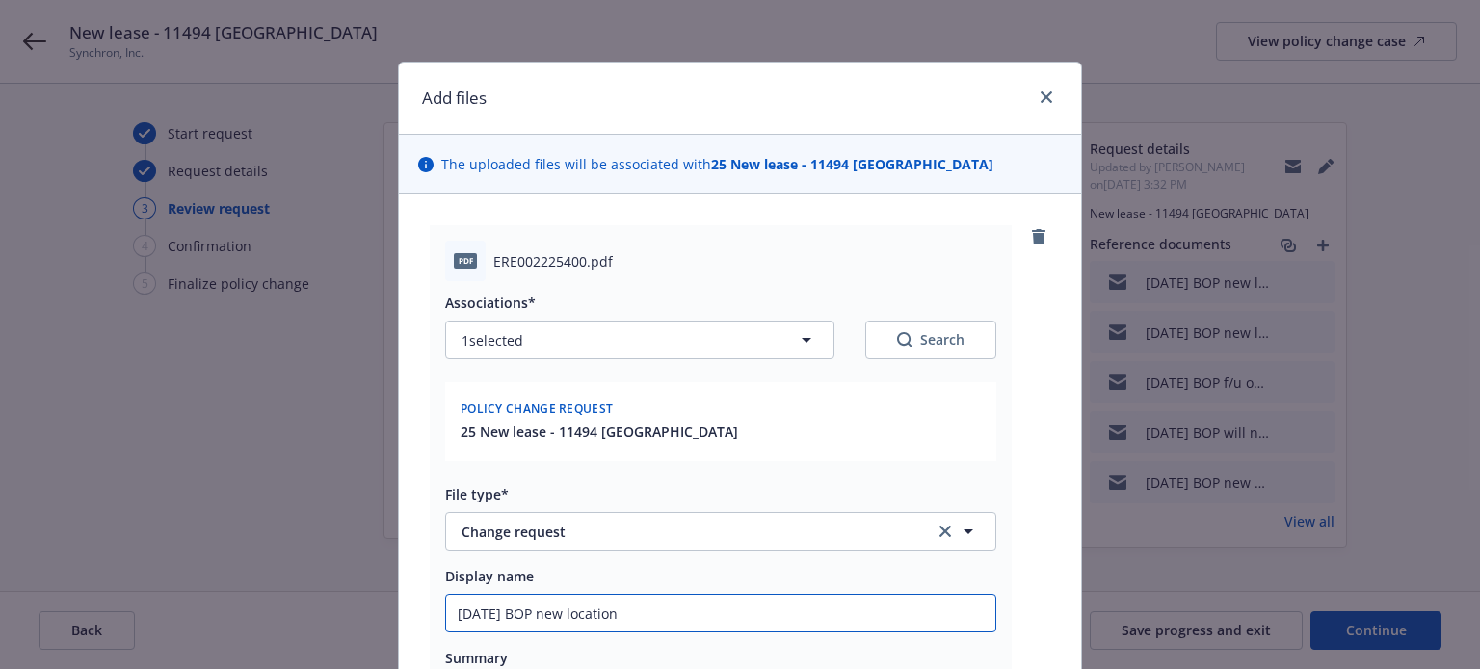
type input "9/19/2025 BOP new location"
type textarea "x"
type input "9/19/2025 BOP new location e"
type textarea "x"
type input "9/19/2025 BOP new location en"
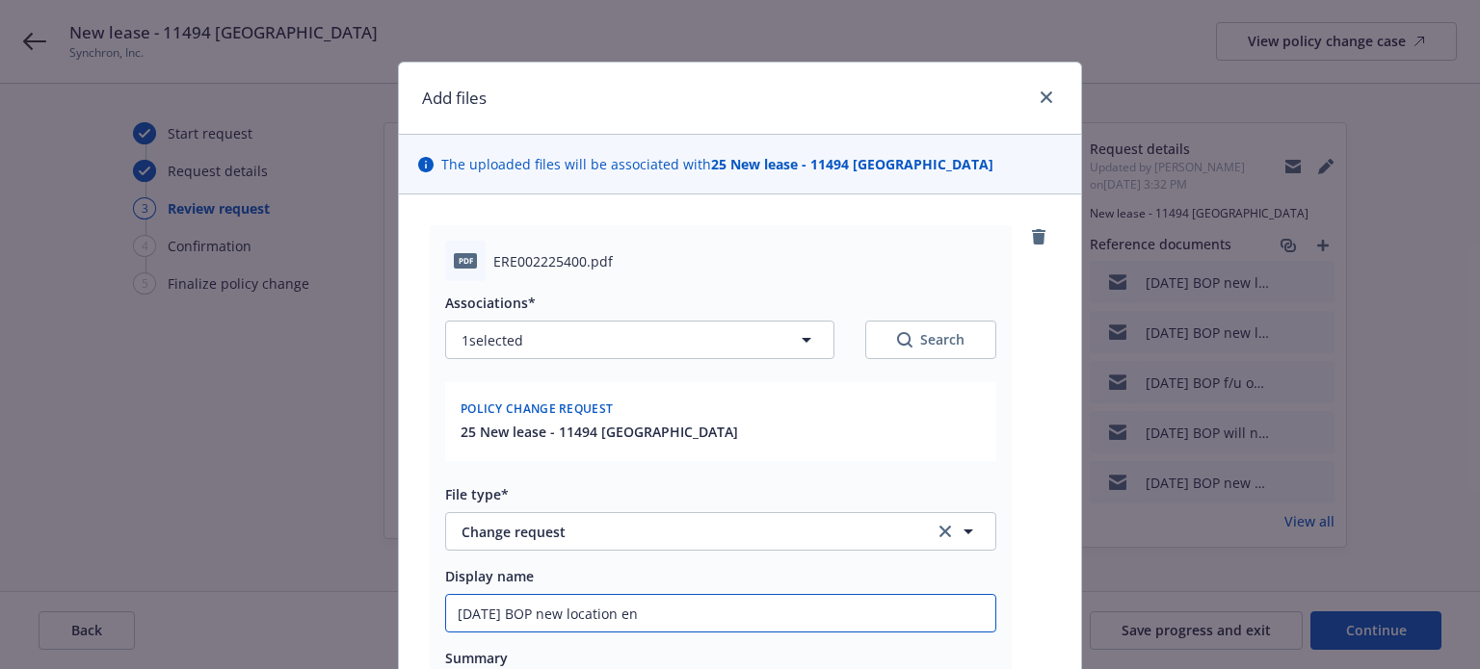
type textarea "x"
type input "9/19/2025 BOP new location end"
type textarea "x"
type input "9/19/2025 BOP new location endo"
type textarea "x"
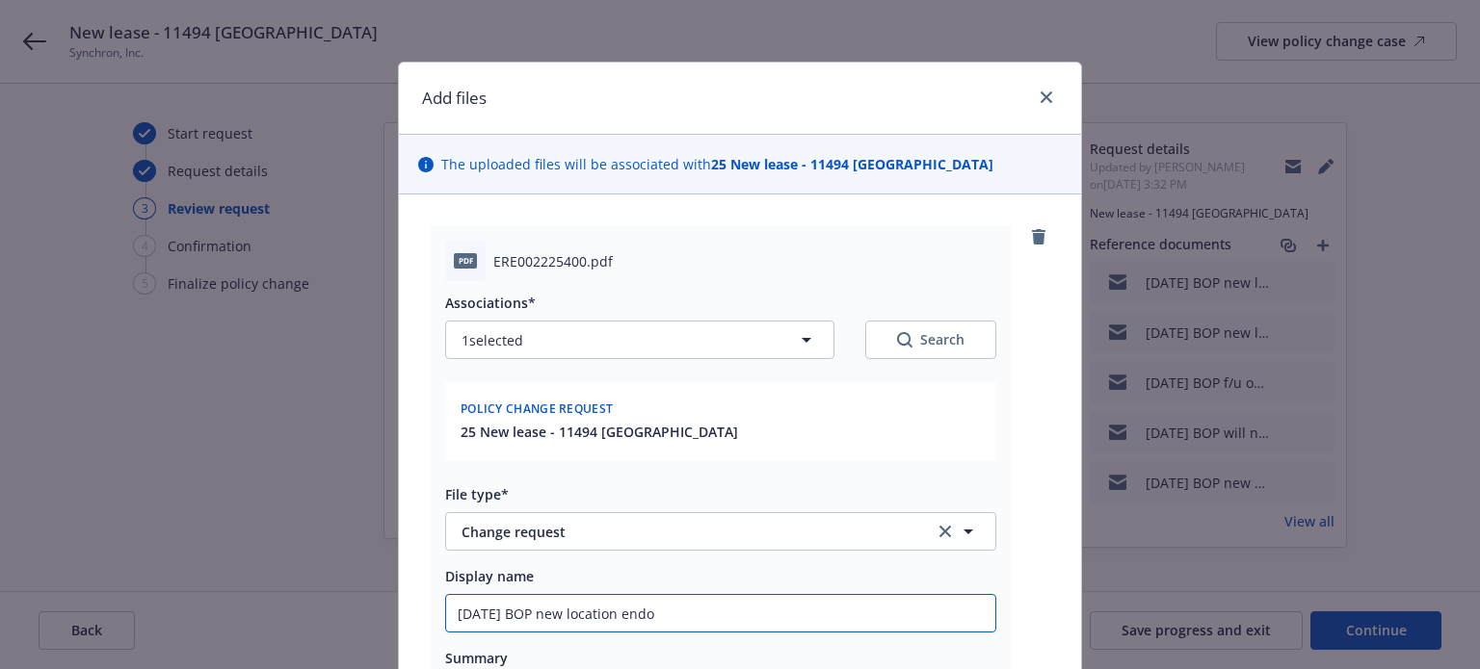
type input "9/19/2025 BOP new location endor"
type textarea "x"
type input "9/19/2025 BOP new location endors"
type textarea "x"
type input "9/19/2025 BOP new location endorse"
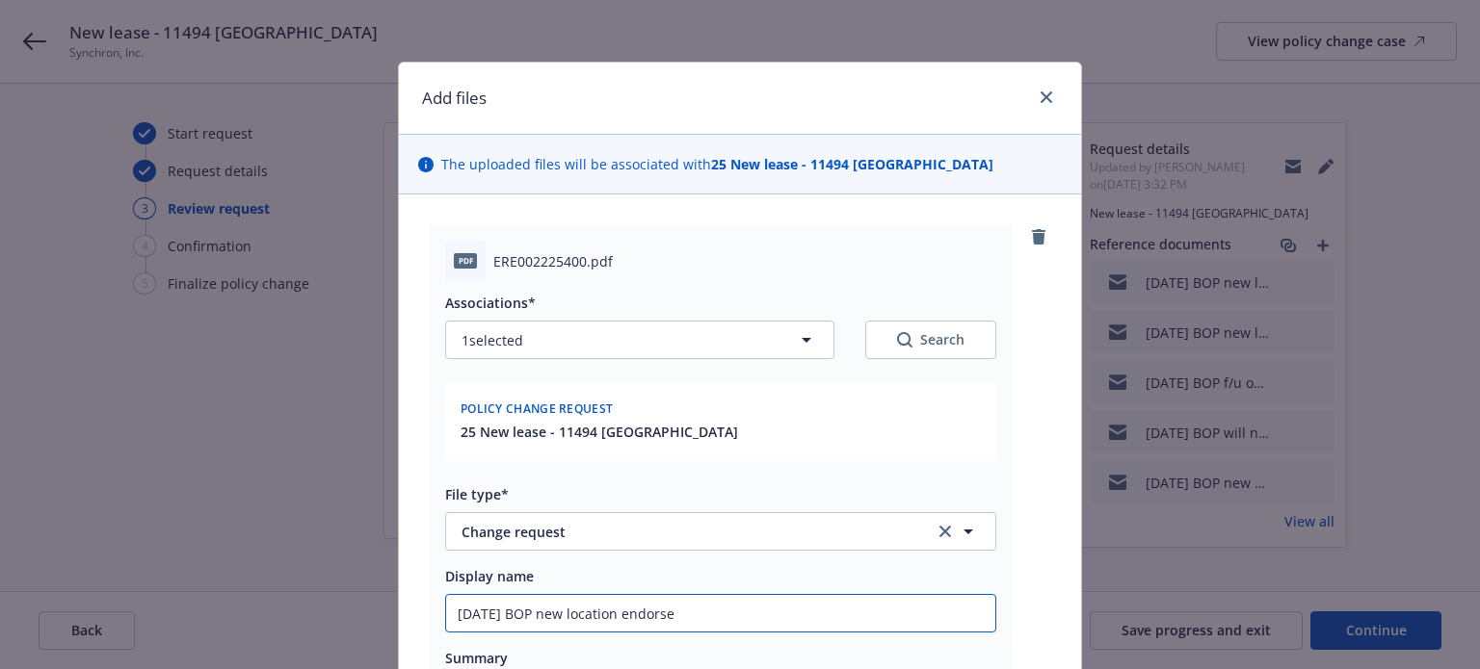
type textarea "x"
type input "9/19/2025 BOP new location endorsem"
type textarea "x"
type input "9/19/2025 BOP new location endorseme"
type textarea "x"
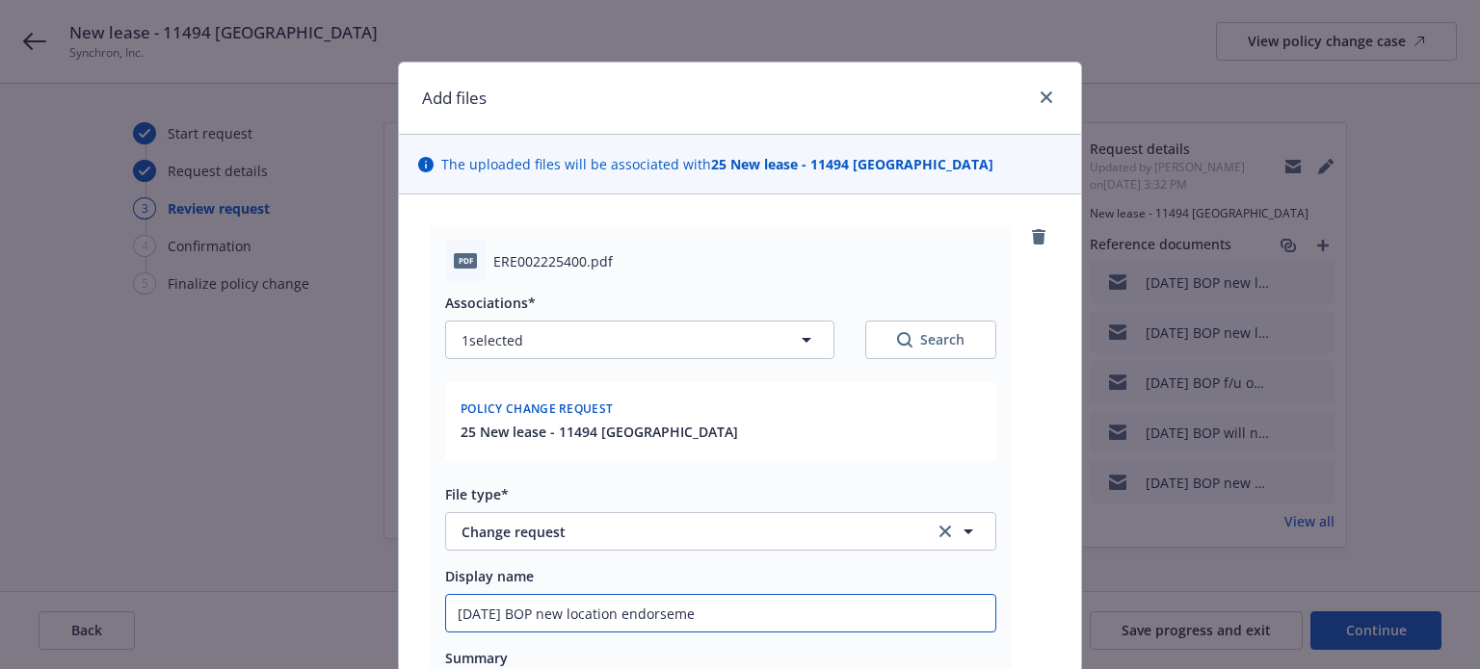
type input "9/19/2025 BOP new location endorsemen"
type textarea "x"
type input "9/19/2025 BOP new location endorsement"
type textarea "x"
type input "9/19/2025 BOP new location endorsement"
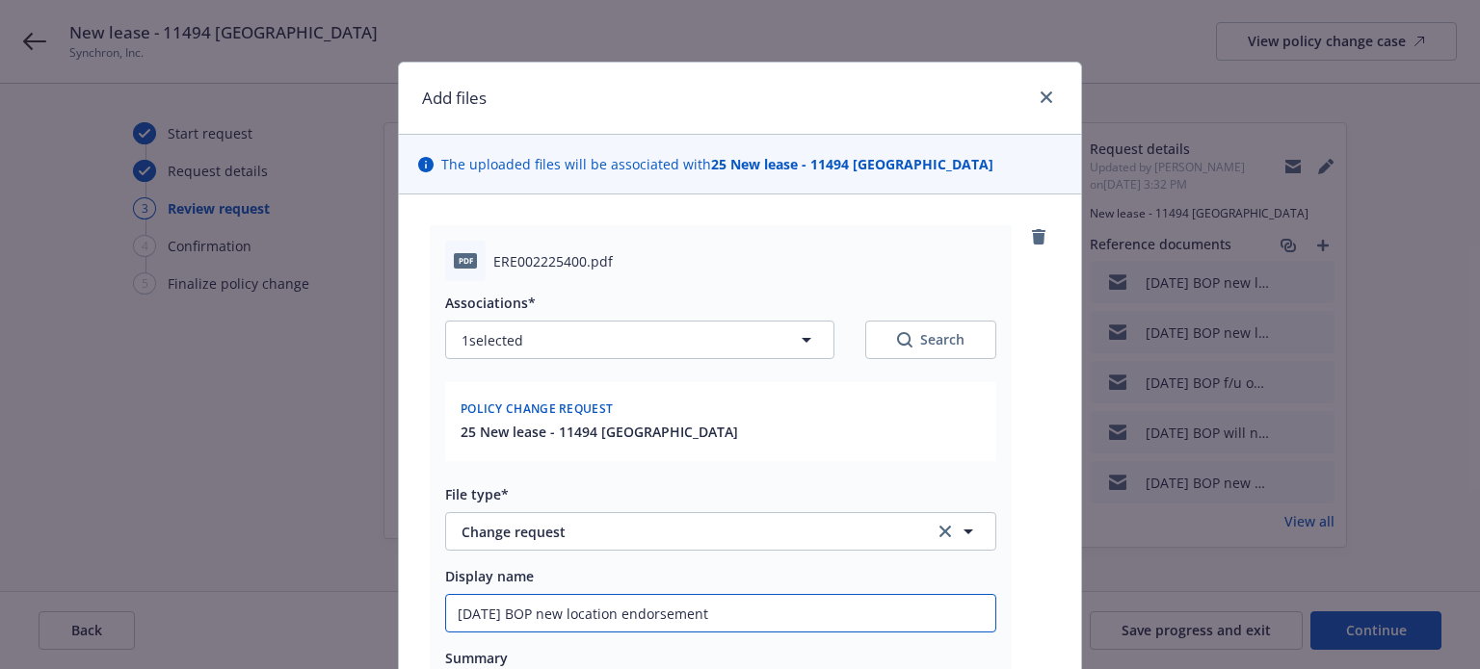
type textarea "x"
type input "9/19/2025 BOP new location endorsement r"
type textarea "x"
type input "9/19/2025 BOP new location endorsement re"
type textarea "x"
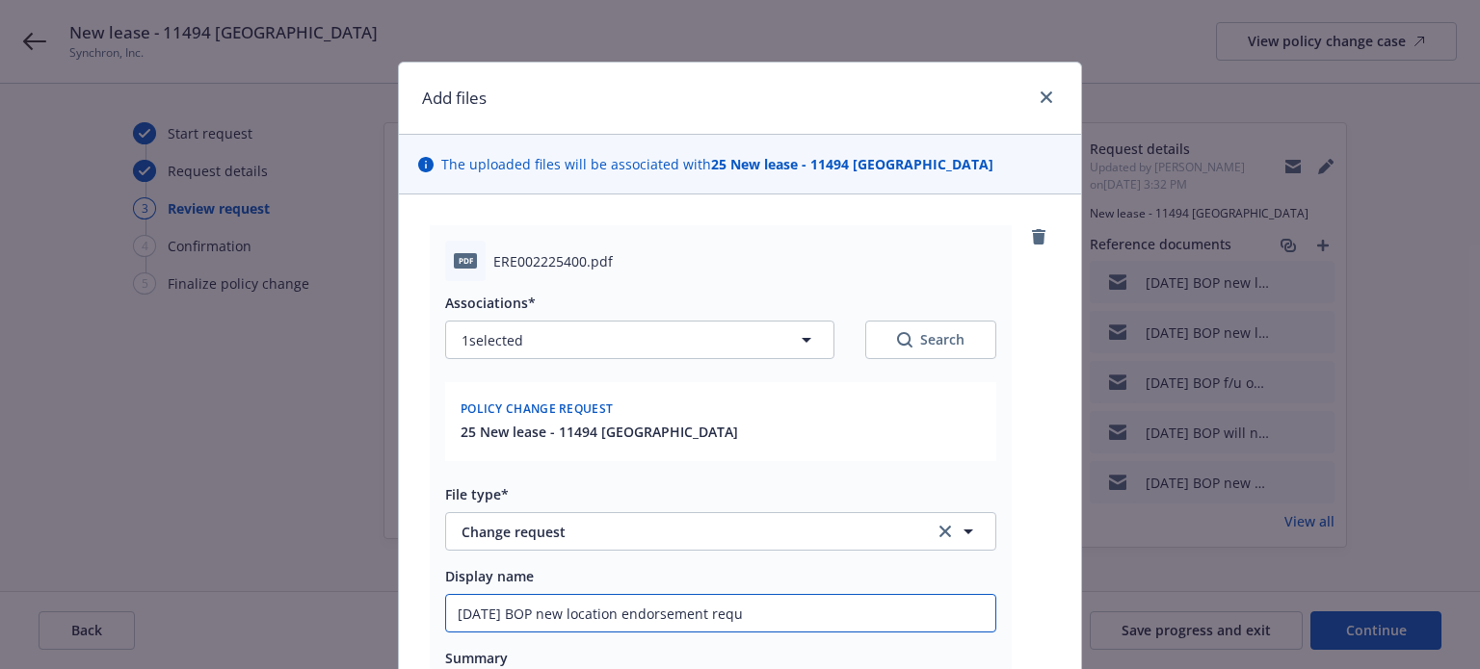
type input "9/19/2025 BOP new location endorsement reque"
type textarea "x"
type input "9/19/2025 BOP new location endorsement reques"
type textarea "x"
type input "9/19/2025 BOP new location endorsement request"
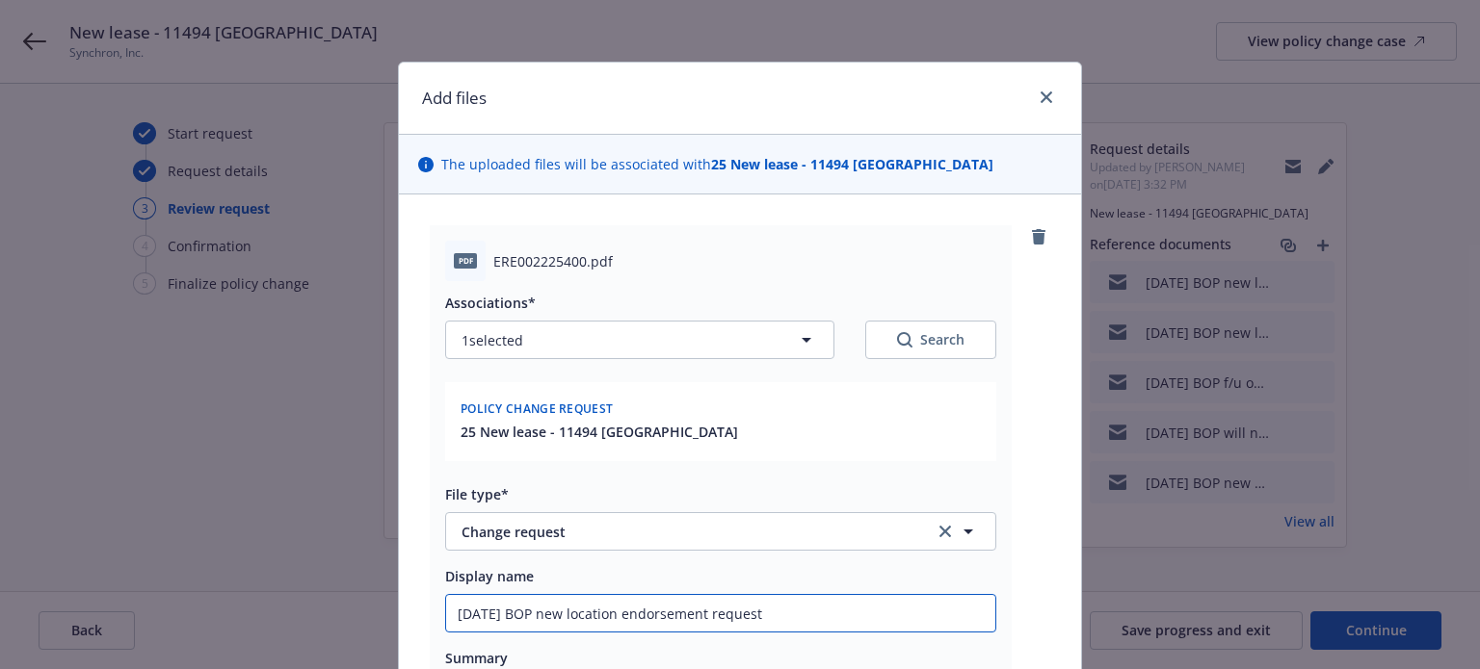
type textarea "x"
type input "9/19/2025 BOP new location endorsement request"
type textarea "x"
type input "9/19/2025 BOP new location endorsement request to"
type textarea "x"
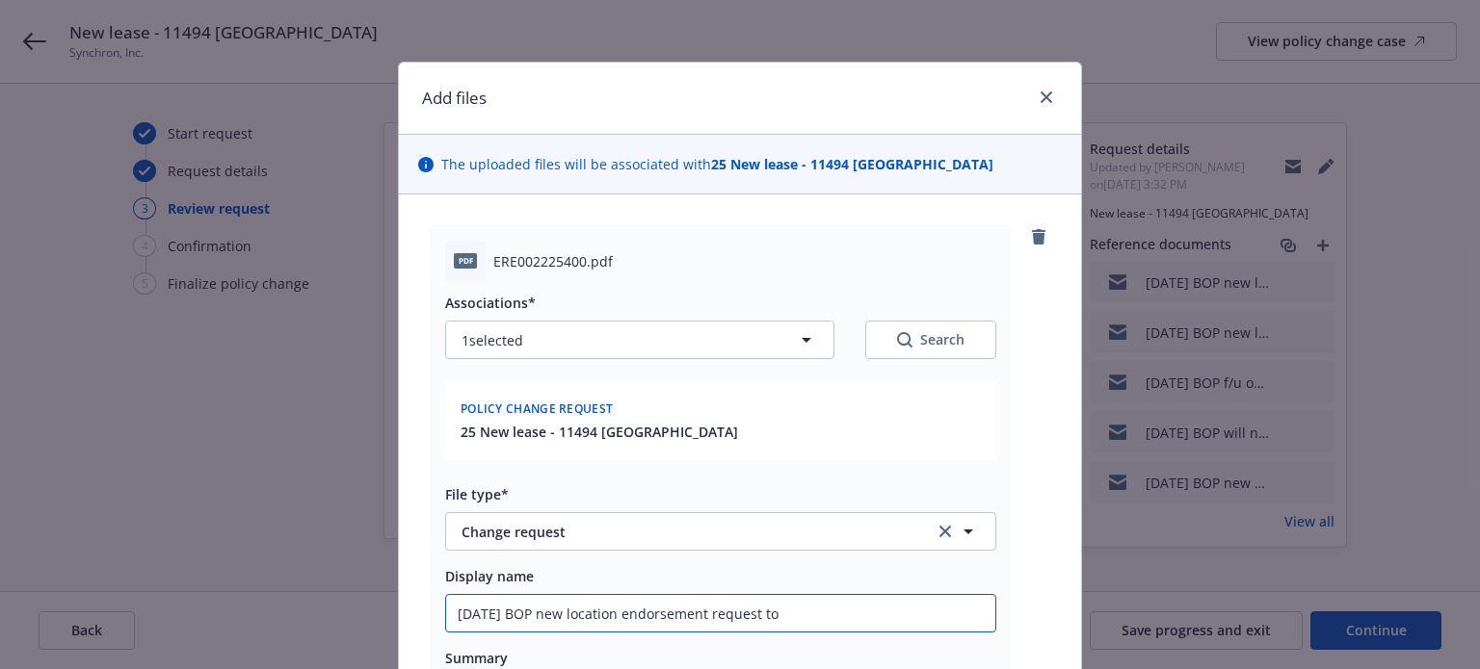
type input "9/19/2025 BOP new location endorsement request to"
type textarea "x"
type input "9/19/2025 BOP new location endorsement request to H"
type textarea "x"
type input "9/19/2025 BOP new location endorsement request to Ha"
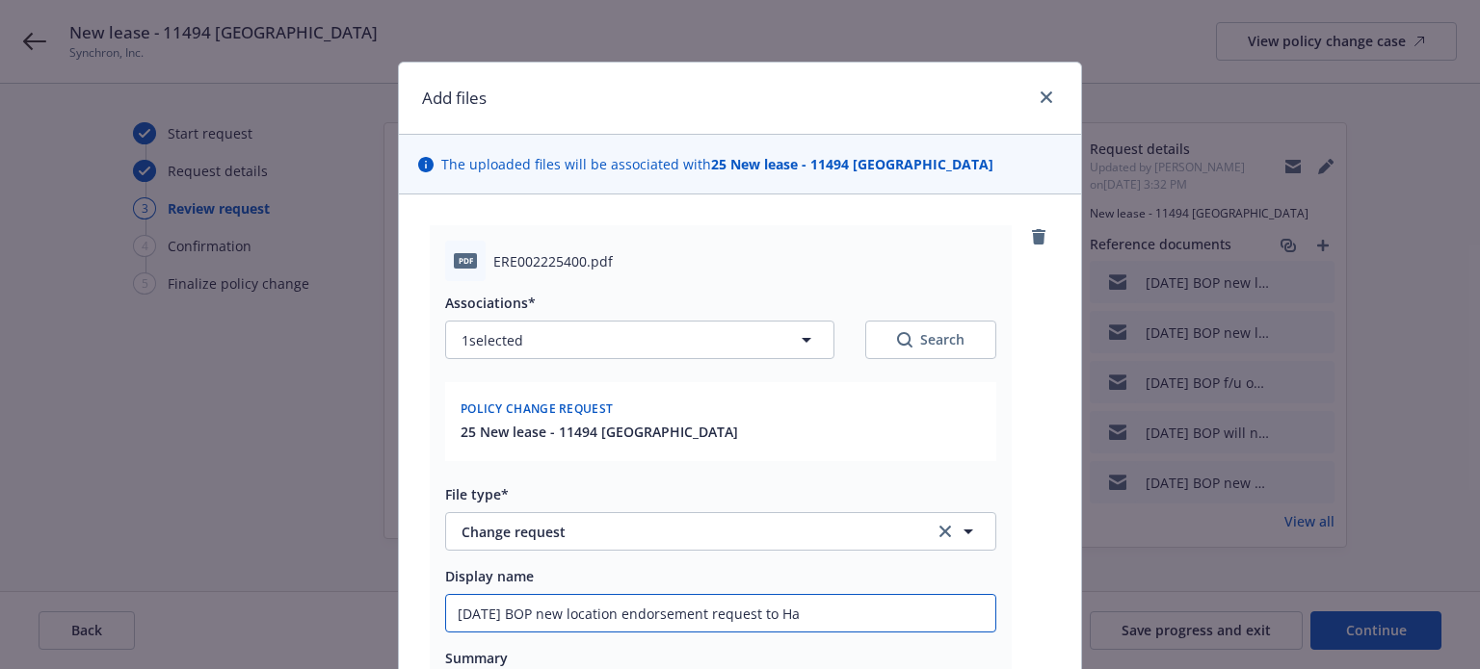
type textarea "x"
type input "9/19/2025 BOP new location endorsement request to Har"
type textarea "x"
type input "9/19/2025 BOP new location endorsement request to Hart"
type textarea "x"
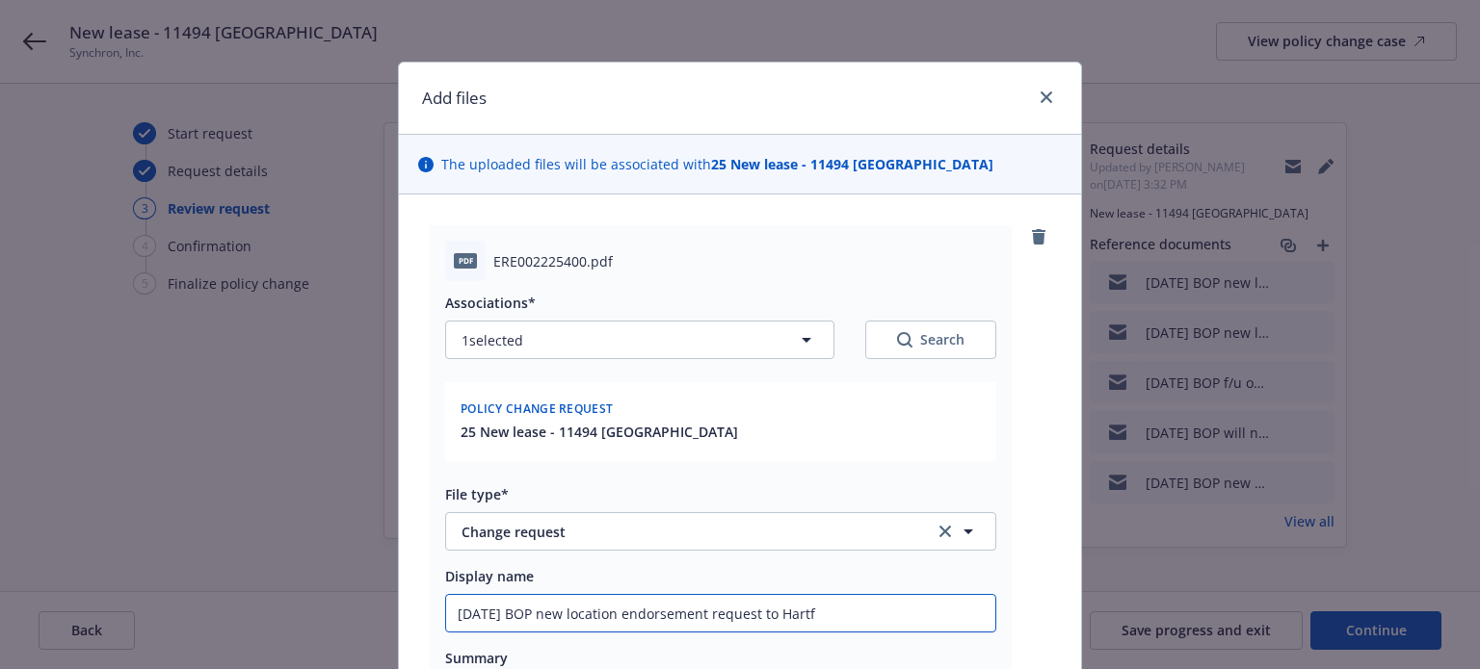
type input "9/19/2025 BOP new location endorsement request to Hartfo"
type textarea "x"
type input "9/19/2025 BOP new location endorsement request to Hartfor"
type textarea "x"
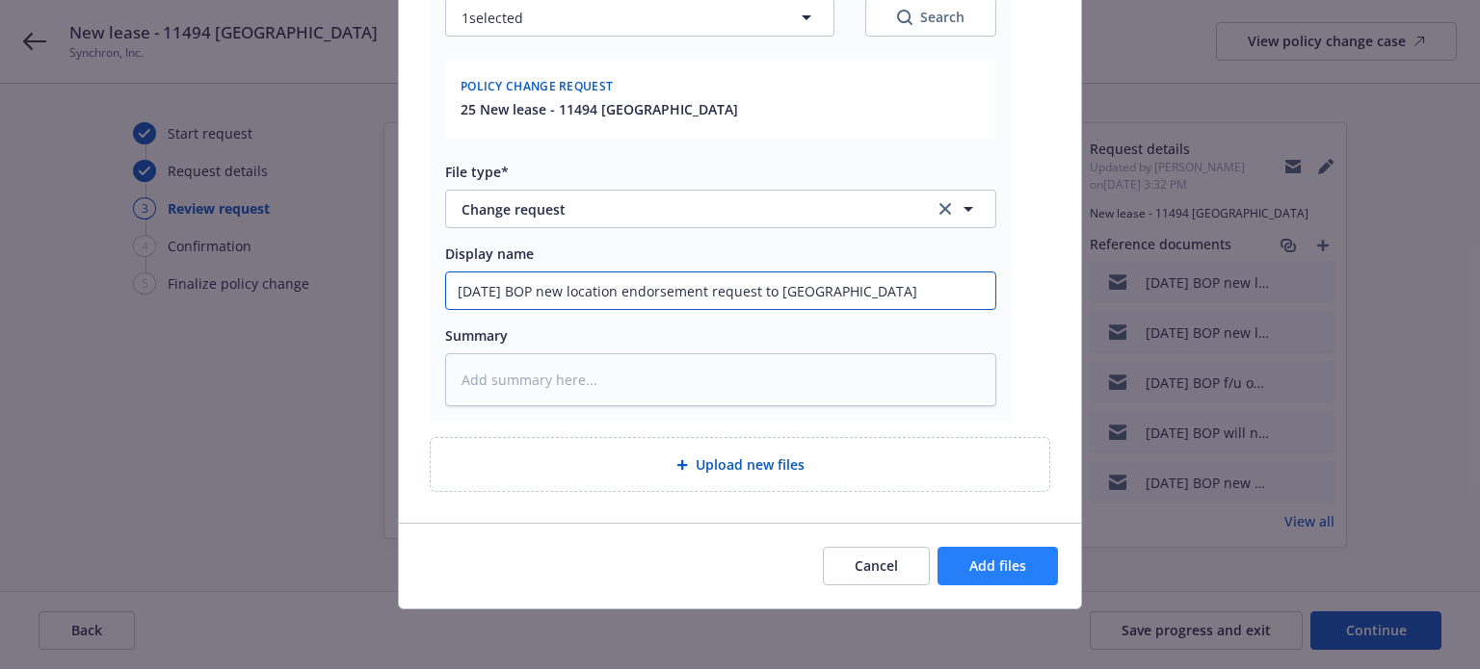
type input "9/19/2025 BOP new location endorsement request to Hartford"
click at [980, 573] on span "Add files" at bounding box center [997, 566] width 57 height 18
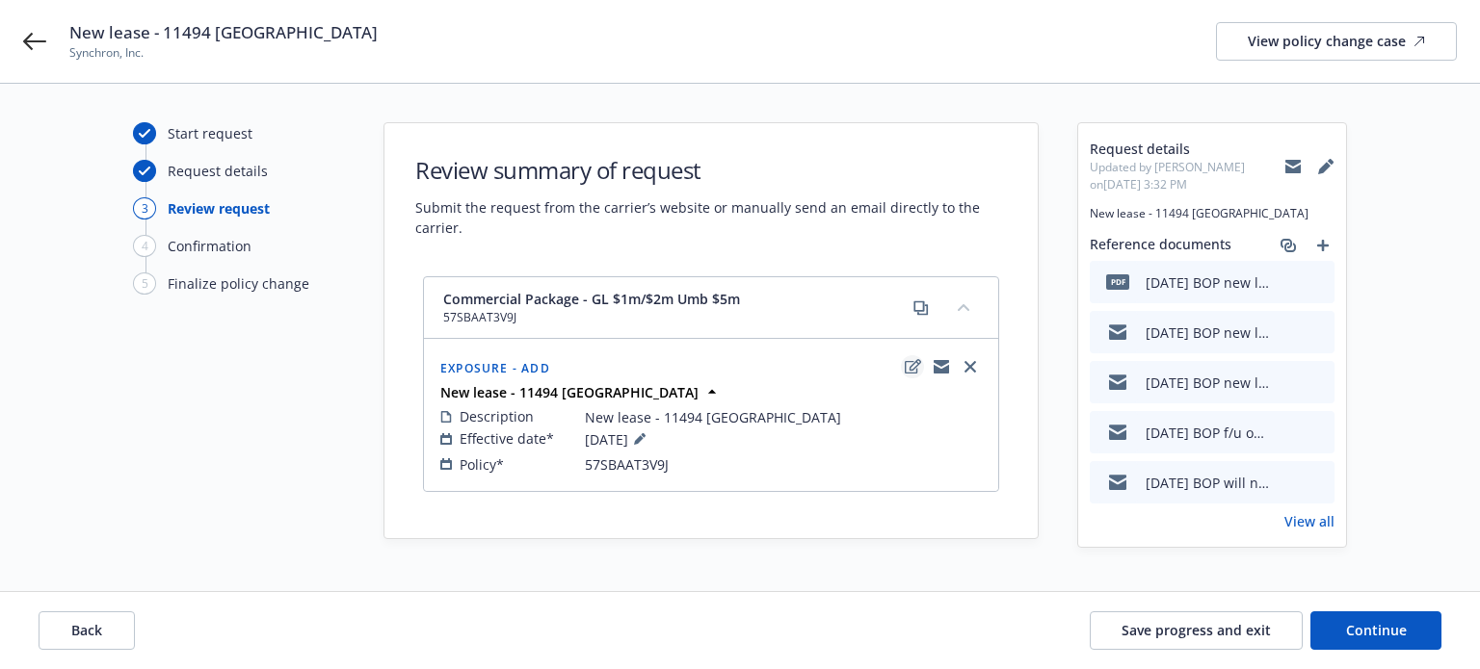
click at [906, 357] on link "edit" at bounding box center [912, 366] width 23 height 23
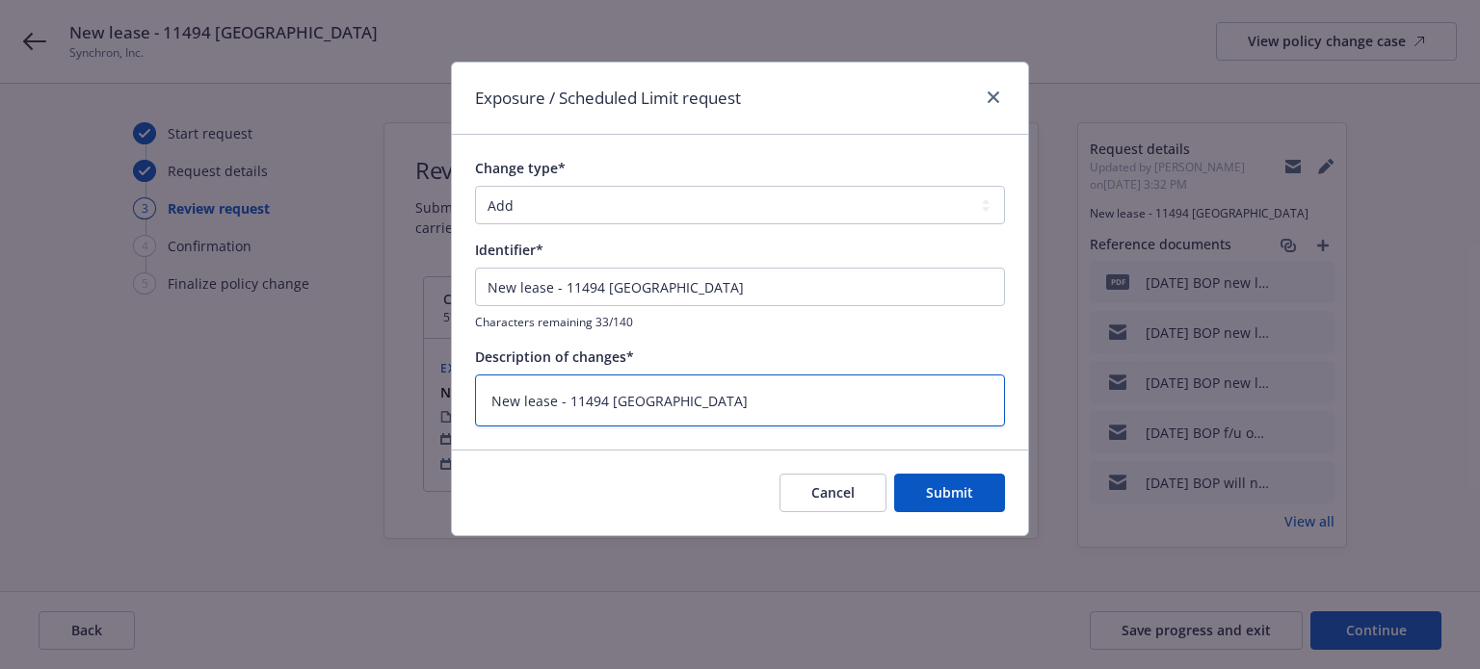
click at [809, 417] on textarea "New lease - 11494 Sorrento Valley" at bounding box center [740, 401] width 530 height 53
click at [480, 395] on textarea "New lease - 11494 Sorrento Valley" at bounding box center [740, 401] width 530 height 53
type textarea "x"
type textarea "ANew lease - 11494 Sorrento Valley"
type textarea "x"
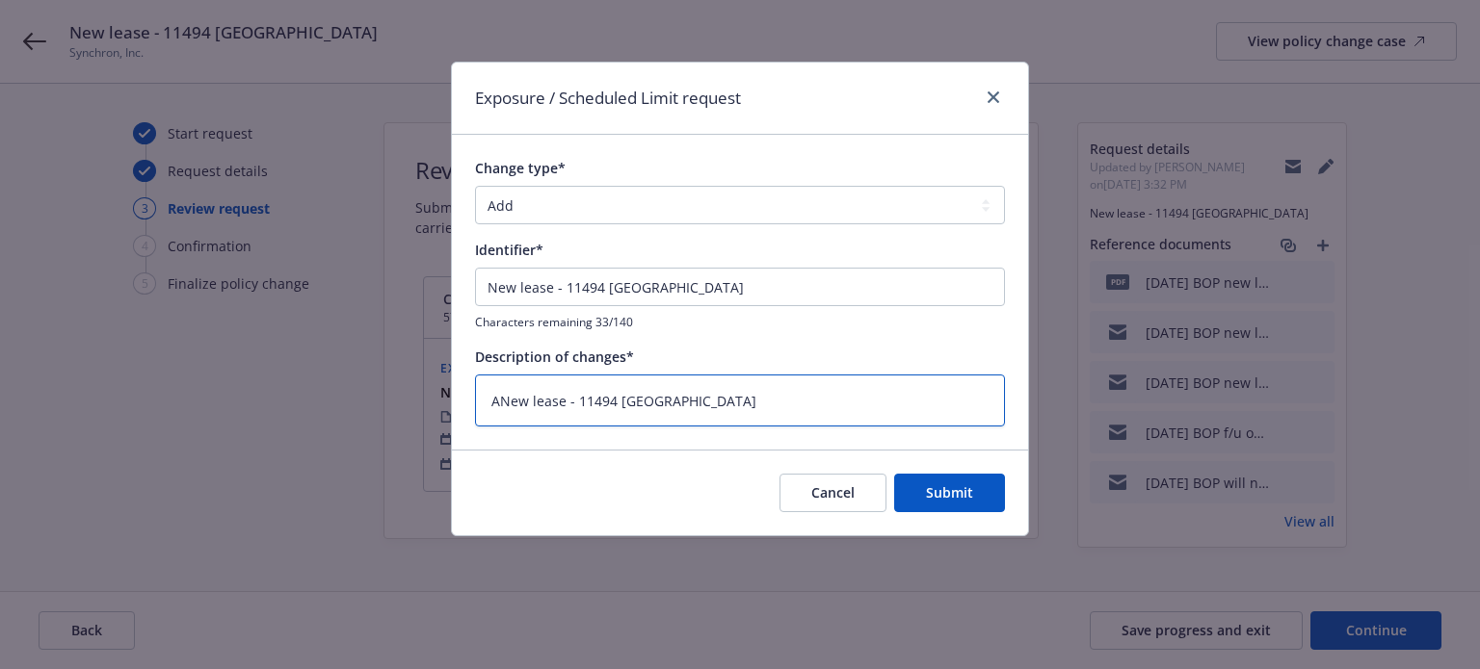
type textarea "AdNew lease - 11494 Sorrento Valley"
type textarea "x"
type textarea "AddNew lease - 11494 Sorrento Valley"
type textarea "x"
type textarea "Add New lease - 11494 Sorrento Valley"
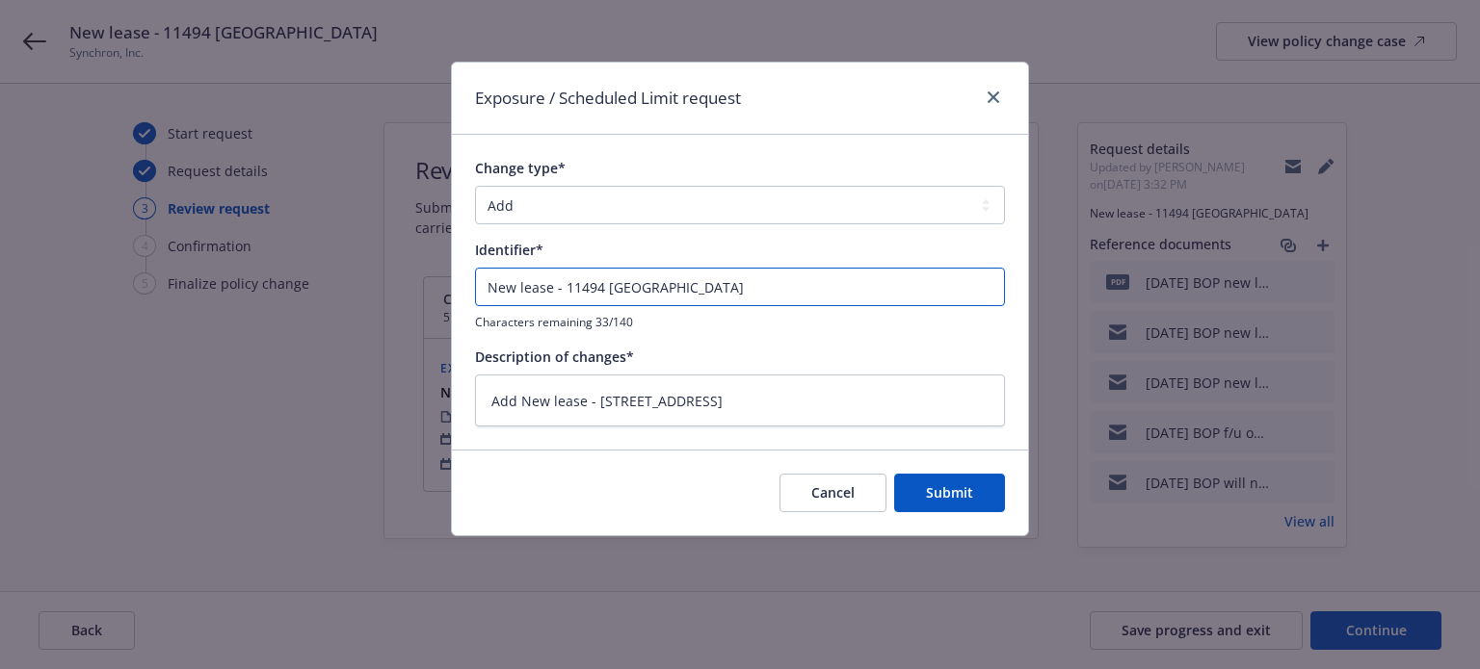
click at [485, 292] on input "New lease - 11494 Sorrento Valley" at bounding box center [740, 287] width 530 height 39
type textarea "x"
type input "ANew lease - 11494 Sorrento Valley"
type textarea "x"
type input "AdNew lease - 11494 Sorrento Valley"
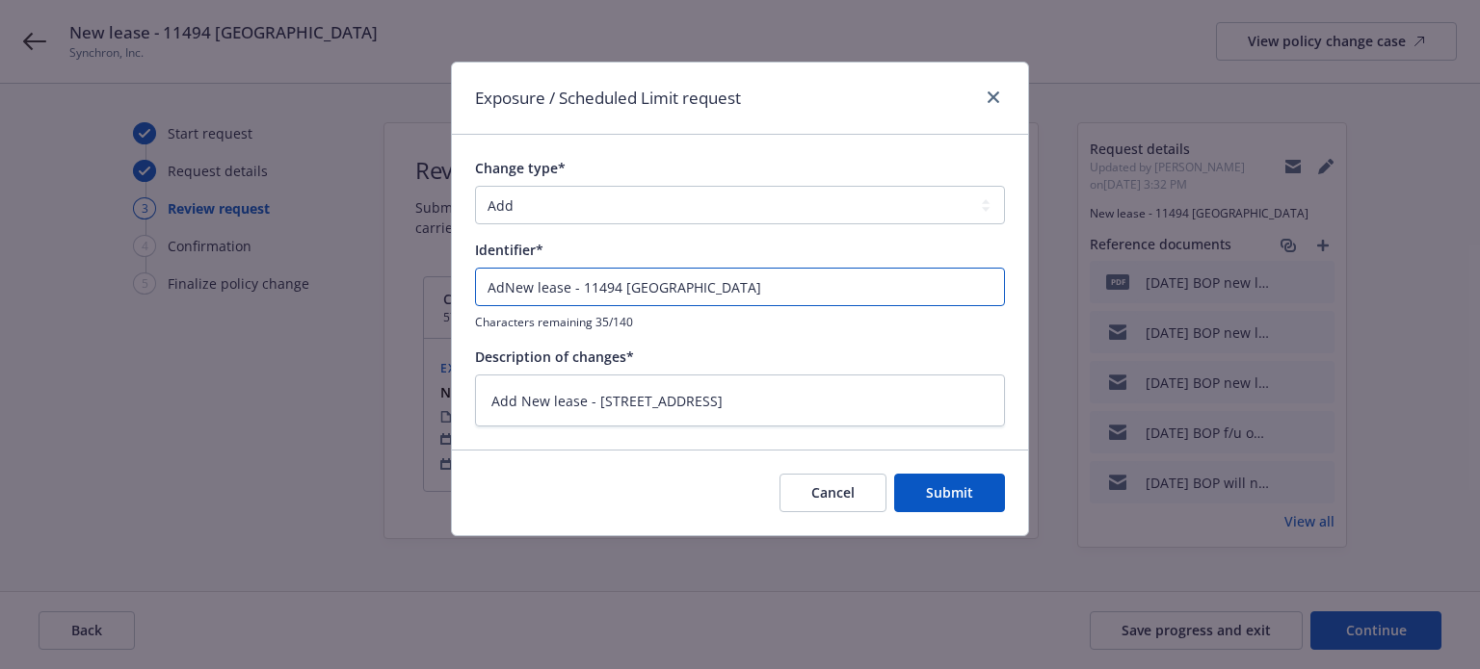
type textarea "x"
type input "AddNew lease - 11494 Sorrento Valley"
type textarea "x"
type input "Add New lease - 11494 Sorrento Valley"
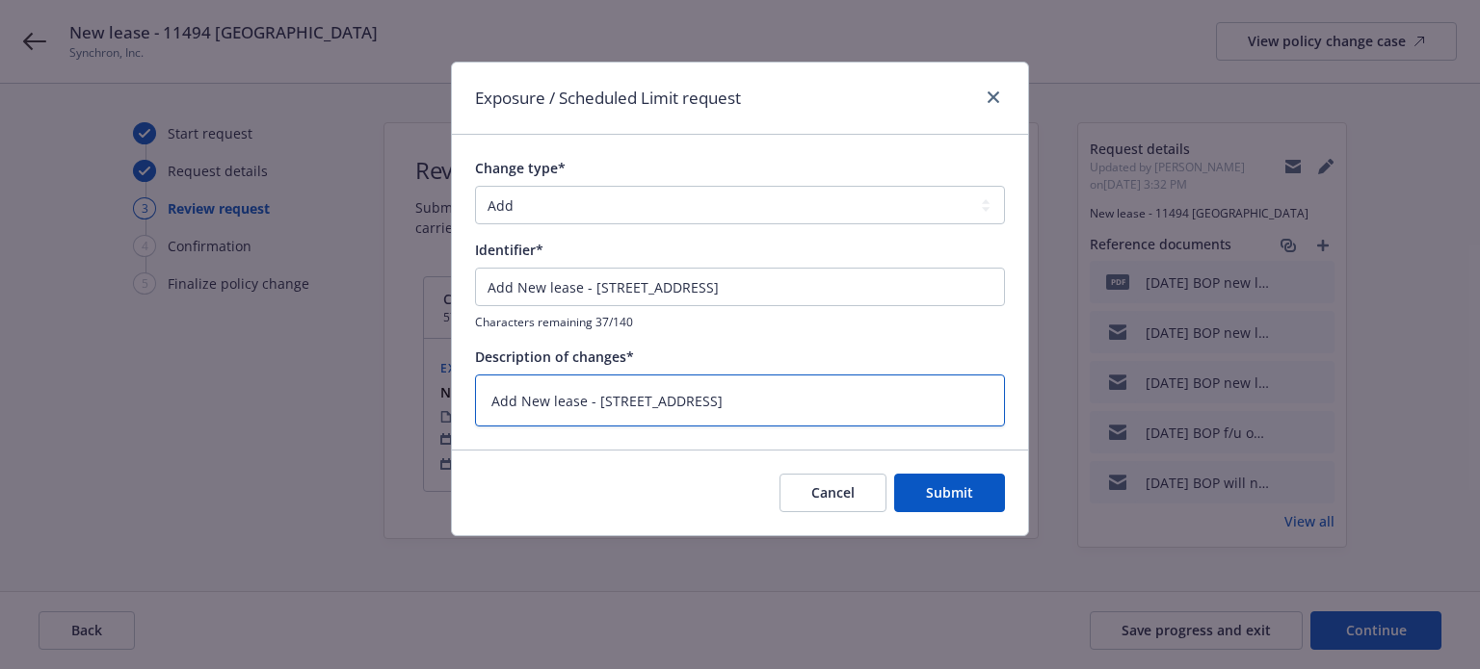
click at [744, 392] on textarea "Add New lease - 11494 Sorrento Valley" at bounding box center [740, 401] width 530 height 53
type textarea "x"
type textarea "Add New lease - 11494 Sorrento Valley"
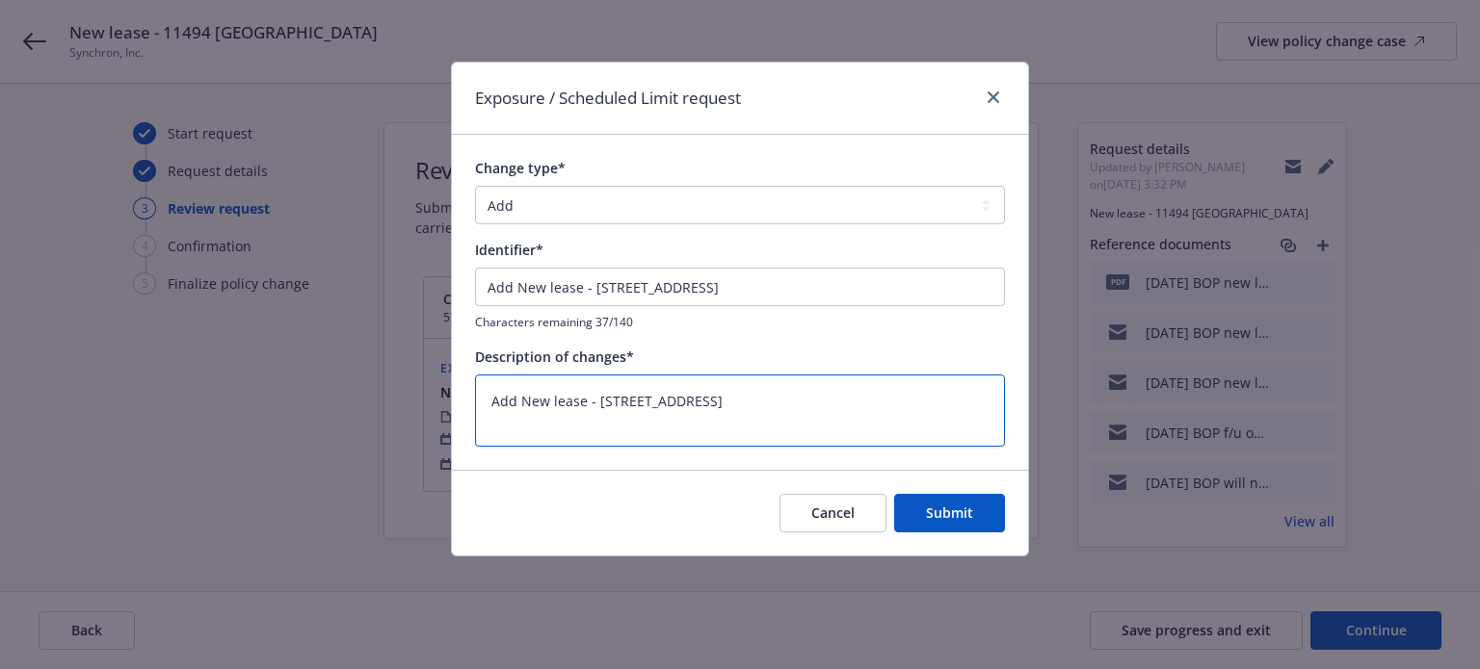
type textarea "x"
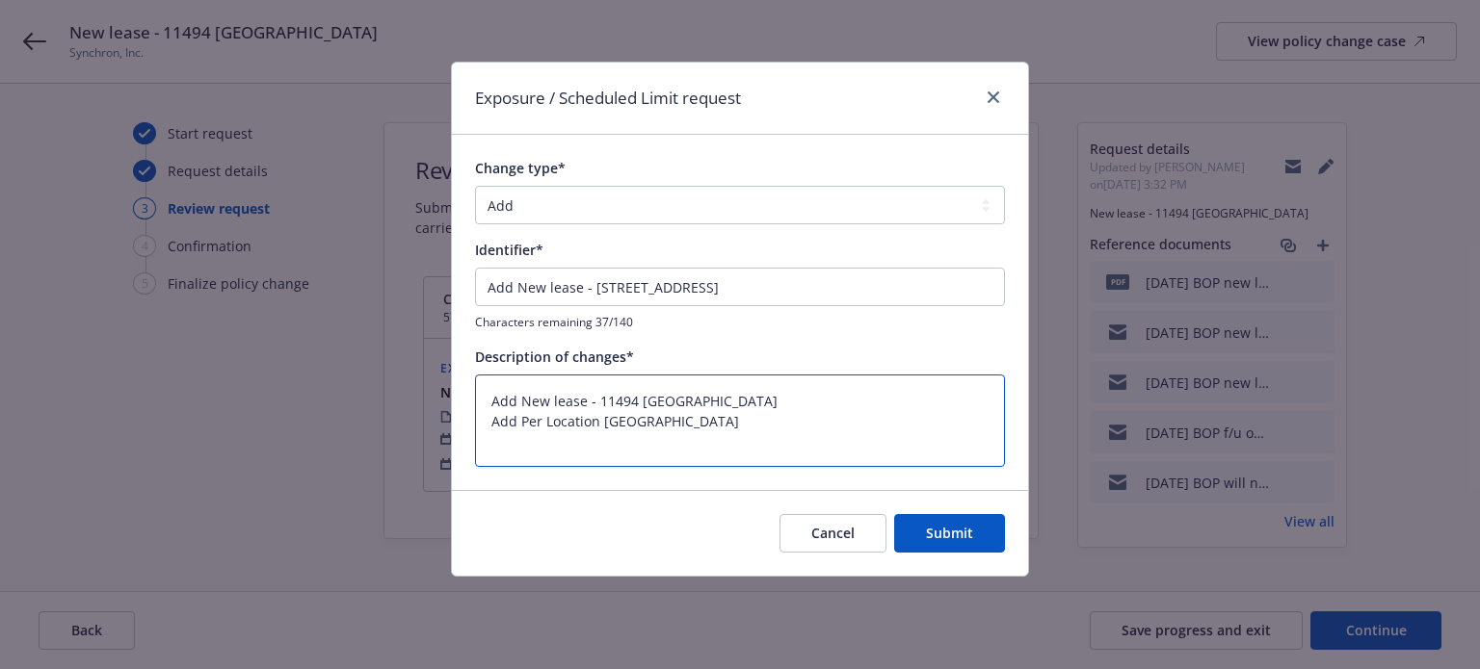
click at [575, 456] on textarea "Add New lease - 11494 Sorrento Valley Add Per Location Aggregate" at bounding box center [740, 421] width 530 height 93
click at [929, 530] on span "Submit" at bounding box center [949, 533] width 47 height 18
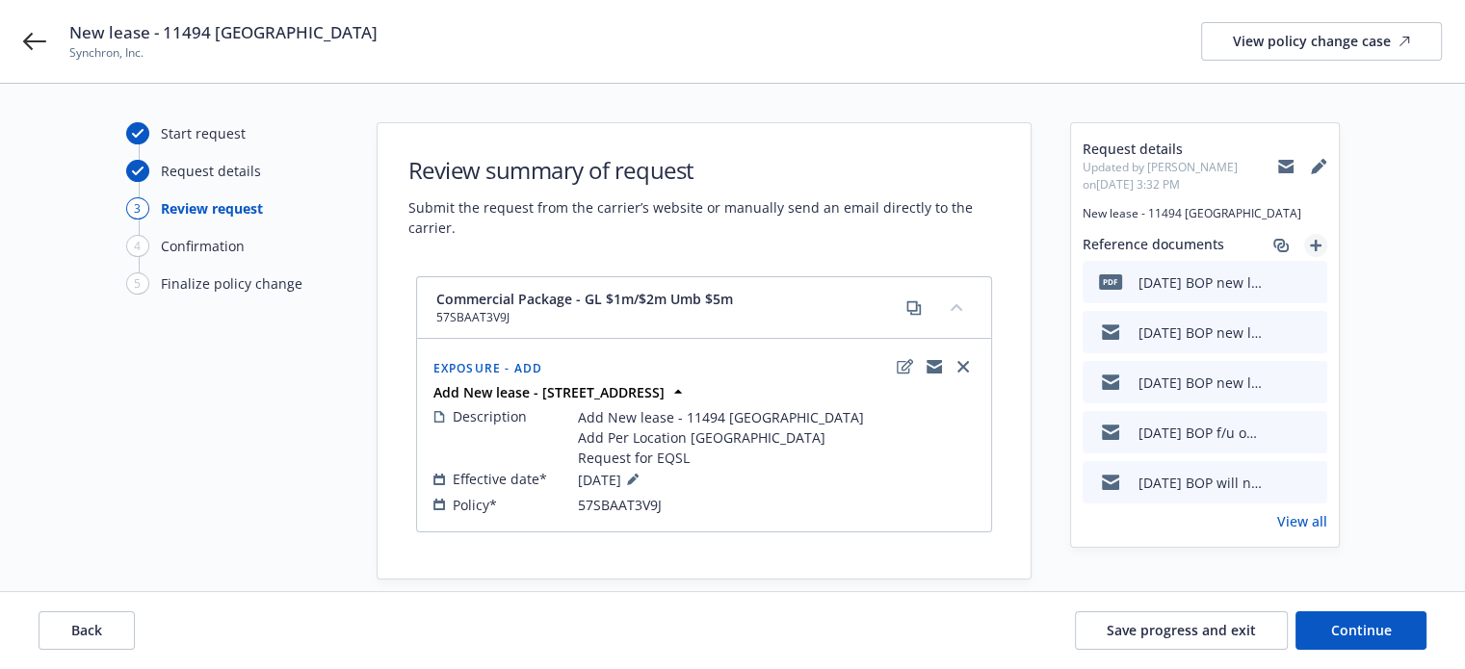
click at [1312, 245] on icon "add" at bounding box center [1316, 246] width 12 height 12
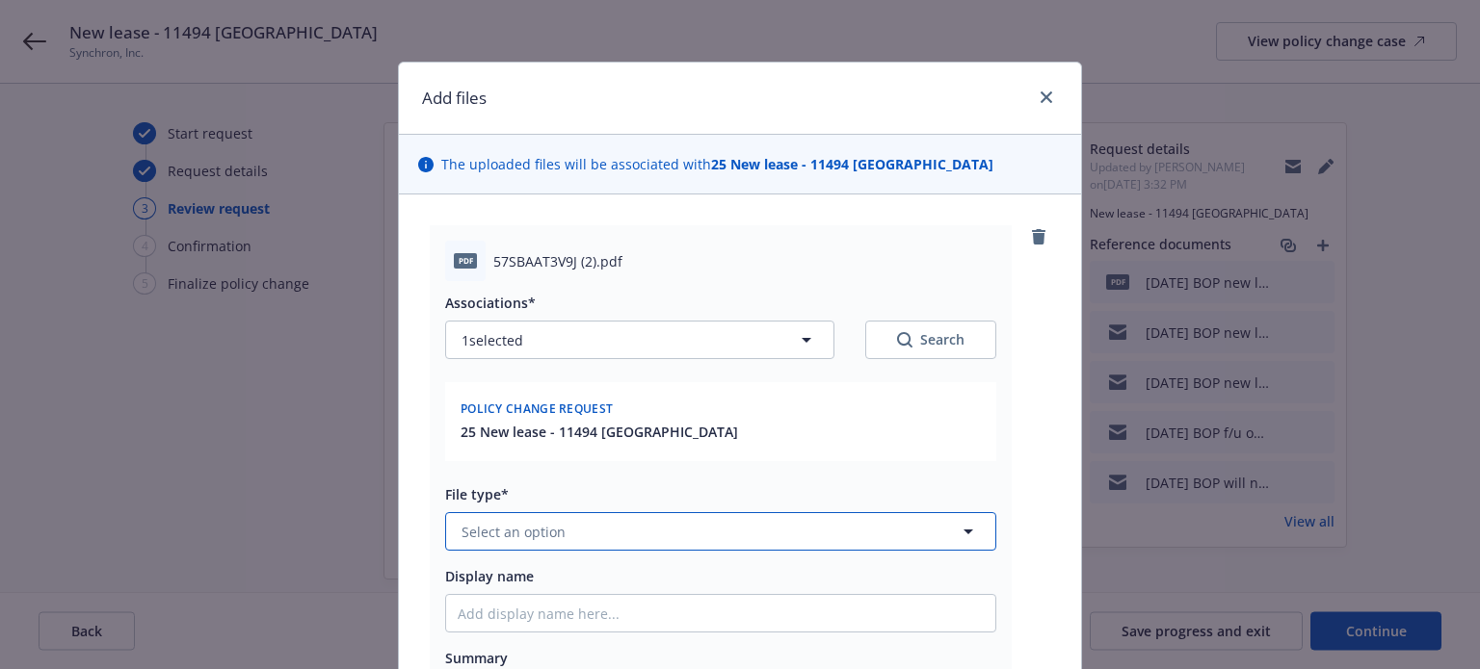
click at [626, 538] on button "Select an option" at bounding box center [720, 531] width 551 height 39
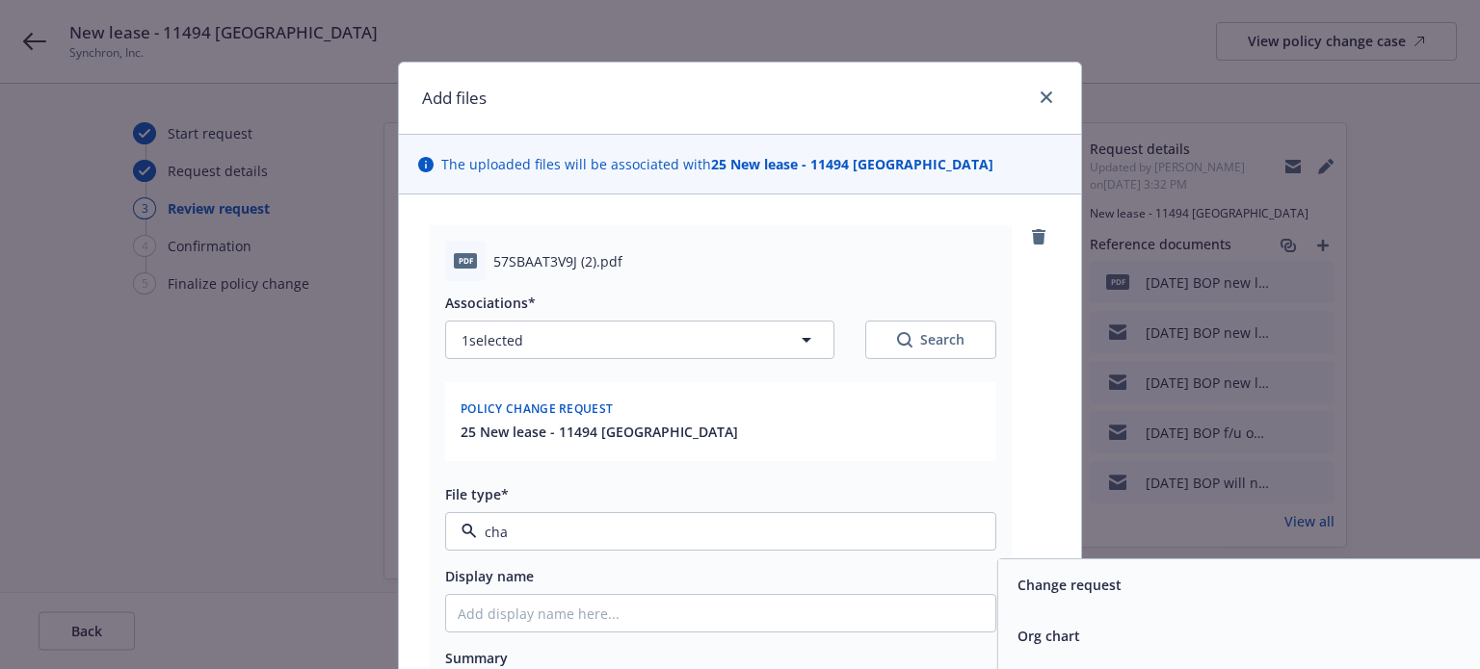
click at [1078, 592] on span "Change request" at bounding box center [1069, 585] width 104 height 20
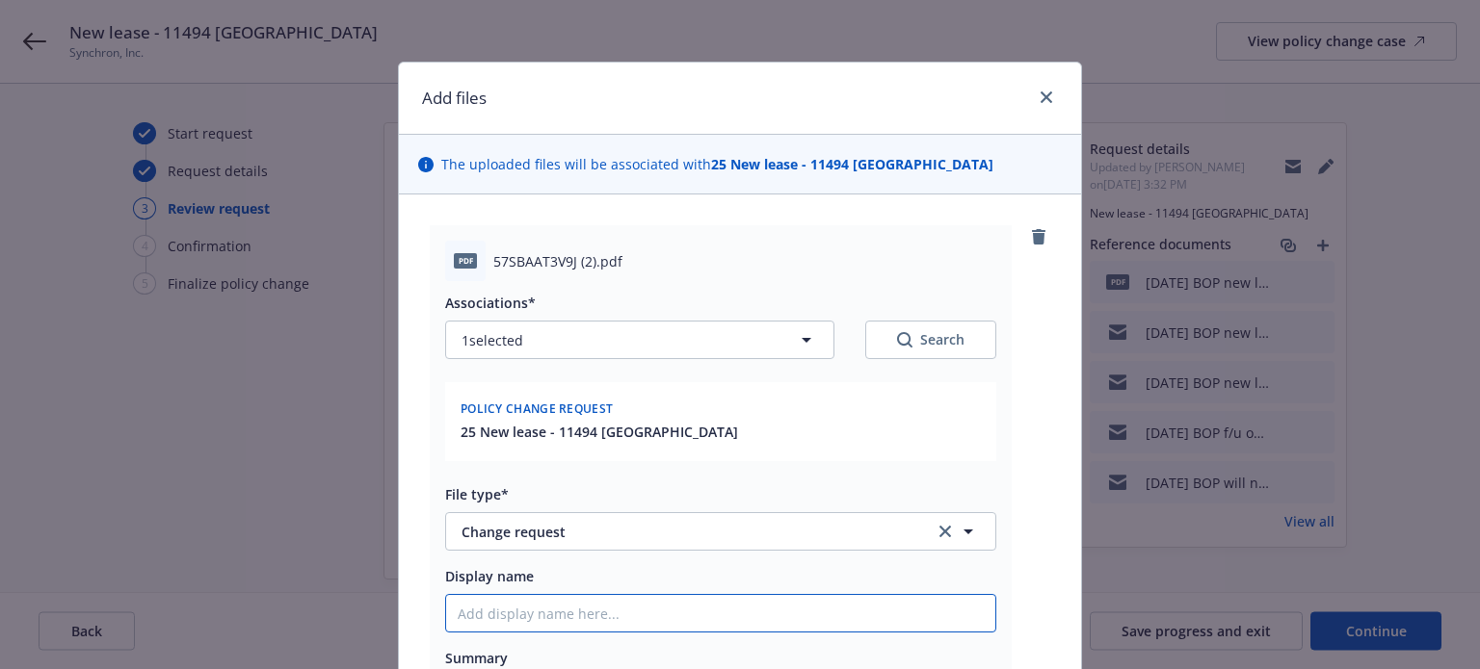
click at [760, 625] on input "Display name" at bounding box center [720, 613] width 549 height 37
paste input "9/18/2025 BOP new location information EM frm INSD"
click at [628, 608] on input "9/18/2025 BOP new location information EM frm INSD" at bounding box center [720, 613] width 549 height 37
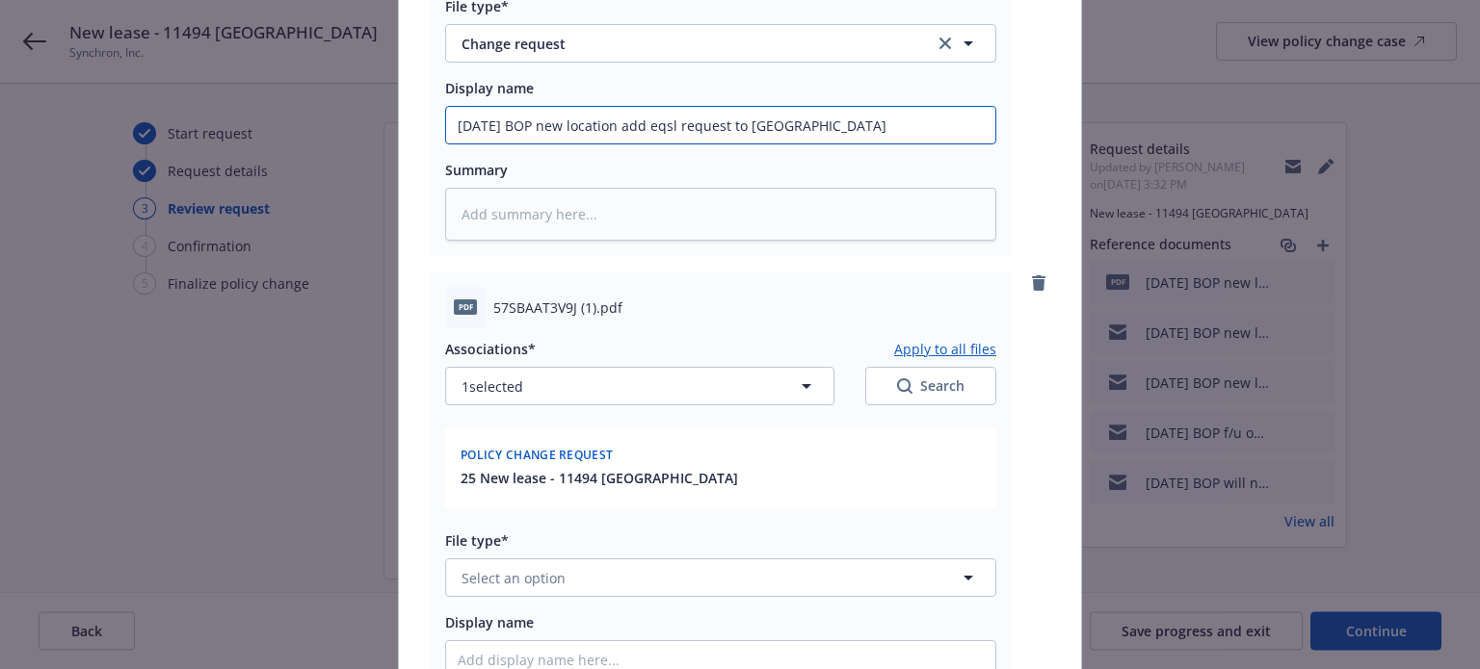
scroll to position [515, 0]
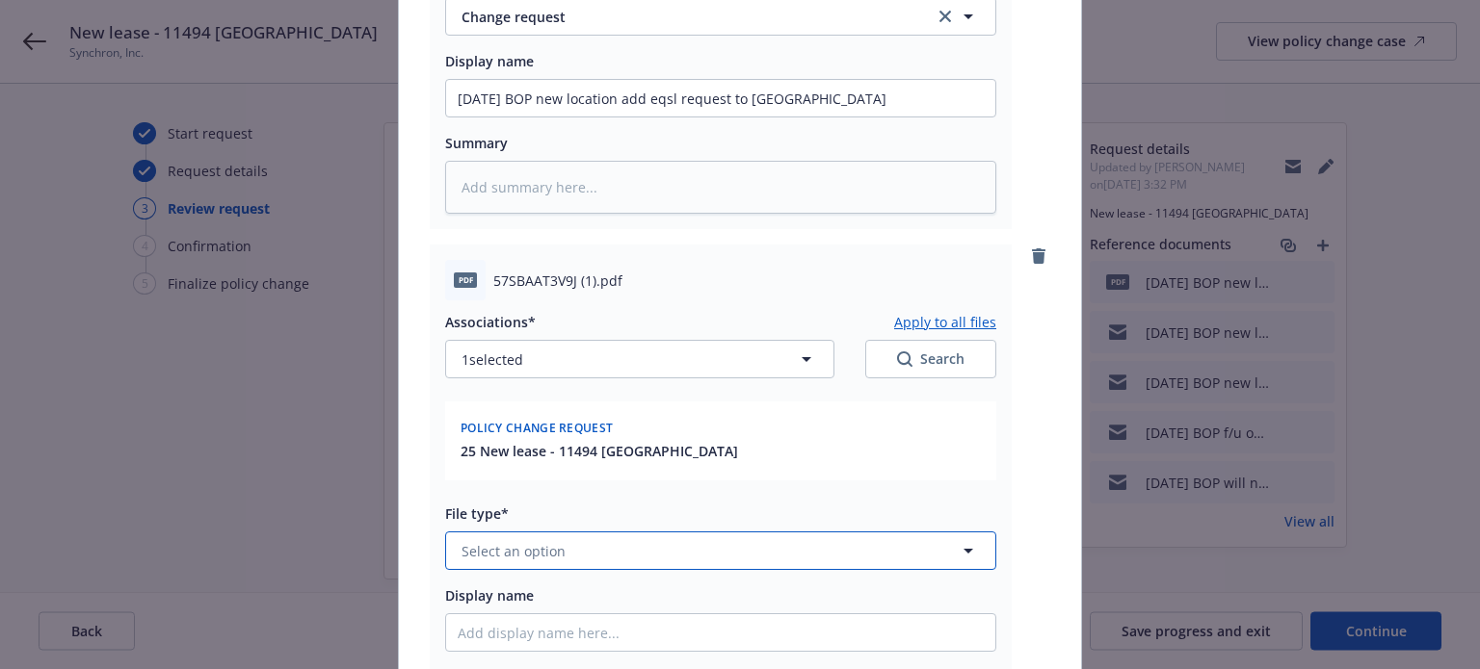
click at [632, 552] on button "Select an option" at bounding box center [720, 551] width 551 height 39
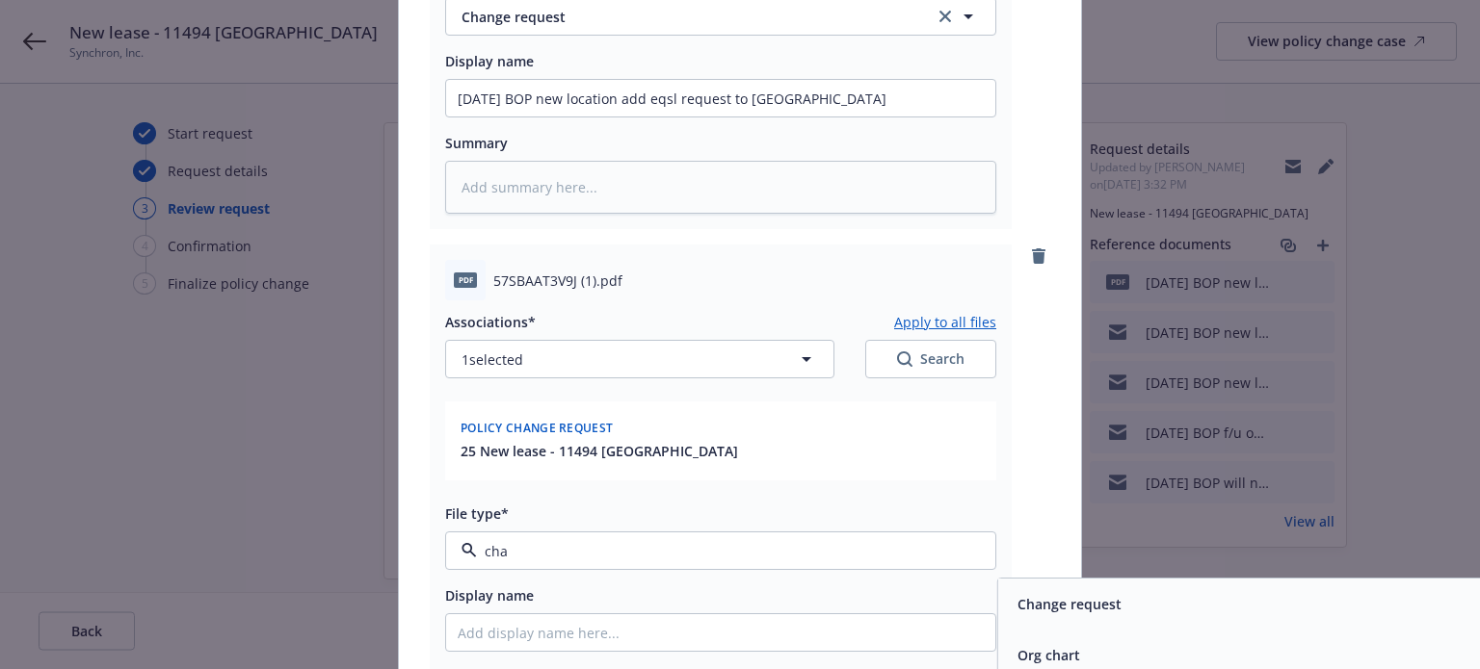
click at [1013, 607] on div "Change request" at bounding box center [1067, 604] width 108 height 20
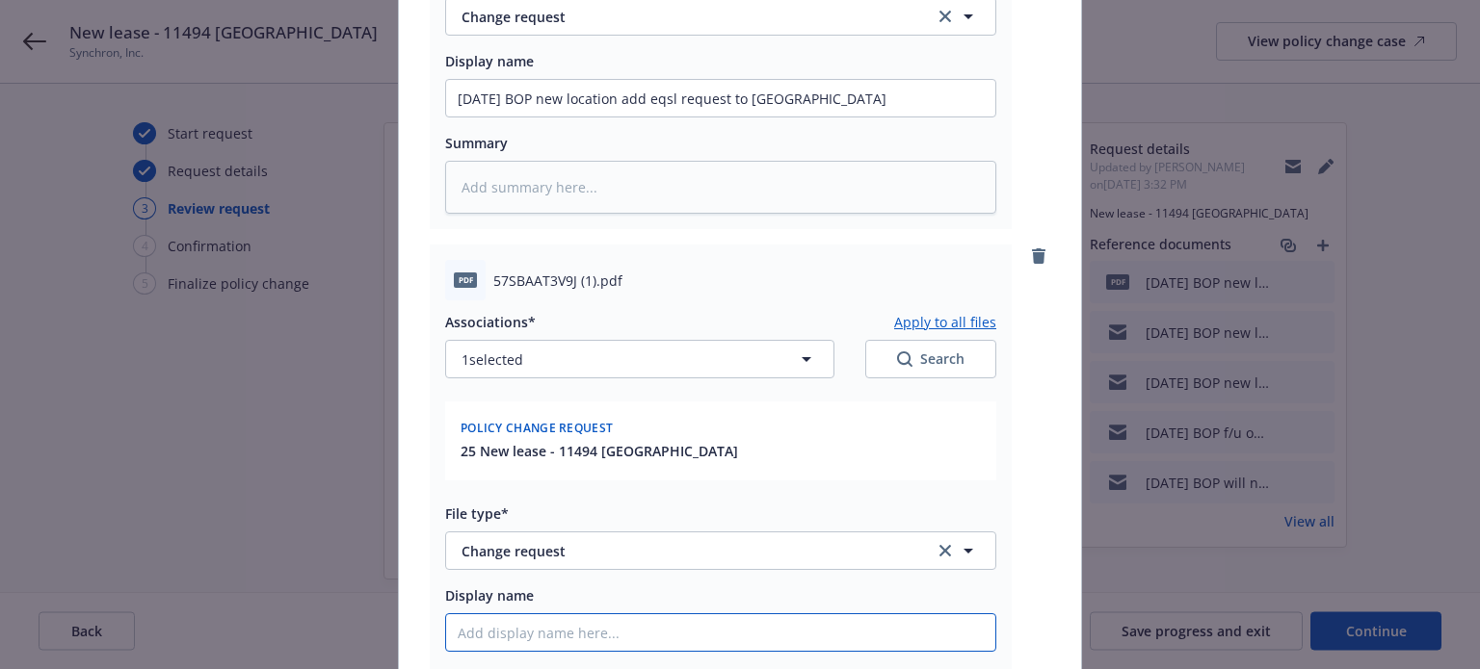
click at [897, 624] on input "Display name" at bounding box center [720, 633] width 549 height 37
paste input "9/18/2025 BOP new location information EM frm INSD"
click at [555, 633] on input "9/18/2025 BOP new location information EM frm INSD" at bounding box center [720, 633] width 549 height 37
click at [632, 628] on input "9/18/2025 BOP new location information EM frm INSD" at bounding box center [720, 633] width 549 height 37
click at [624, 631] on input "9/18/2025 BOP new location aggregate request to Hartford" at bounding box center [720, 633] width 549 height 37
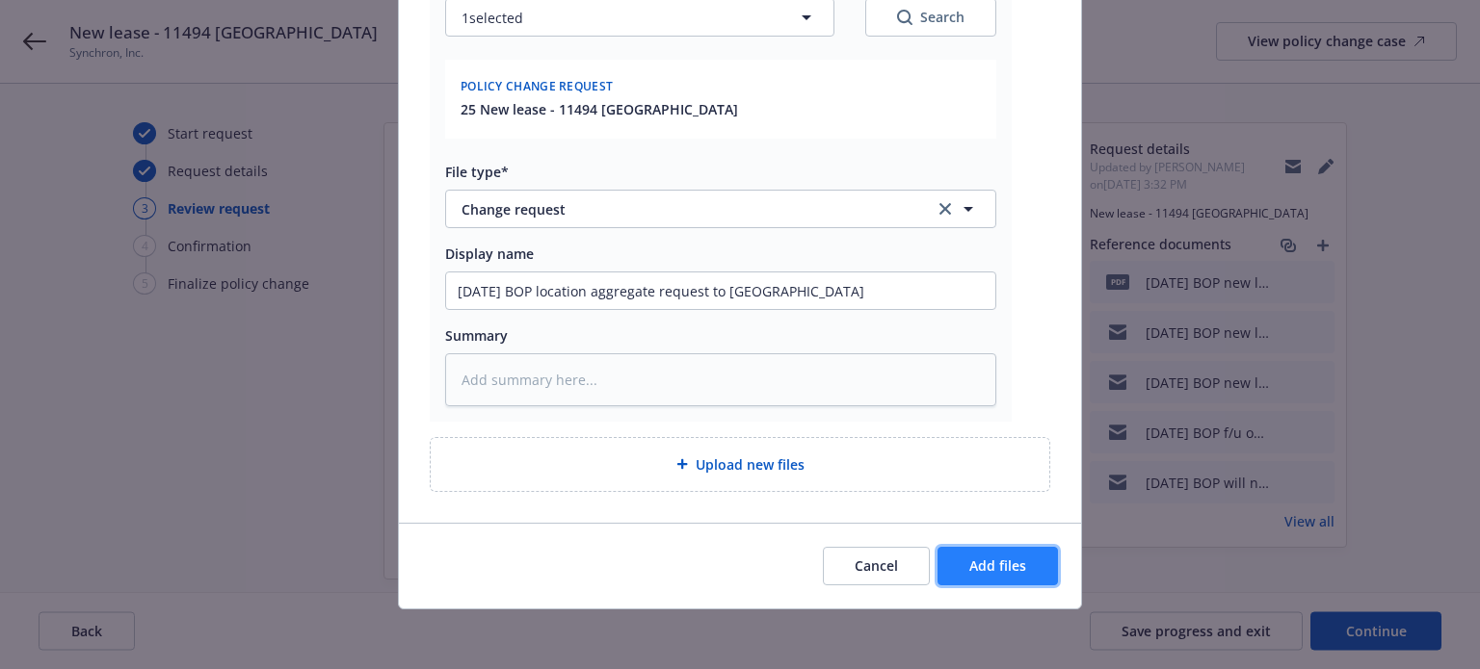
click at [980, 566] on span "Add files" at bounding box center [997, 566] width 57 height 18
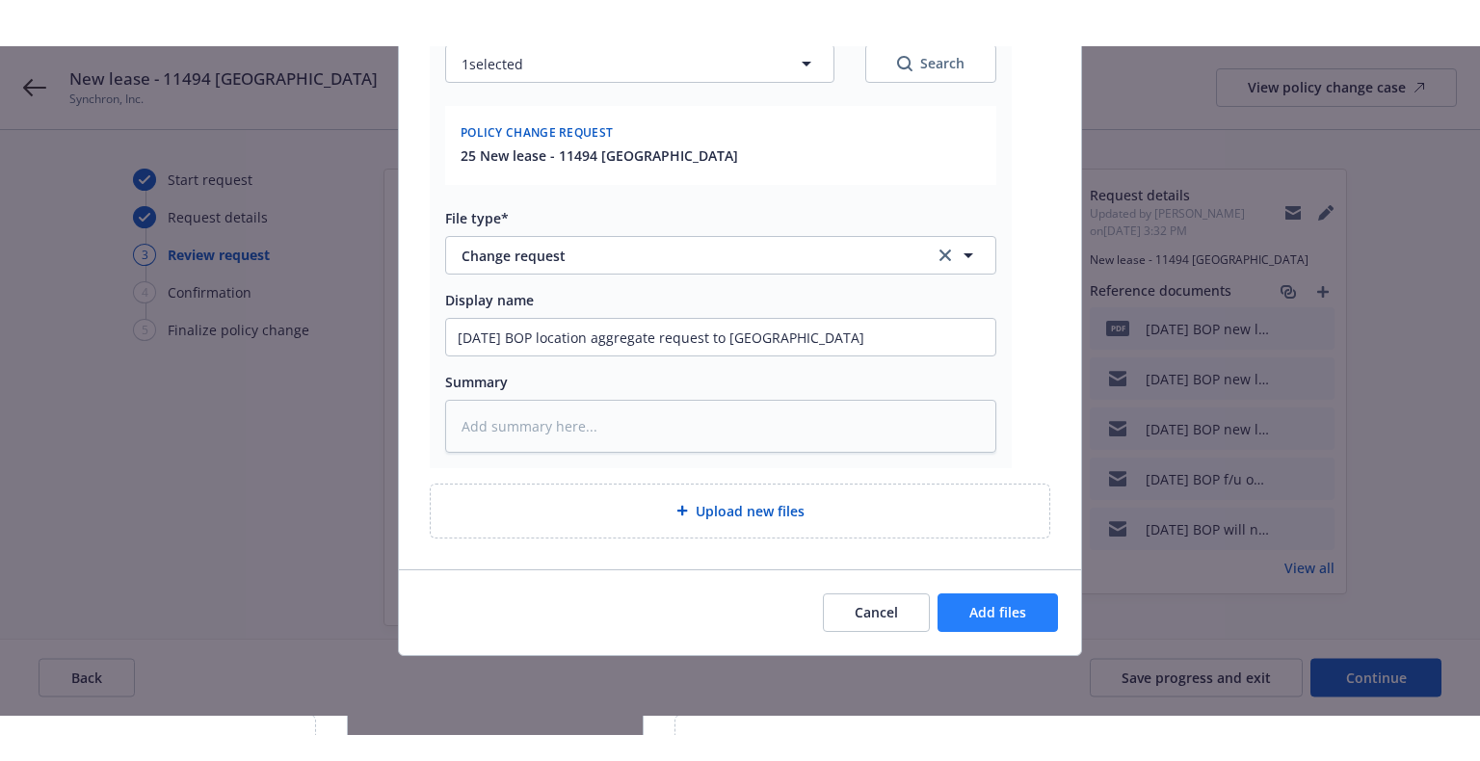
scroll to position [787, 0]
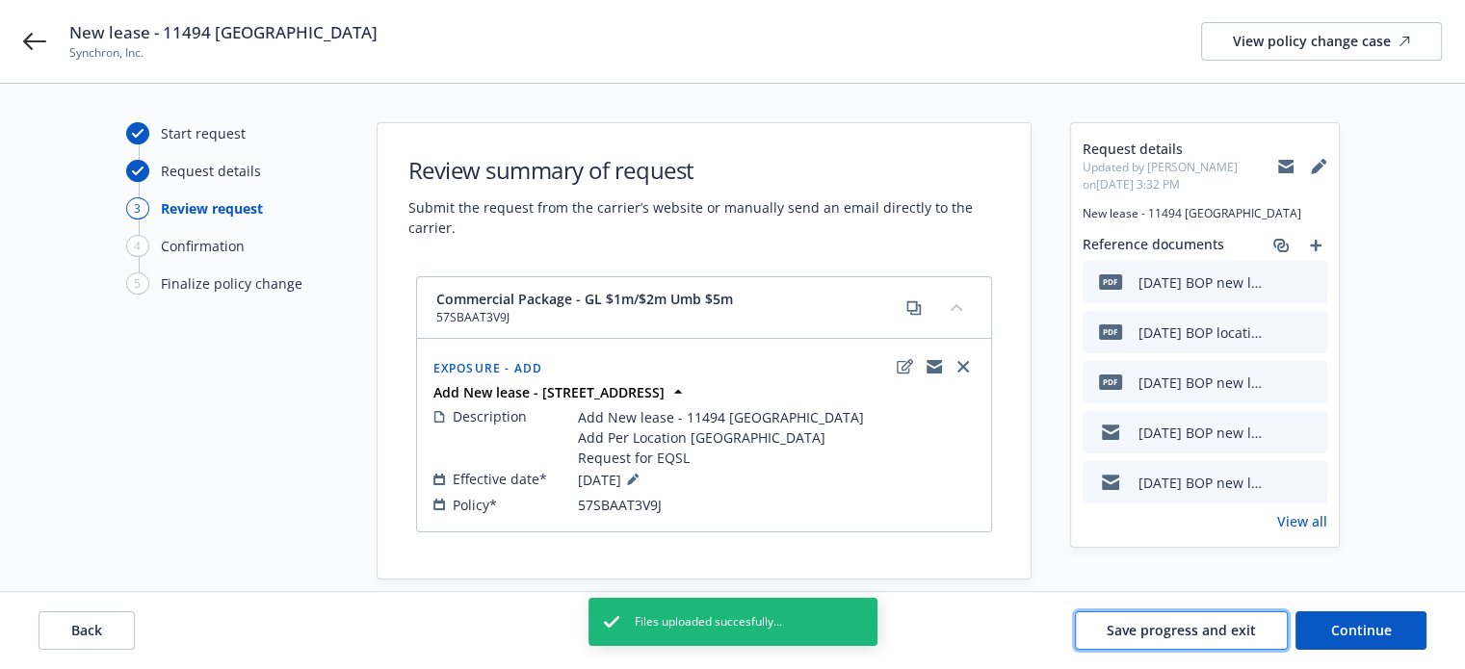
click at [1198, 624] on span "Save progress and exit" at bounding box center [1181, 630] width 149 height 18
